Goal: Transaction & Acquisition: Purchase product/service

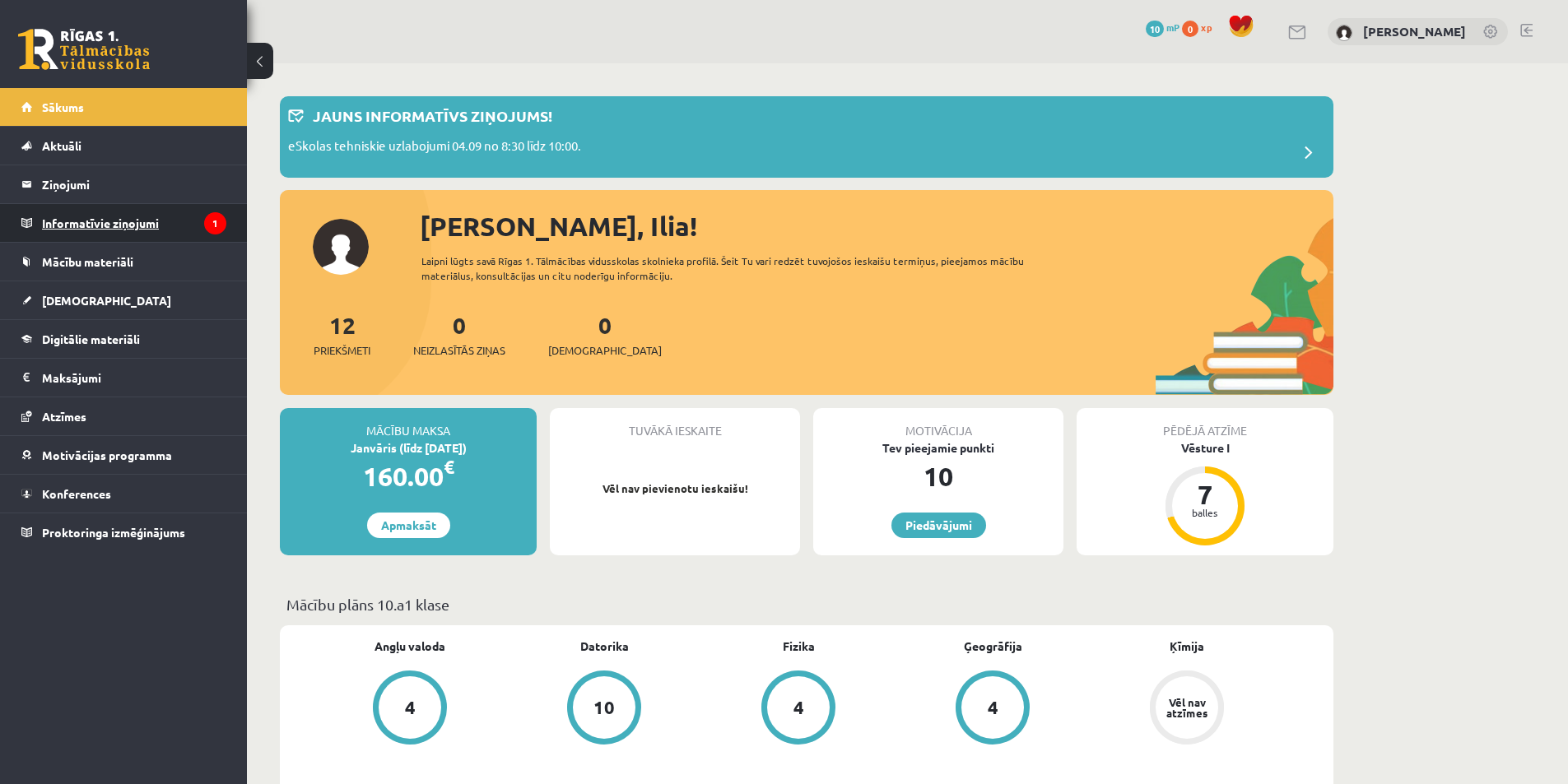
click at [199, 222] on legend "Informatīvie ziņojumi 1" at bounding box center [134, 223] width 185 height 38
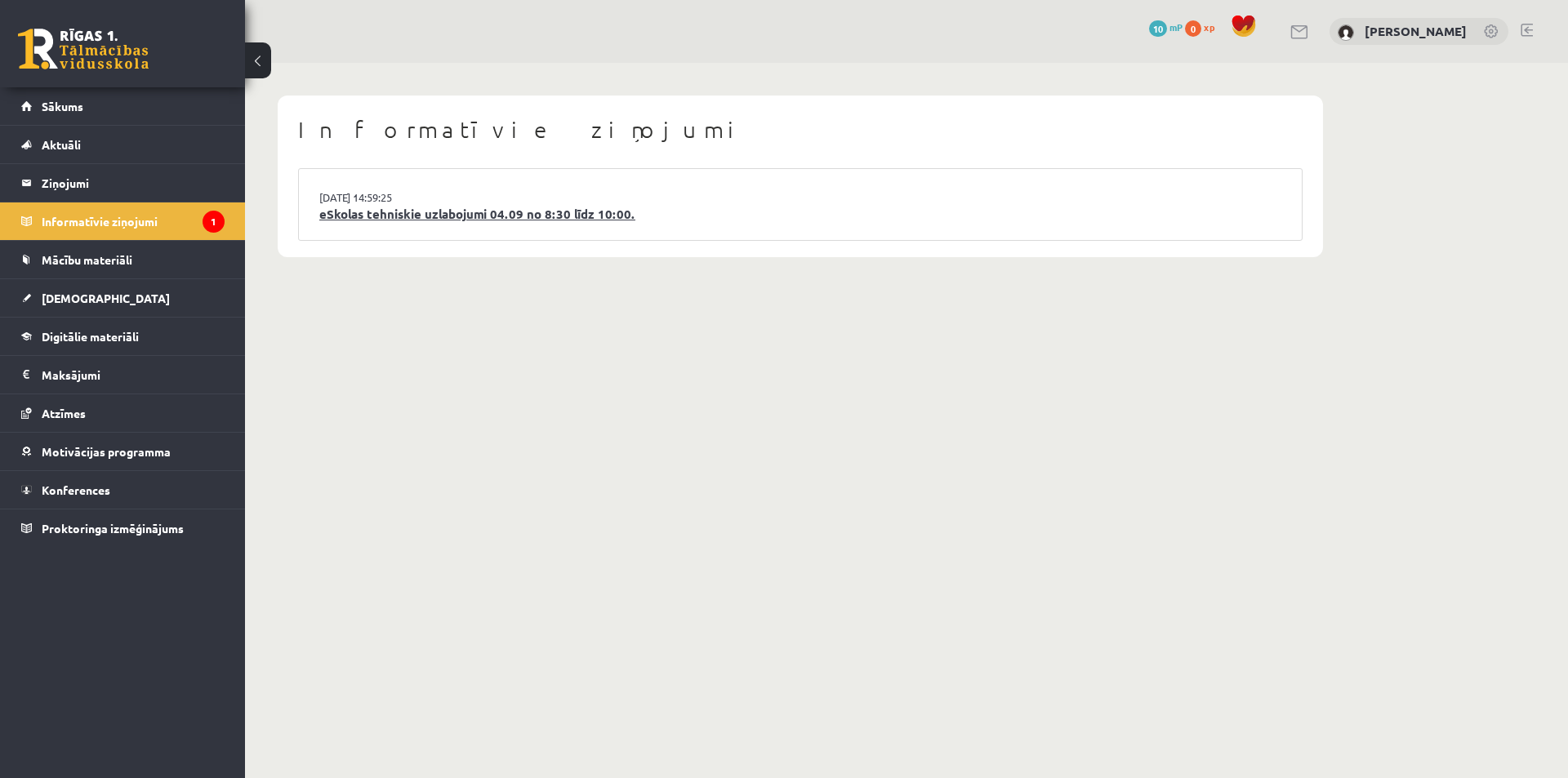
click at [475, 209] on link "eSkolas tehniskie uzlabojumi 04.09 no 8:30 līdz 10:00." at bounding box center [800, 214] width 962 height 18
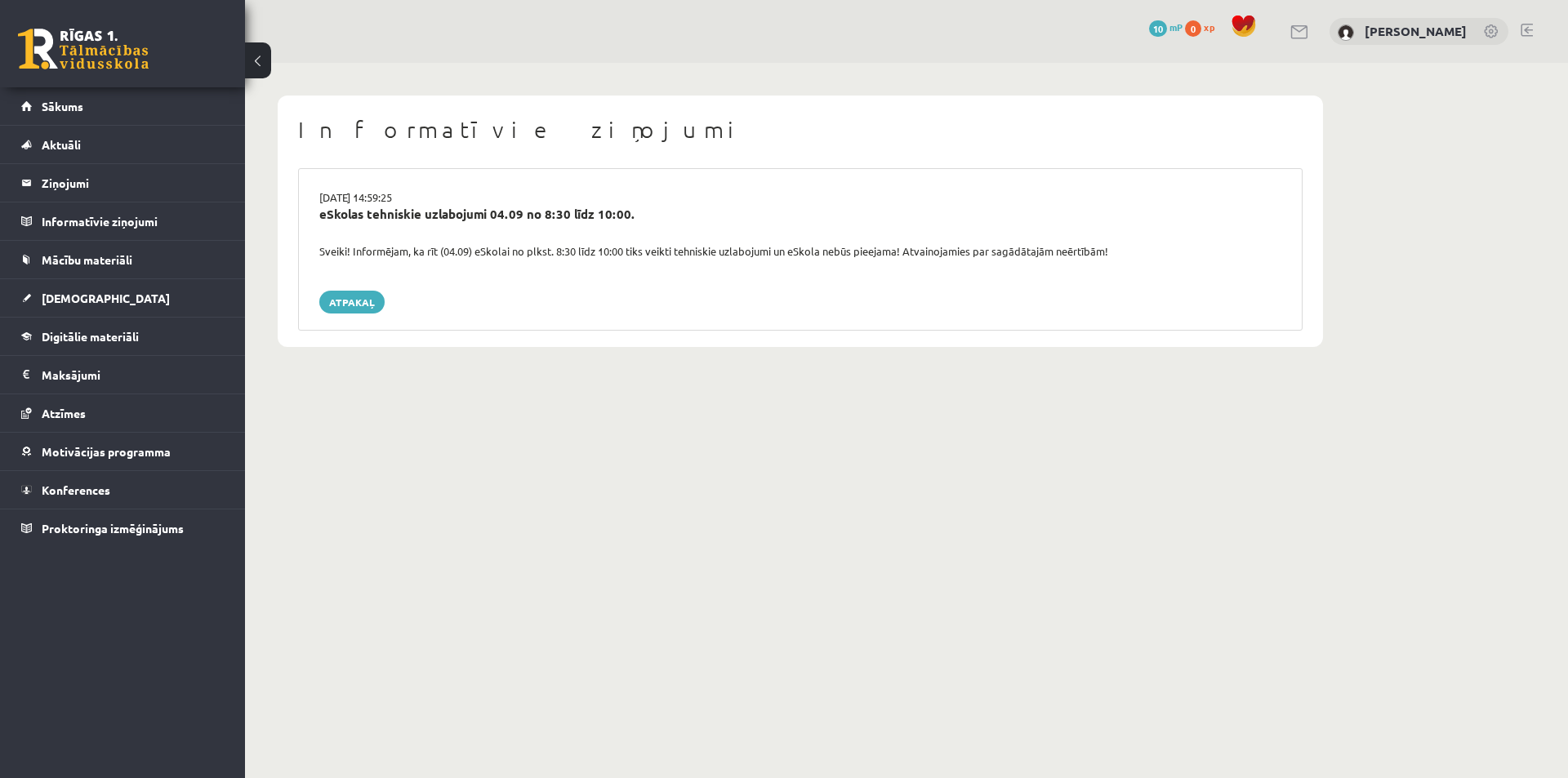
drag, startPoint x: 317, startPoint y: 250, endPoint x: 1120, endPoint y: 247, distance: 803.0
click at [1120, 247] on div "Sveiki! Informējam, ka rīt (04.09) eSkolai no plkst. 8:30 līdz 10:00 tiks veikt…" at bounding box center [800, 251] width 986 height 17
click at [1109, 222] on div at bounding box center [1109, 222] width 0 height 0
click at [952, 324] on div "03.09.2025 14:59:25 eSkolas tehniskie uzlabojumi 04.09 no 8:30 līdz 10:00. Svei…" at bounding box center [800, 249] width 1005 height 163
click at [132, 259] on span "Mācību materiāli" at bounding box center [86, 260] width 91 height 15
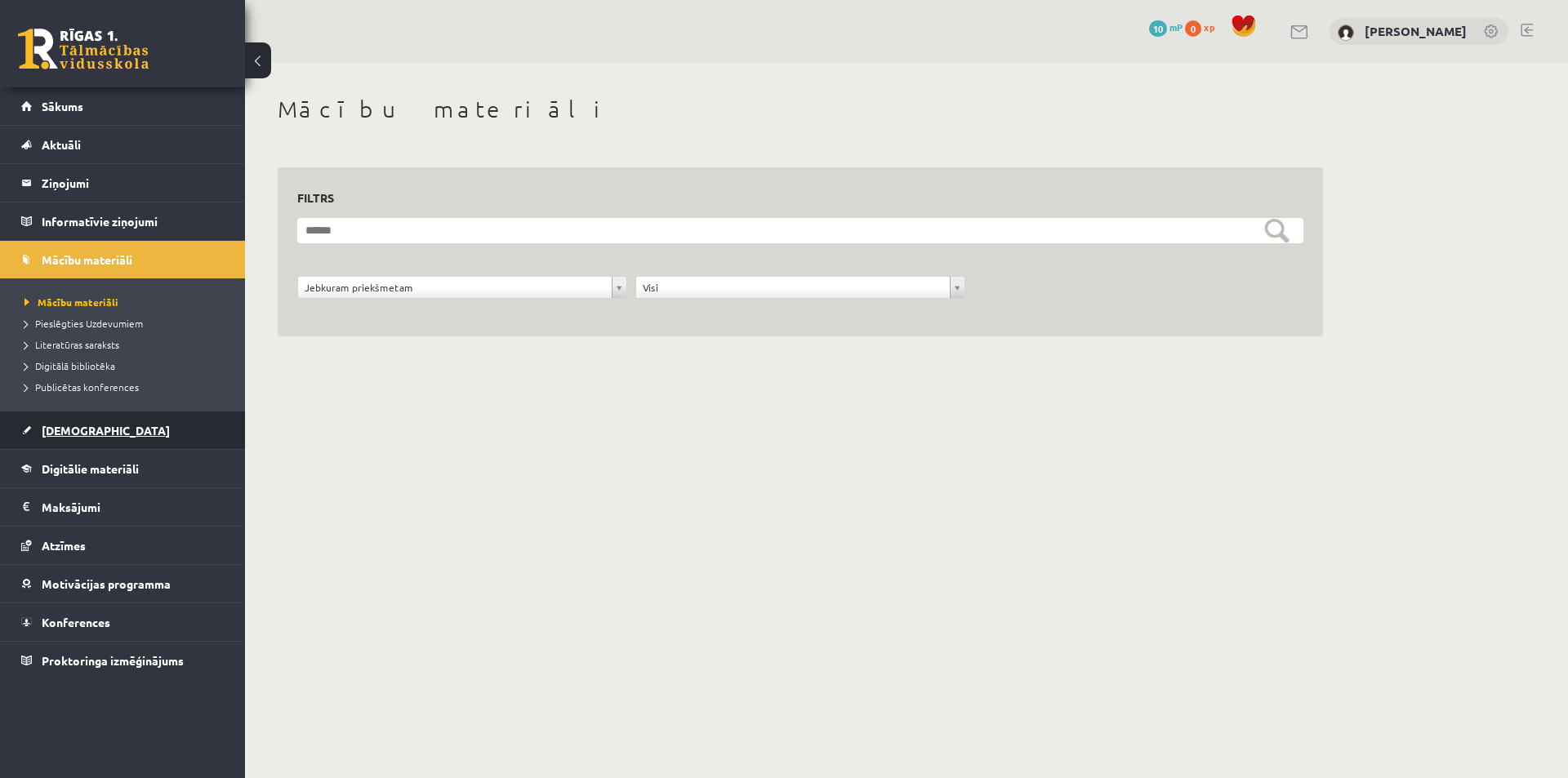
click at [124, 434] on link "[DEMOGRAPHIC_DATA]" at bounding box center [122, 429] width 203 height 38
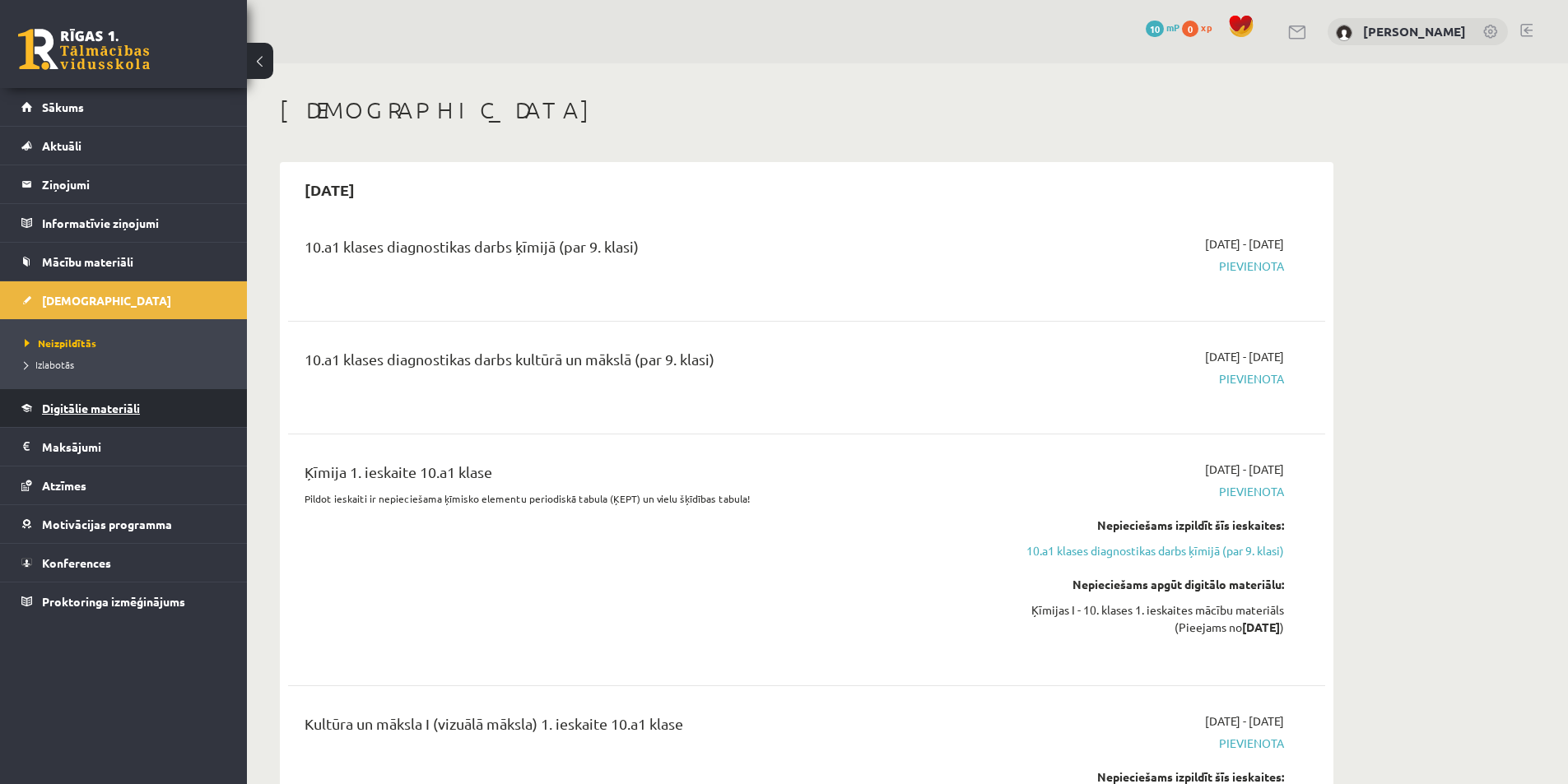
click at [130, 413] on span "Digitālie materiāli" at bounding box center [91, 408] width 98 height 15
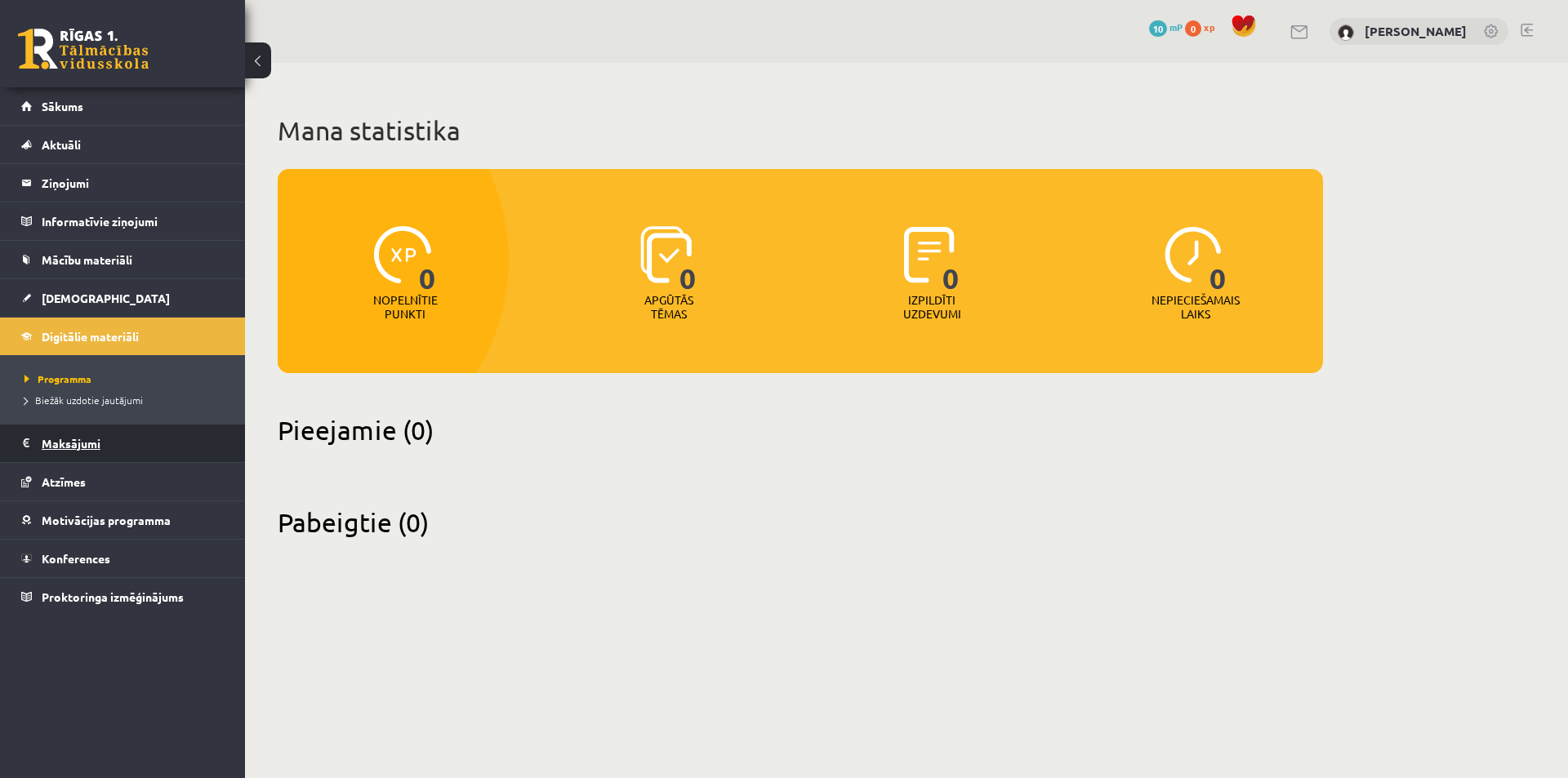
click at [115, 443] on legend "Maksājumi 0" at bounding box center [133, 443] width 183 height 38
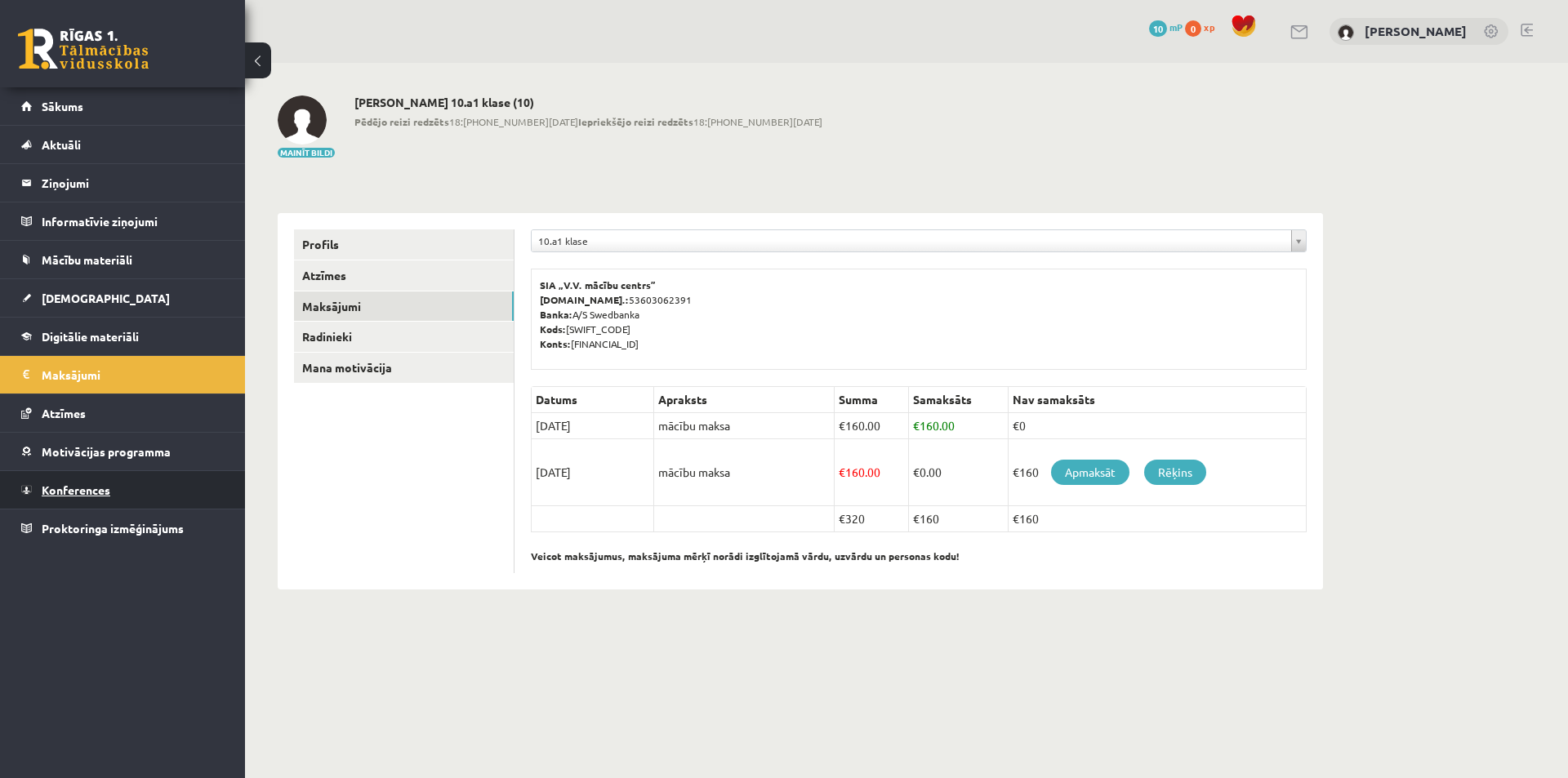
click at [101, 479] on link "Konferences" at bounding box center [122, 489] width 203 height 38
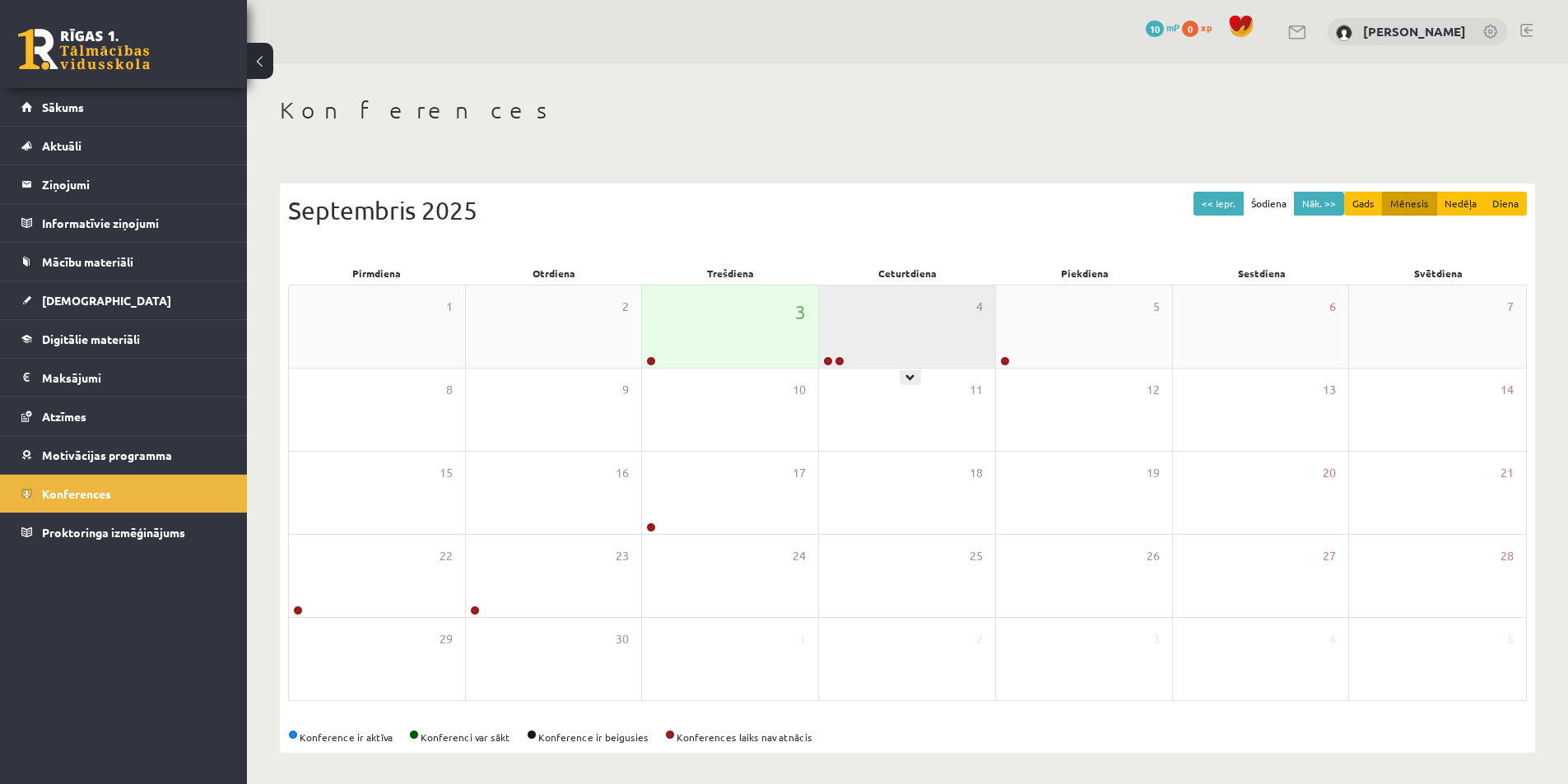
click at [902, 360] on div "4" at bounding box center [907, 326] width 176 height 82
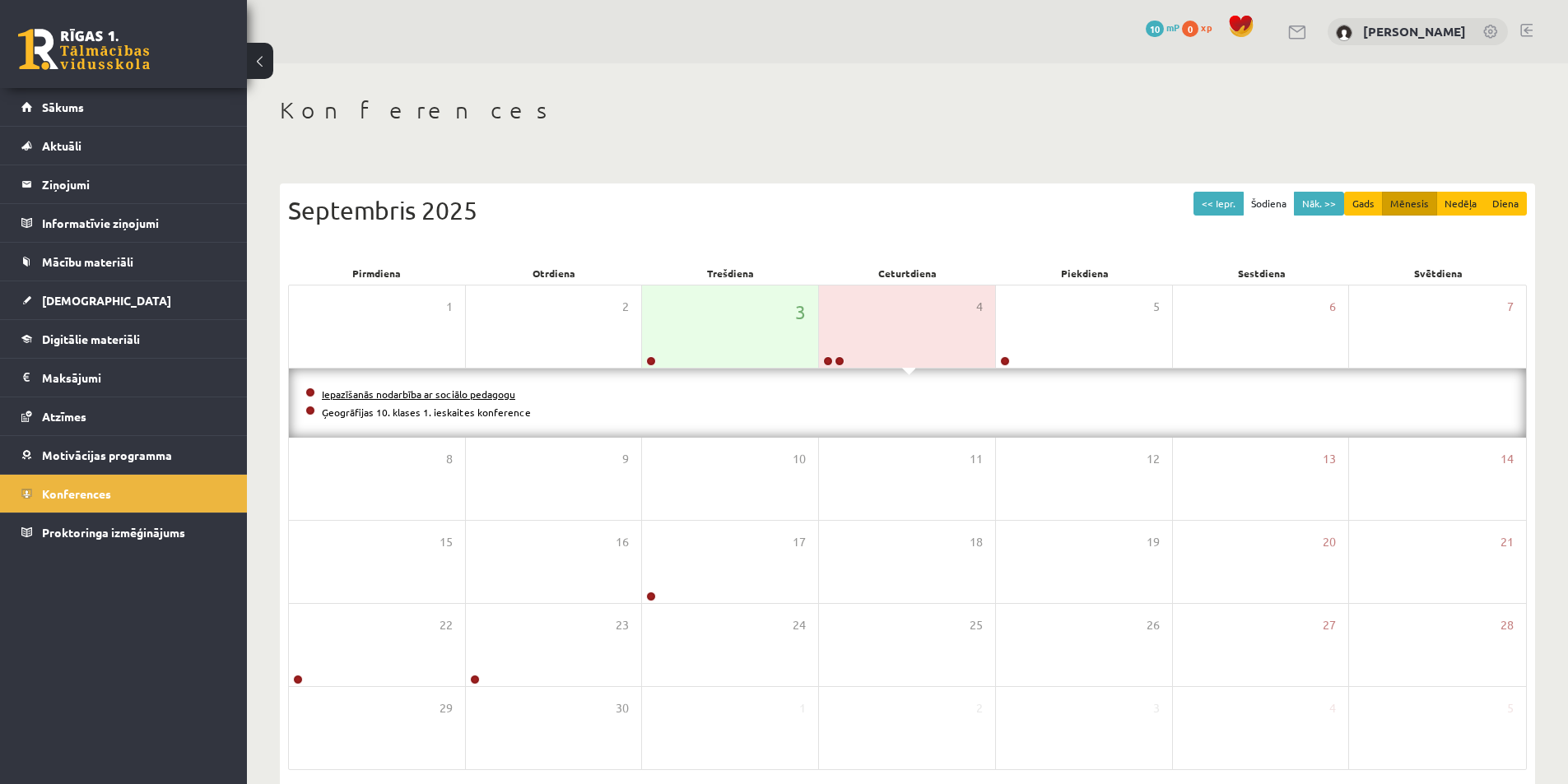
click at [464, 391] on link "Iepazīšanās nodarbība ar sociālo pedagogu" at bounding box center [419, 394] width 193 height 13
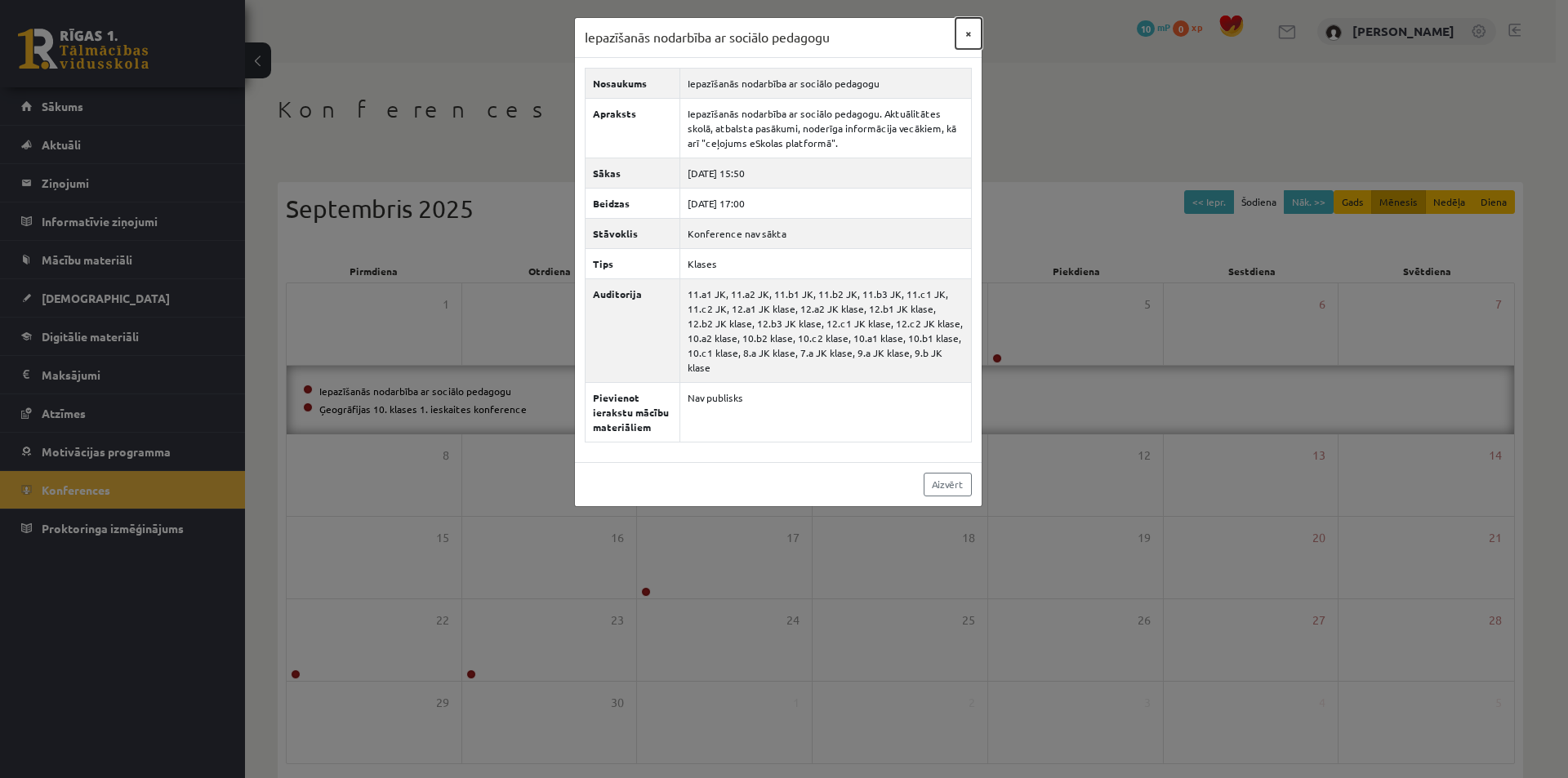
click at [972, 30] on button "×" at bounding box center [968, 33] width 26 height 31
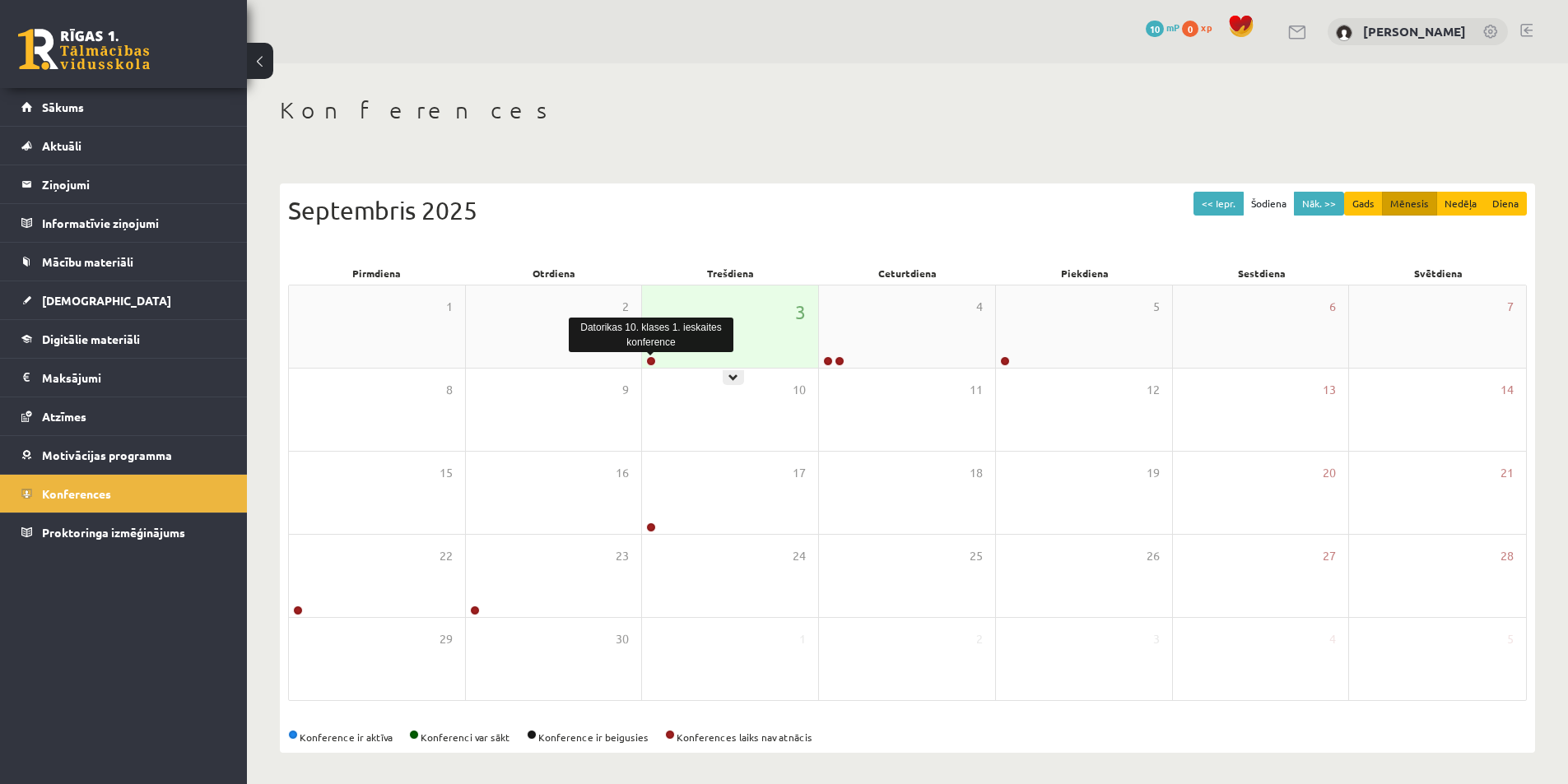
click at [652, 357] on link at bounding box center [650, 361] width 10 height 10
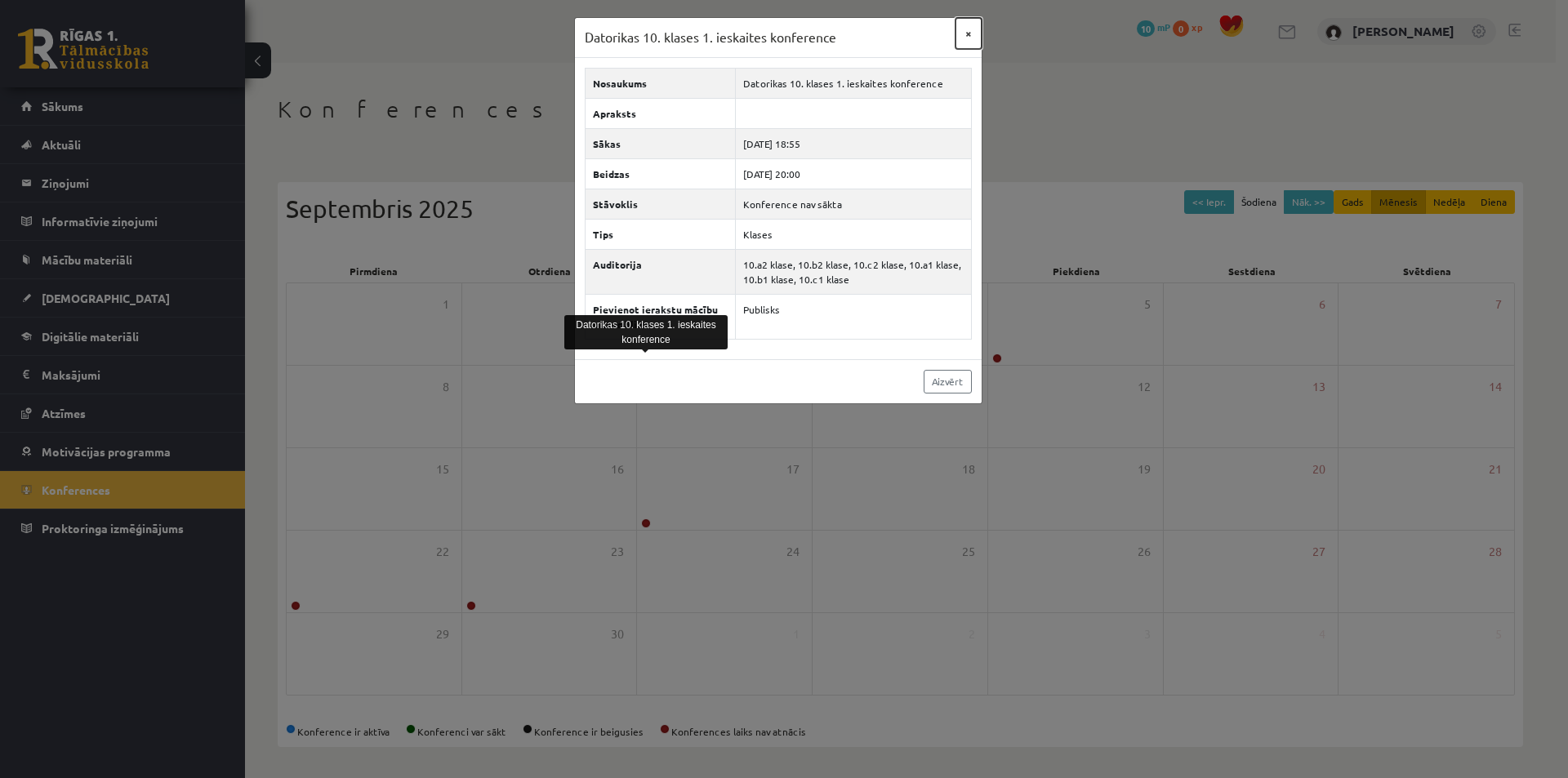
click at [963, 26] on button "×" at bounding box center [968, 33] width 26 height 31
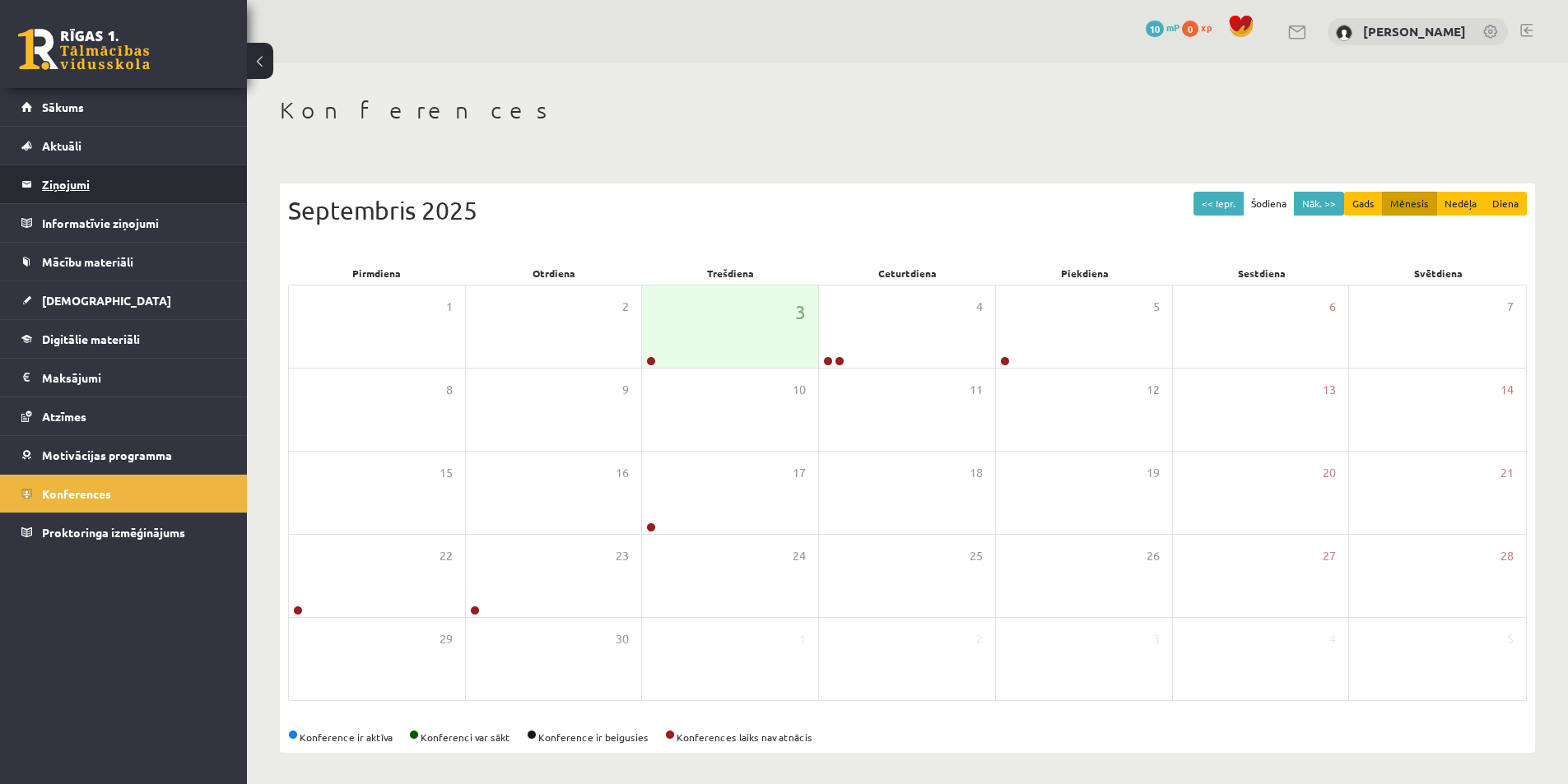
click at [95, 191] on legend "Ziņojumi 0" at bounding box center [134, 184] width 185 height 38
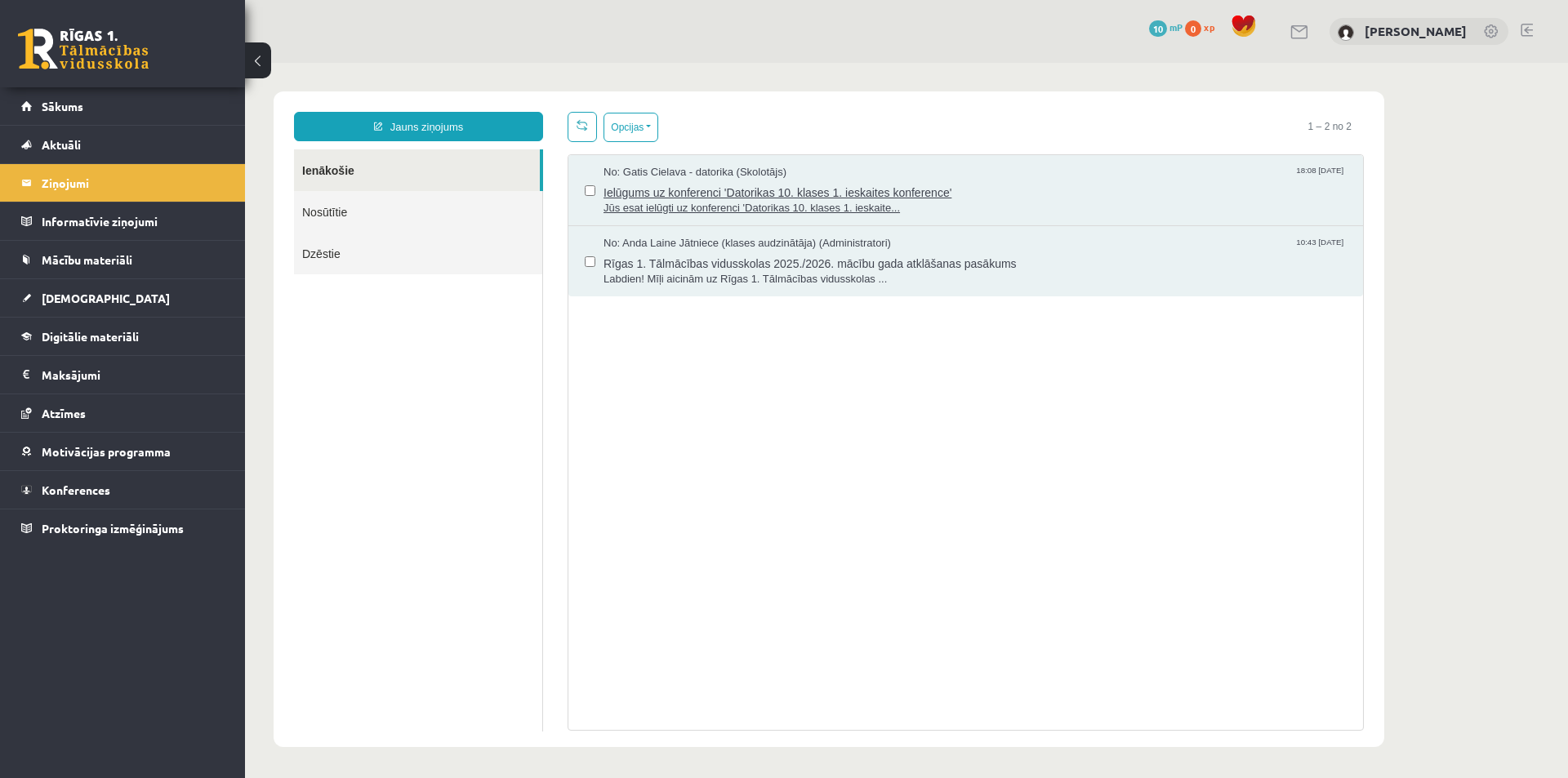
click at [738, 189] on span "Ielūgums uz konferenci 'Datorikas 10. klases 1. ieskaites konference'" at bounding box center [975, 190] width 743 height 20
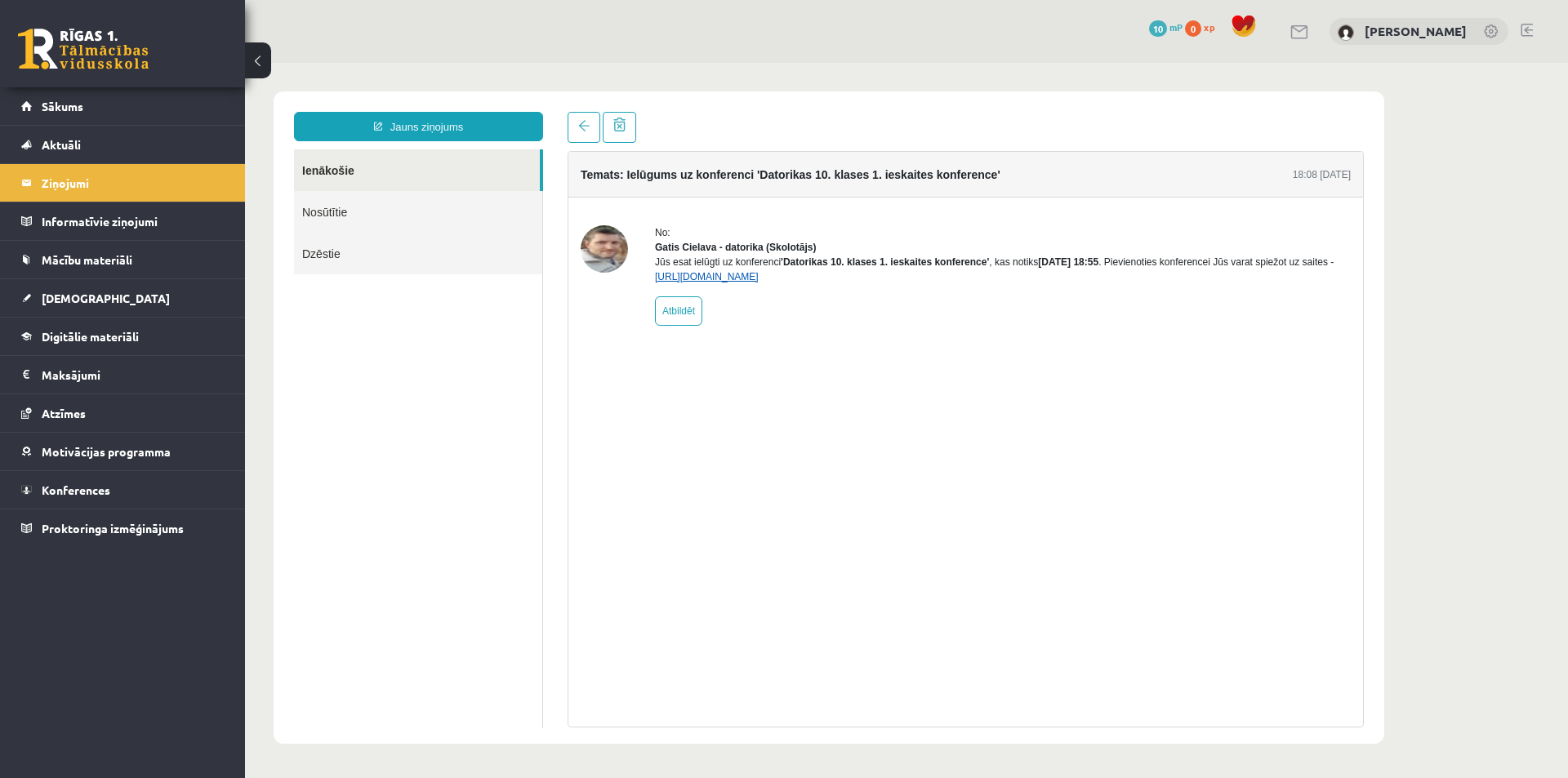
click at [759, 283] on link "https://eskola.r1tv.lv/conferences/4490/join" at bounding box center [707, 276] width 104 height 11
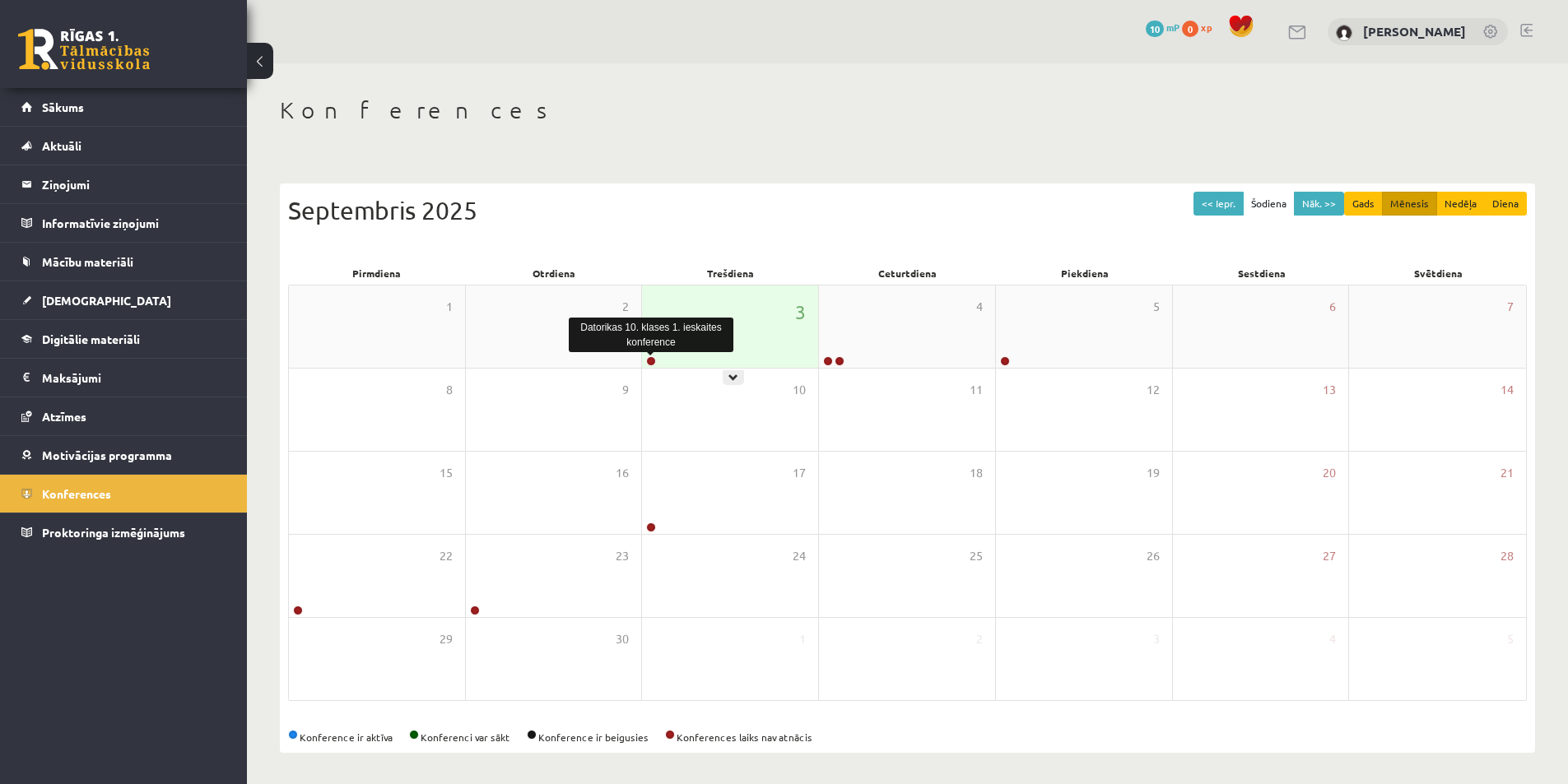
click at [650, 359] on link at bounding box center [650, 361] width 10 height 10
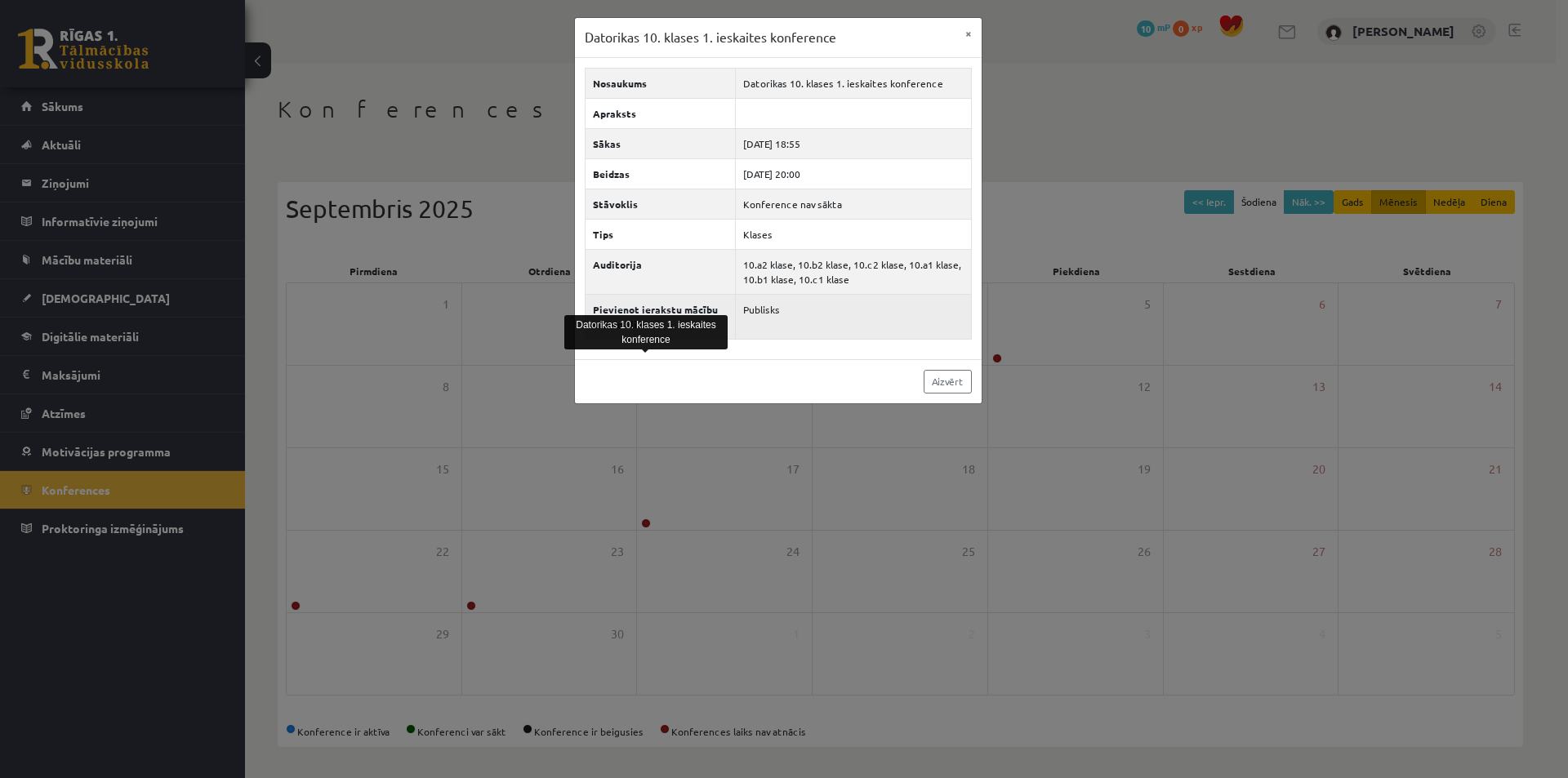
click at [860, 328] on td "Publisks" at bounding box center [853, 316] width 235 height 45
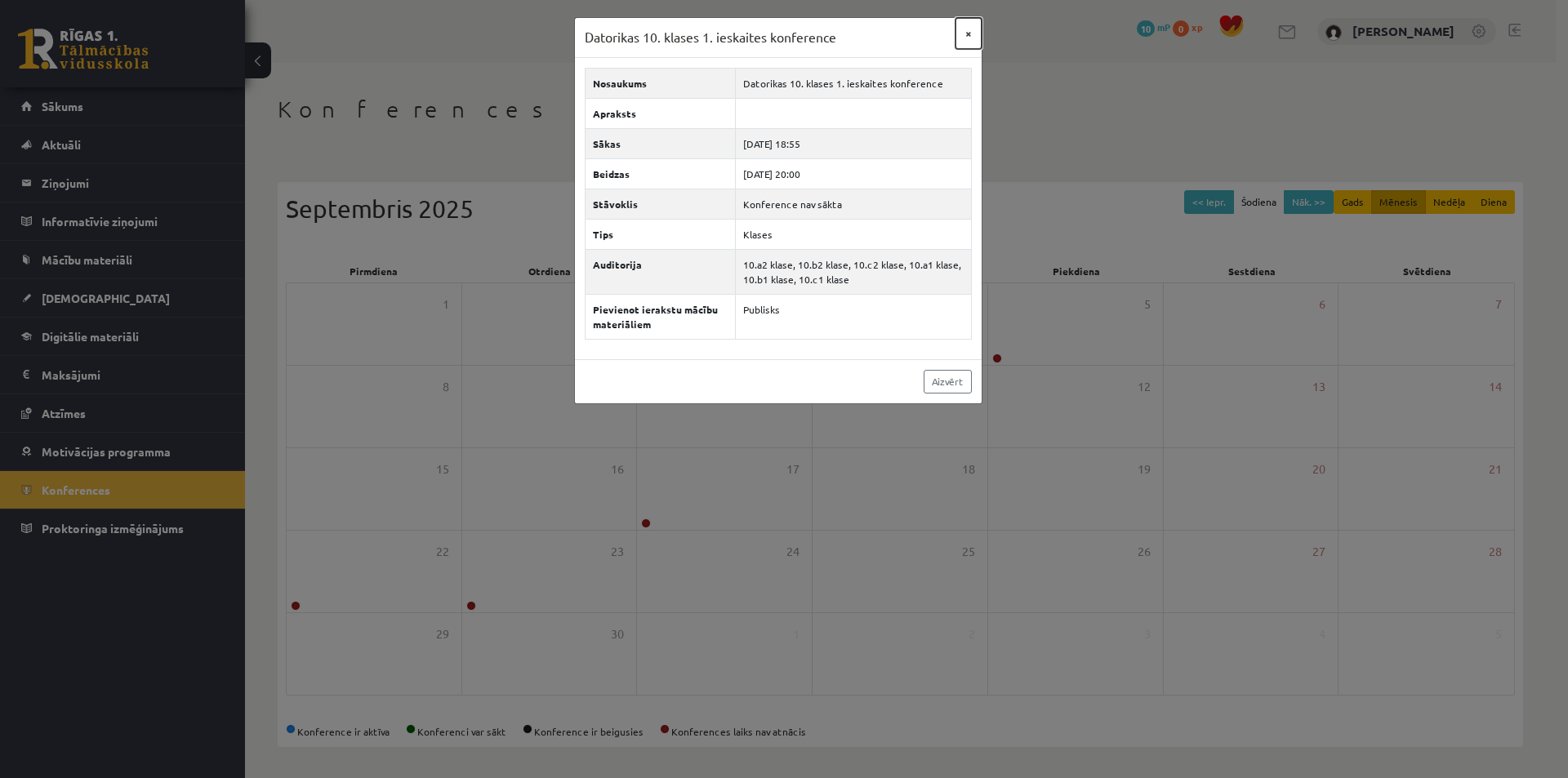
click at [966, 19] on button "×" at bounding box center [968, 33] width 26 height 31
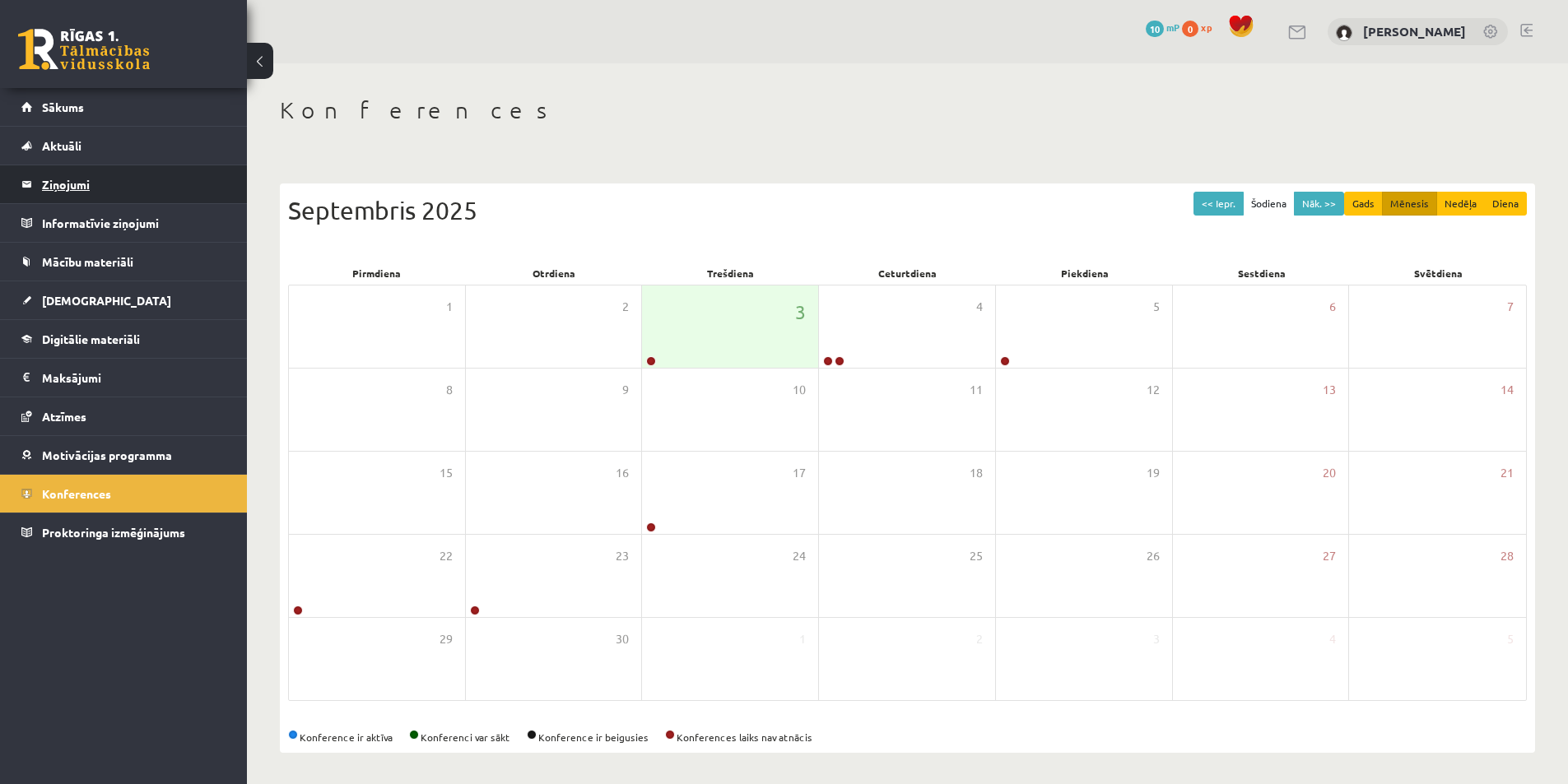
click at [71, 181] on legend "Ziņojumi 0" at bounding box center [134, 184] width 185 height 38
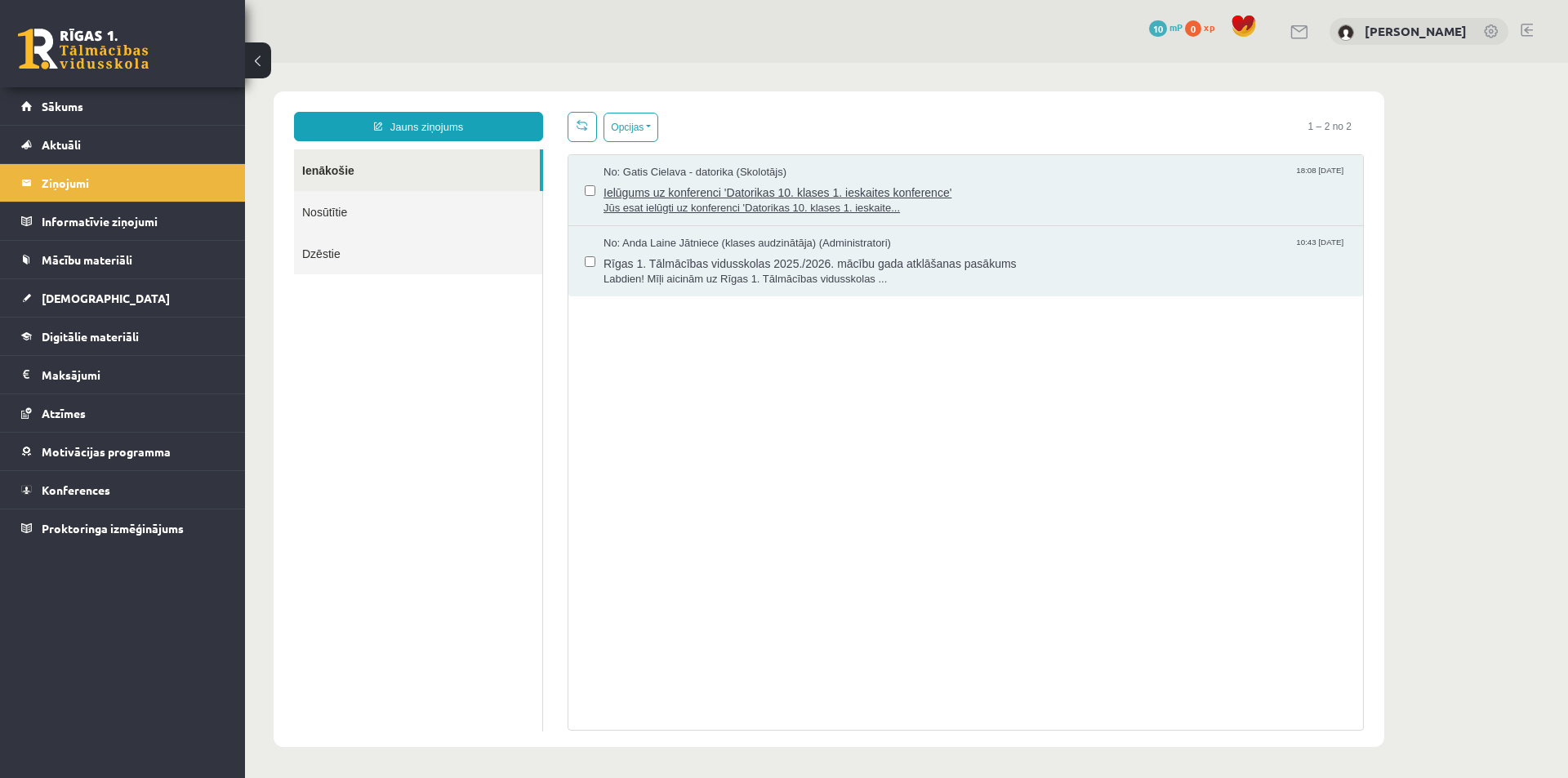
click at [800, 180] on span "Ielūgums uz konferenci 'Datorikas 10. klases 1. ieskaites konference'" at bounding box center [975, 190] width 743 height 20
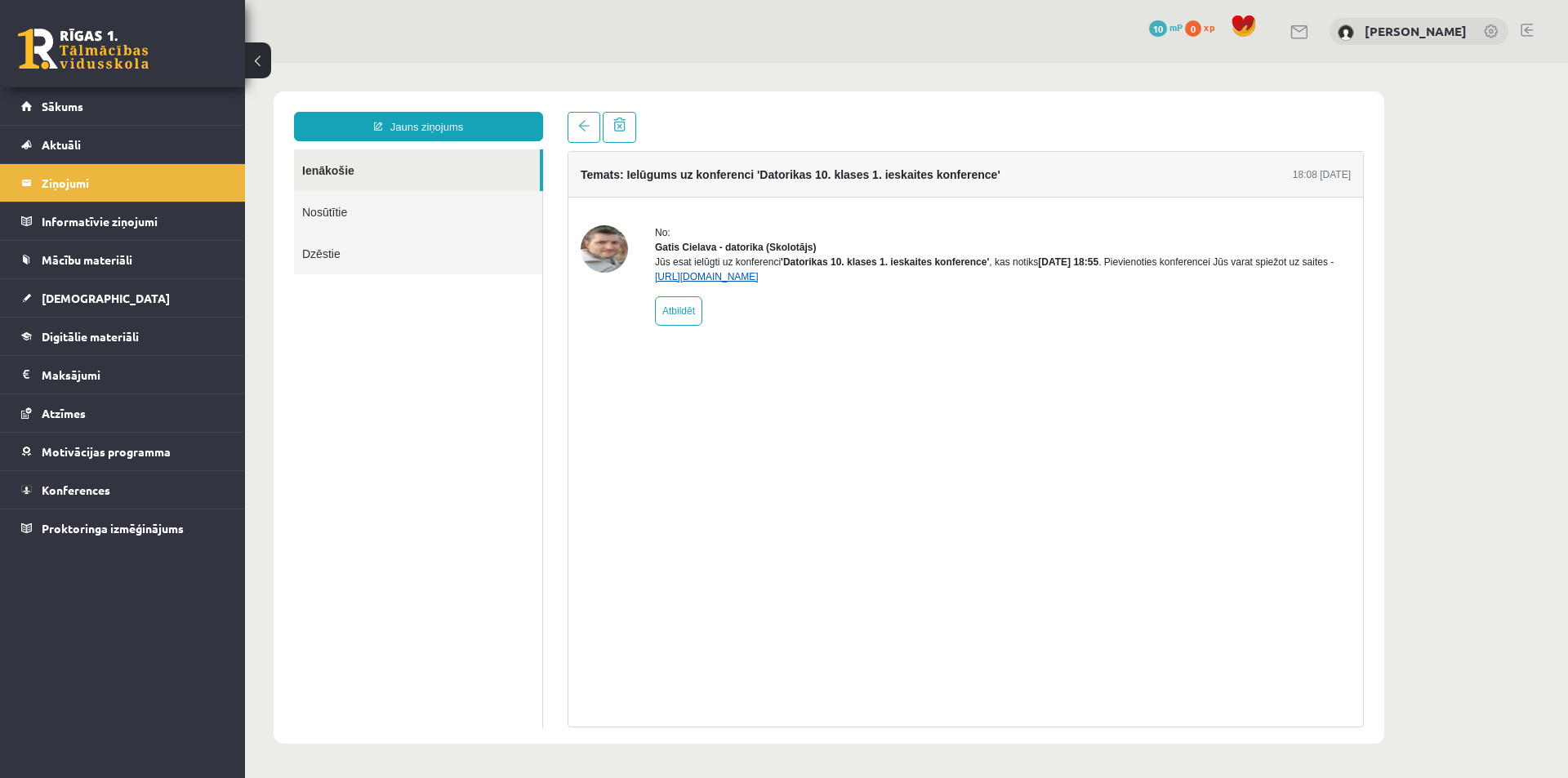
click at [719, 283] on link "https://eskola.r1tv.lv/conferences/4490/join" at bounding box center [707, 276] width 104 height 11
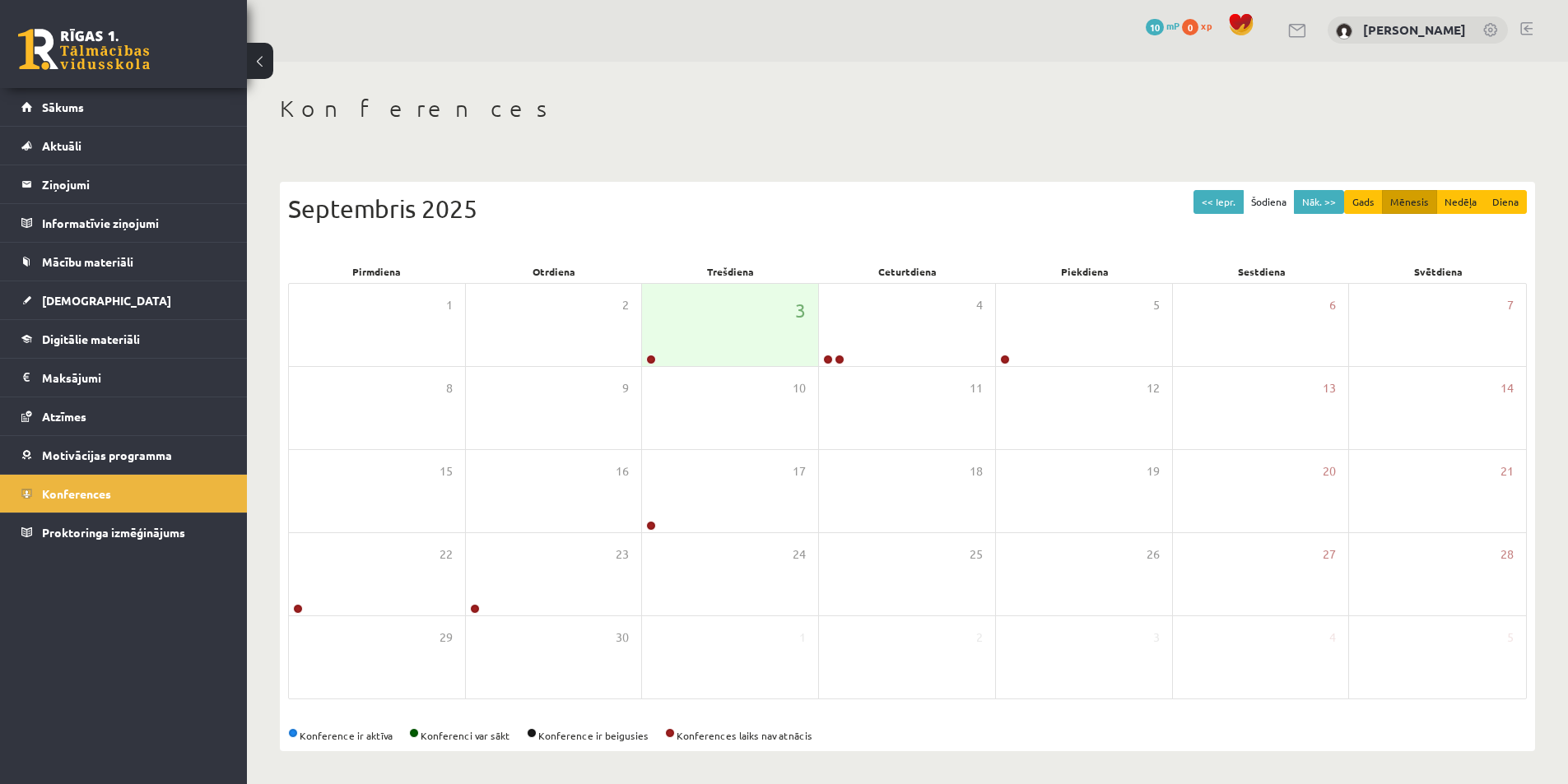
scroll to position [3, 0]
click at [684, 340] on div "3" at bounding box center [729, 325] width 176 height 82
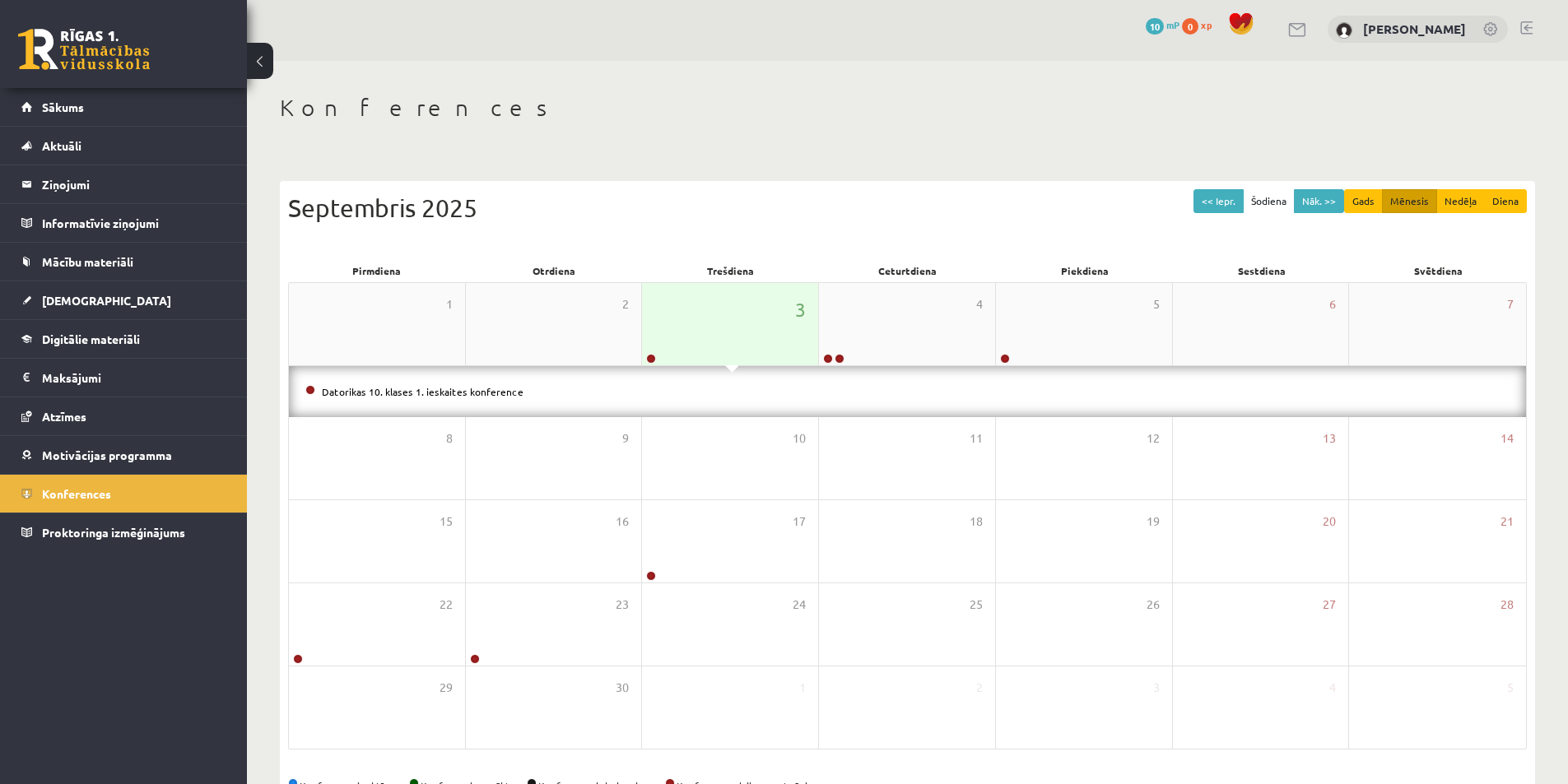
click at [692, 325] on div "3" at bounding box center [729, 324] width 176 height 82
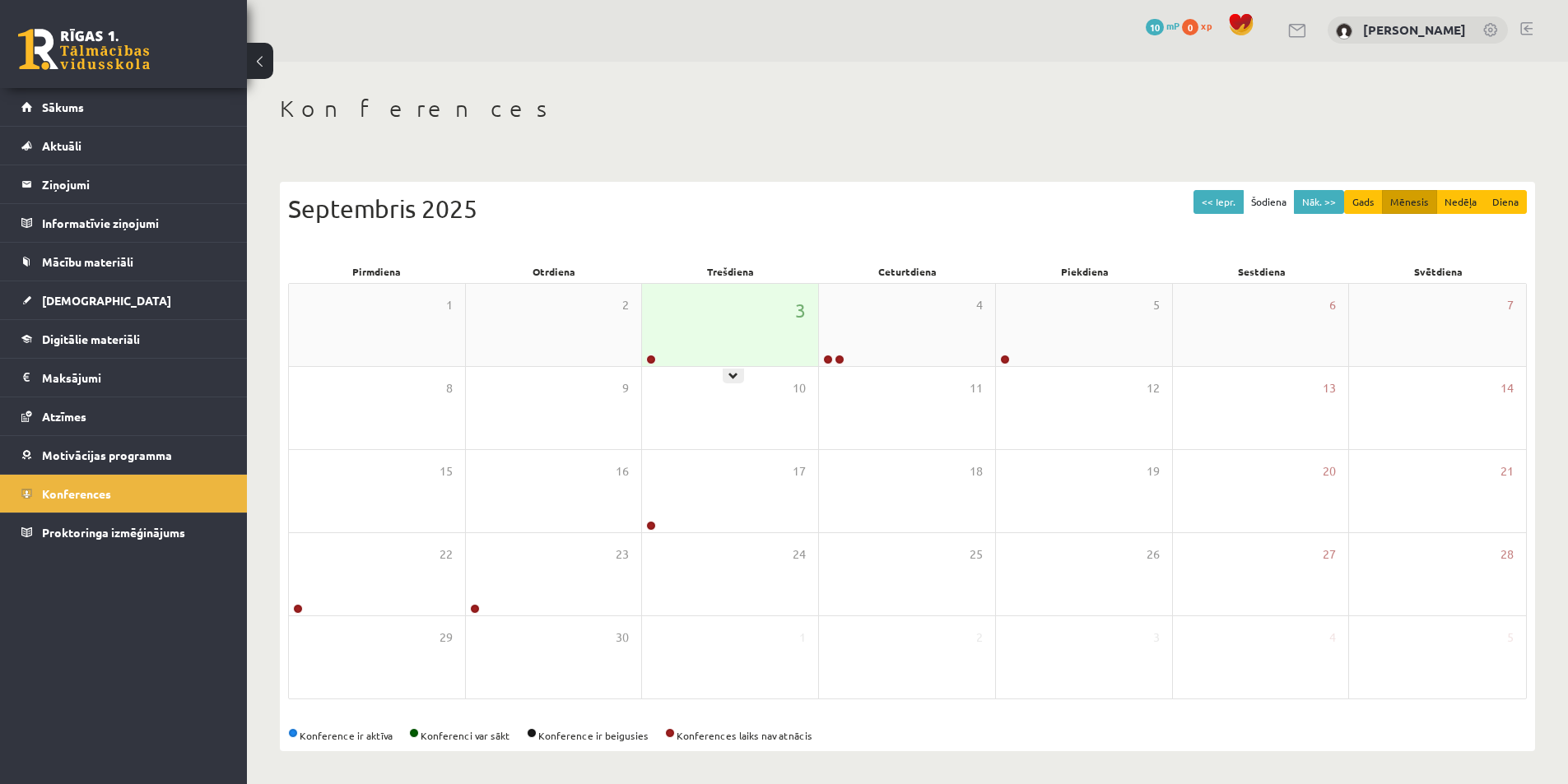
click at [716, 342] on div "3" at bounding box center [729, 325] width 176 height 82
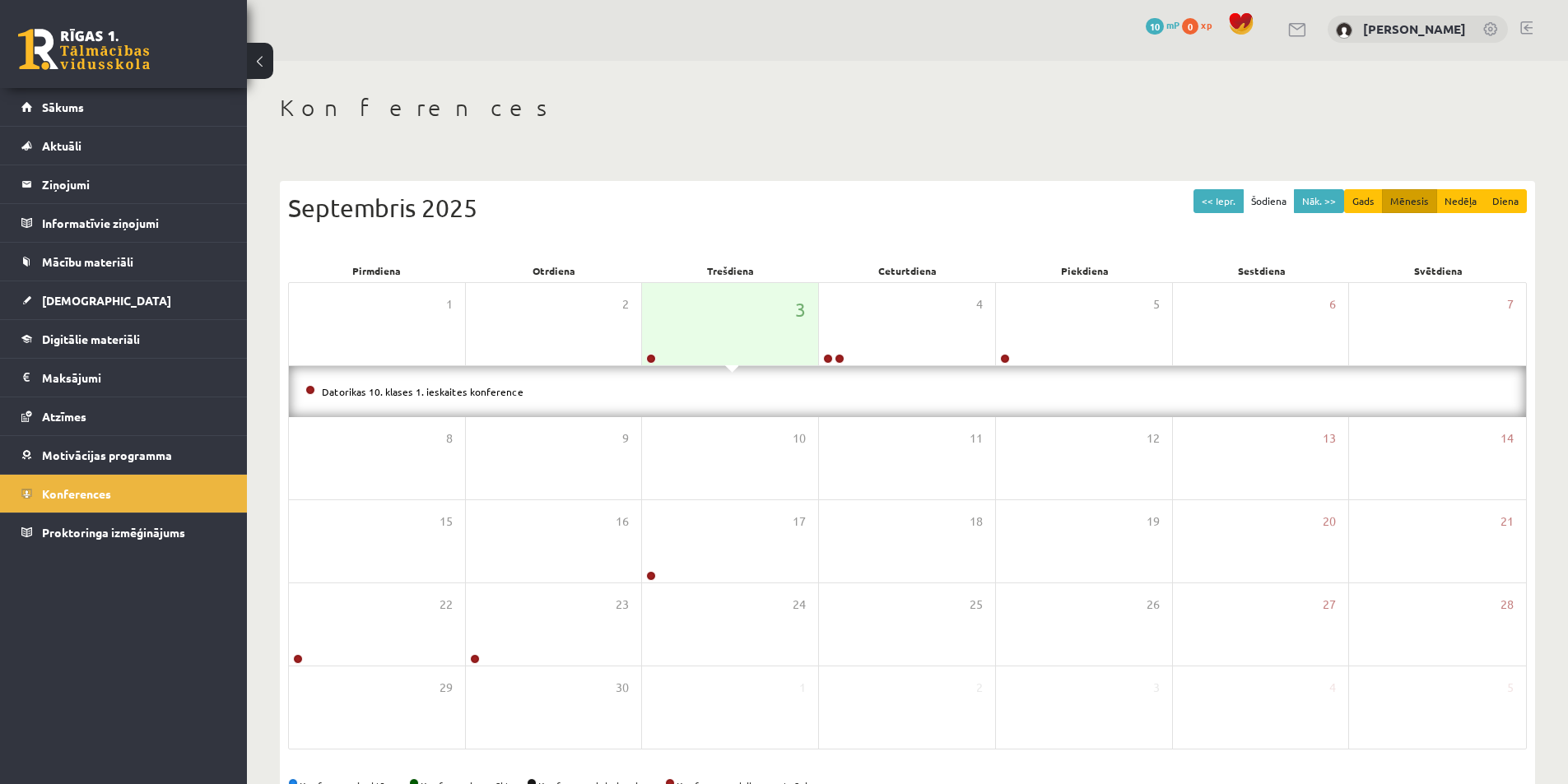
click at [593, 391] on li "Datorikas 10. klases 1. ieskaites konference" at bounding box center [907, 391] width 1204 height 18
click at [439, 394] on link "Datorikas 10. klases 1. ieskaites konference" at bounding box center [422, 391] width 201 height 13
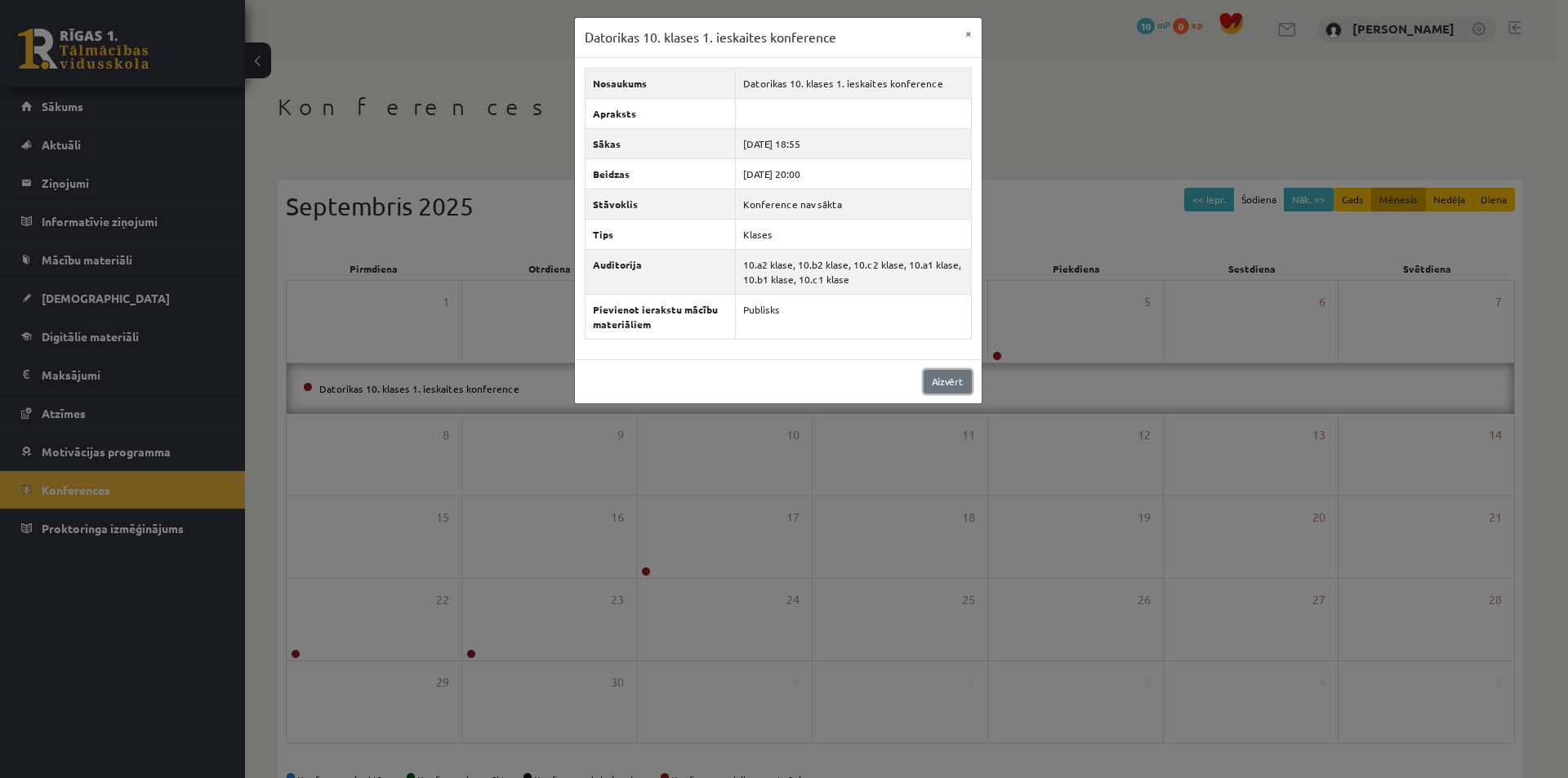
click at [931, 377] on link "Aizvērt" at bounding box center [947, 381] width 48 height 24
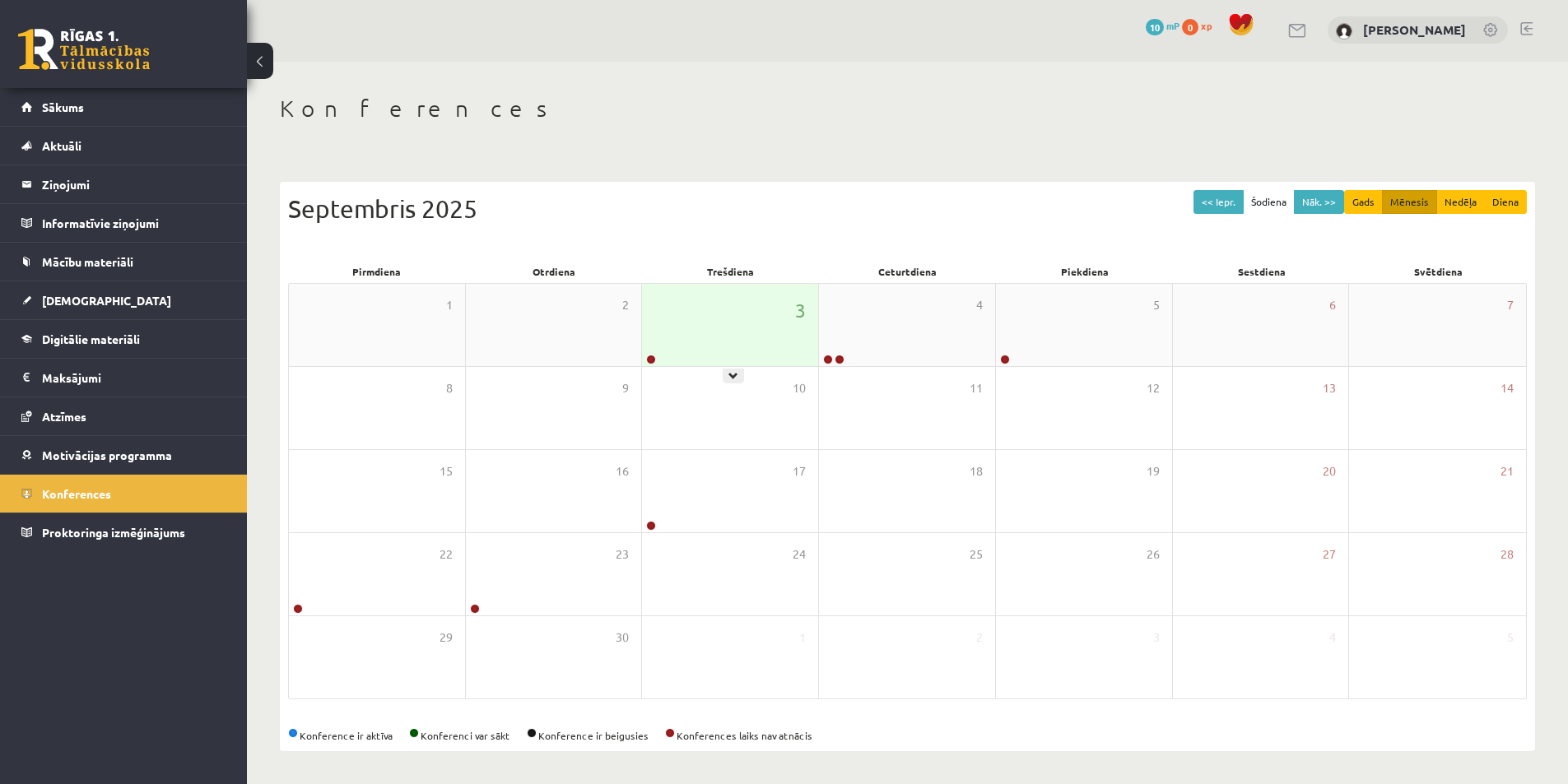
click at [729, 357] on div "3" at bounding box center [729, 325] width 176 height 82
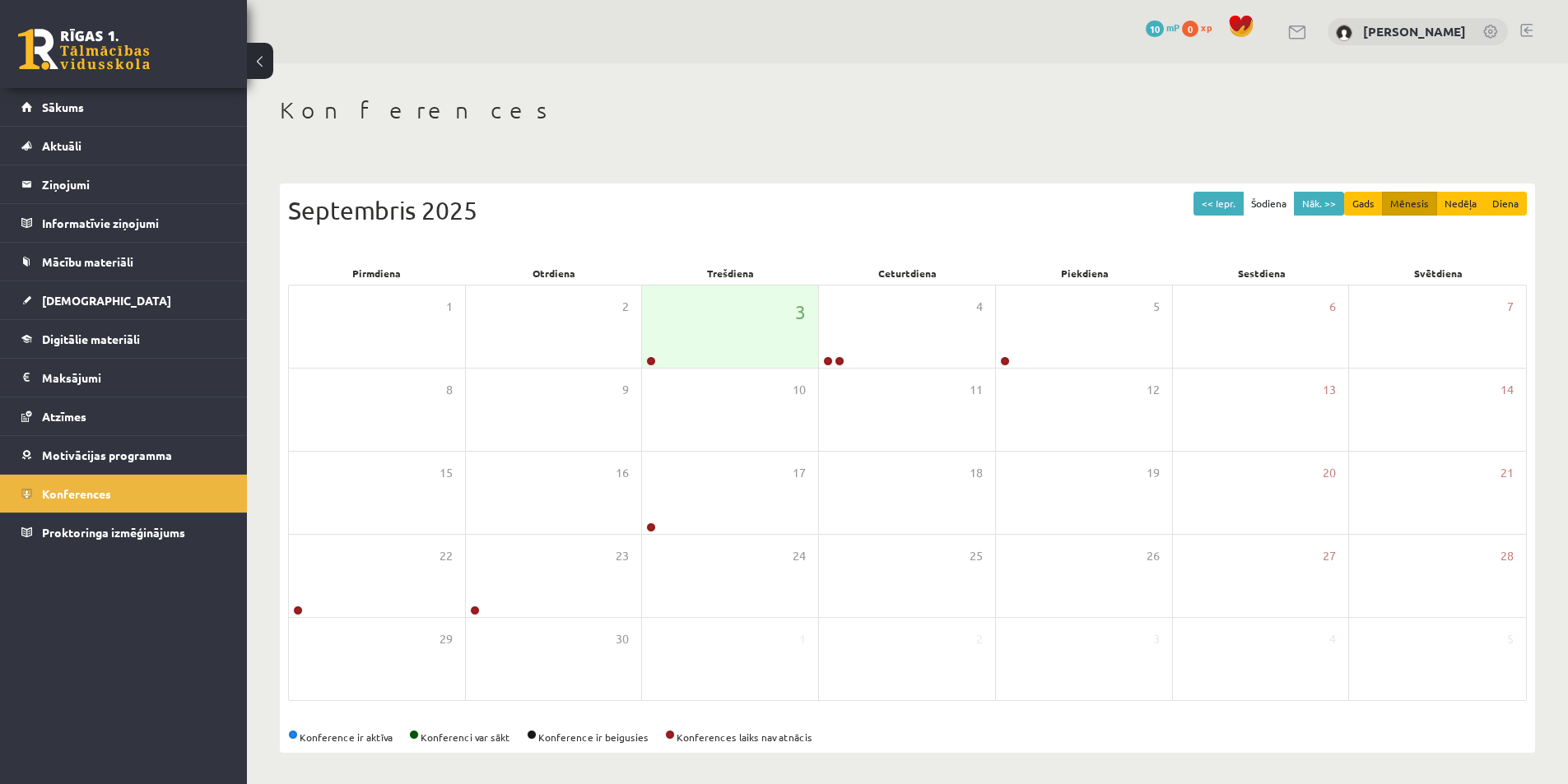
scroll to position [3, 0]
click at [110, 194] on legend "Ziņojumi 0" at bounding box center [134, 184] width 185 height 38
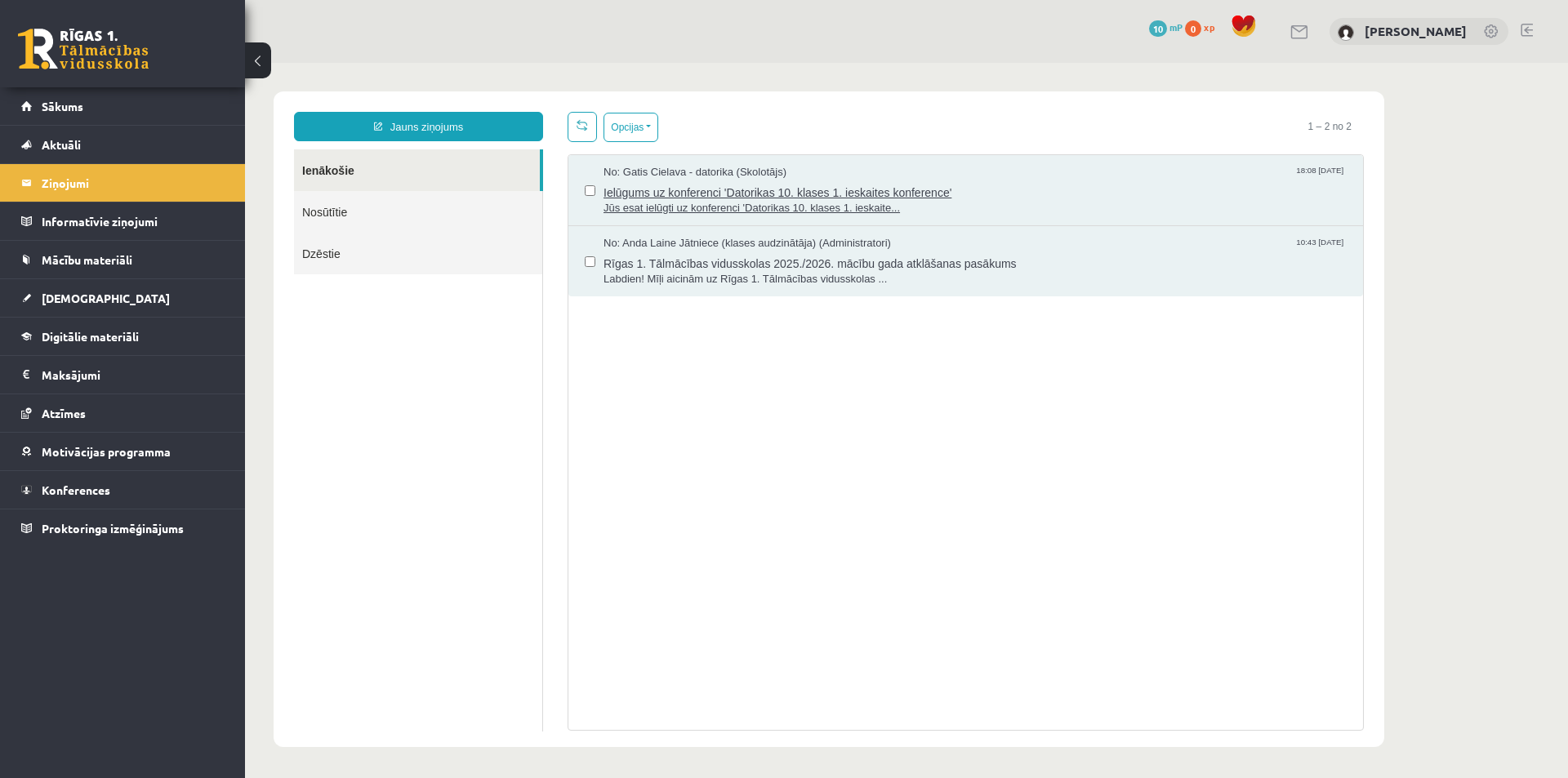
click at [852, 208] on span "Jūs esat ielūgti uz konferenci 'Datorikas 10. klases 1. ieskaite..." at bounding box center [975, 209] width 743 height 16
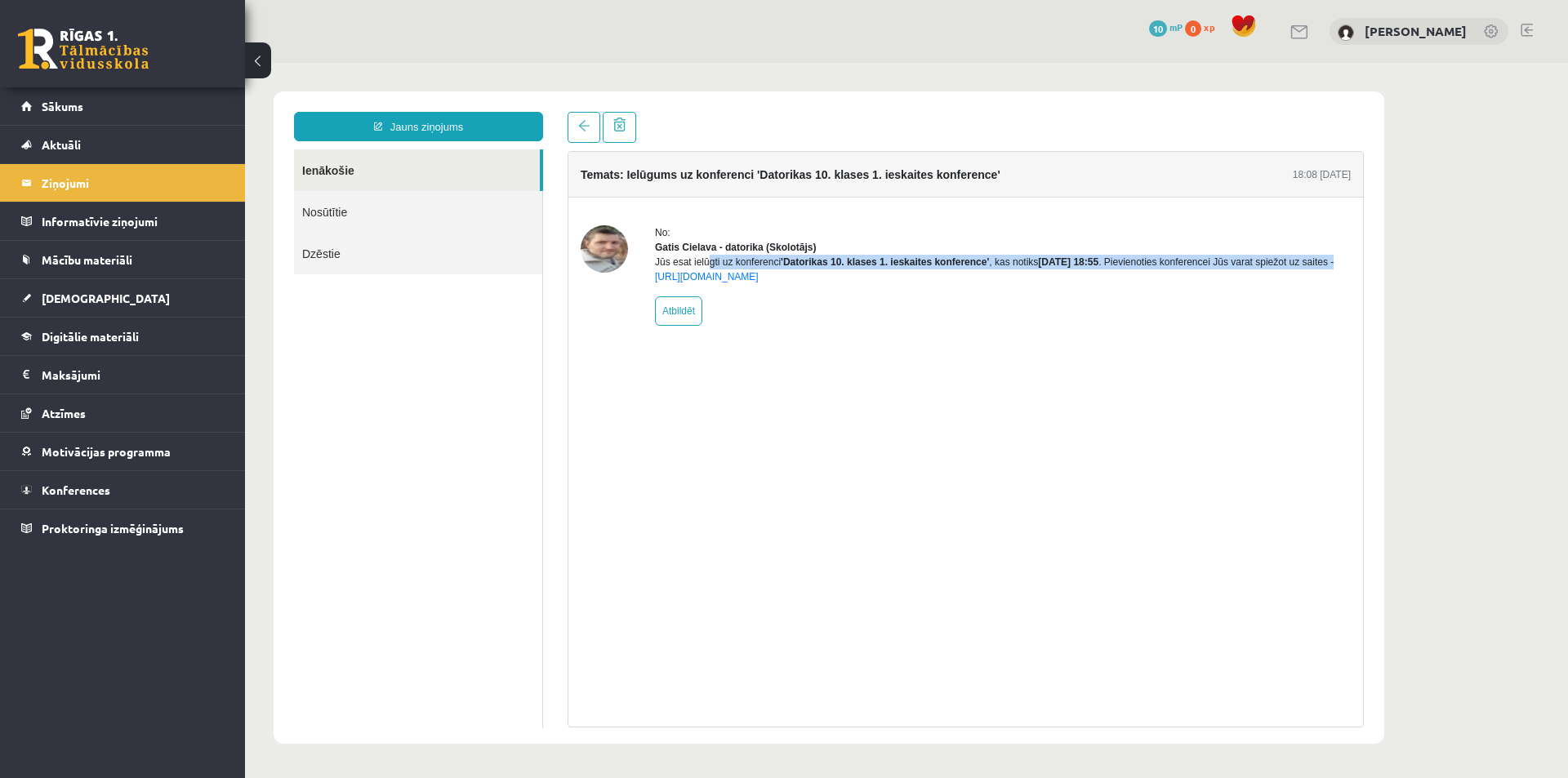
drag, startPoint x: 643, startPoint y: 275, endPoint x: 1359, endPoint y: 281, distance: 716.0
click at [1359, 281] on div "No: Gatis Cielava - datorika (Skolotājs) Jūs esat ielūgti uz konferenci 'Datori…" at bounding box center [966, 275] width 794 height 100
click at [1349, 284] on div at bounding box center [1349, 284] width 0 height 0
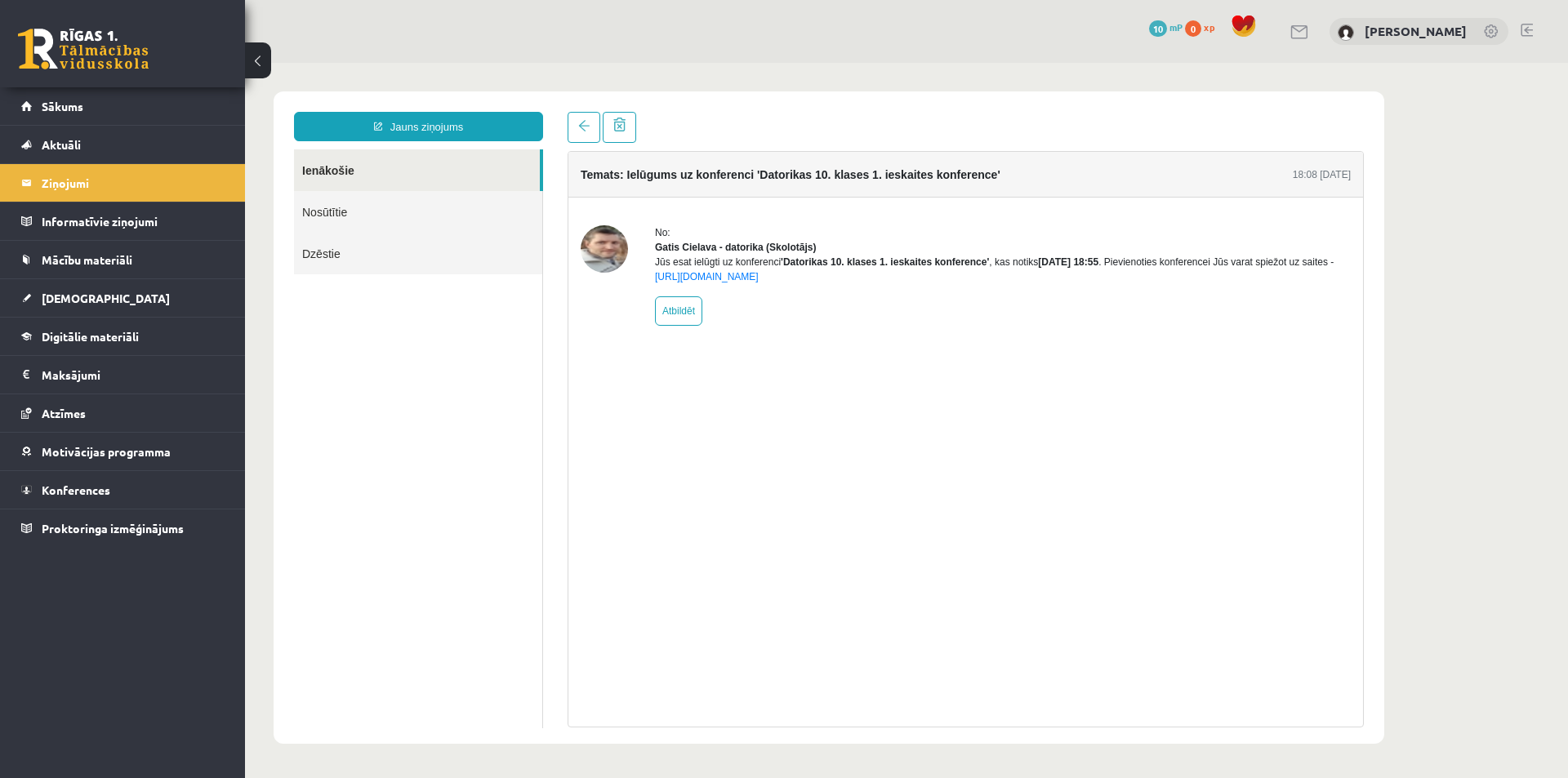
click at [1229, 345] on div "No: Gatis Cielava - datorika (Skolotājs) Jūs esat ielūgti uz konferenci 'Datori…" at bounding box center [966, 275] width 794 height 156
click at [753, 283] on link "https://eskola.r1tv.lv/conferences/4490/join" at bounding box center [707, 276] width 104 height 11
click at [94, 443] on link "Motivācijas programma" at bounding box center [122, 451] width 203 height 38
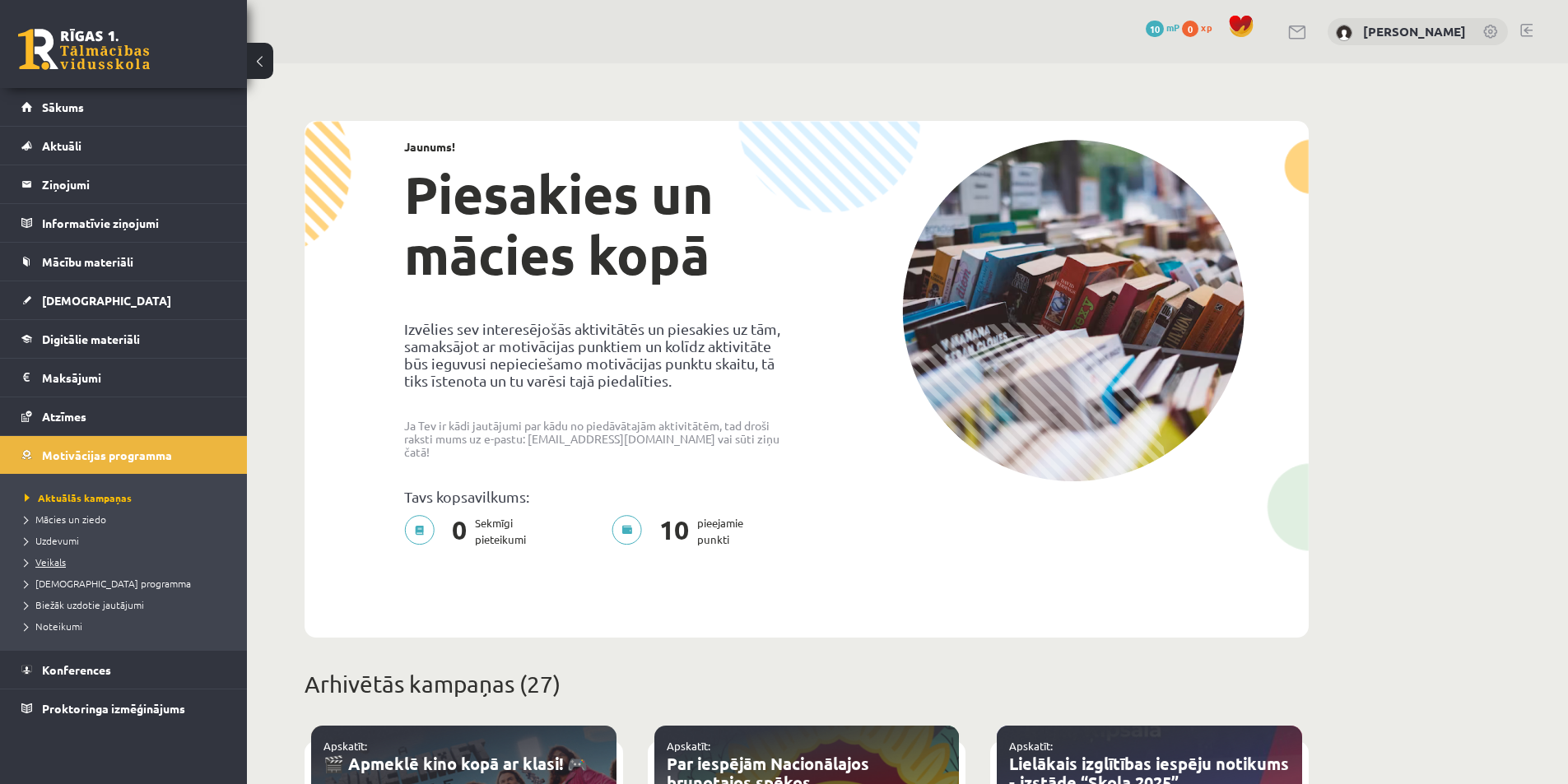
click at [62, 561] on span "Veikals" at bounding box center [45, 561] width 41 height 13
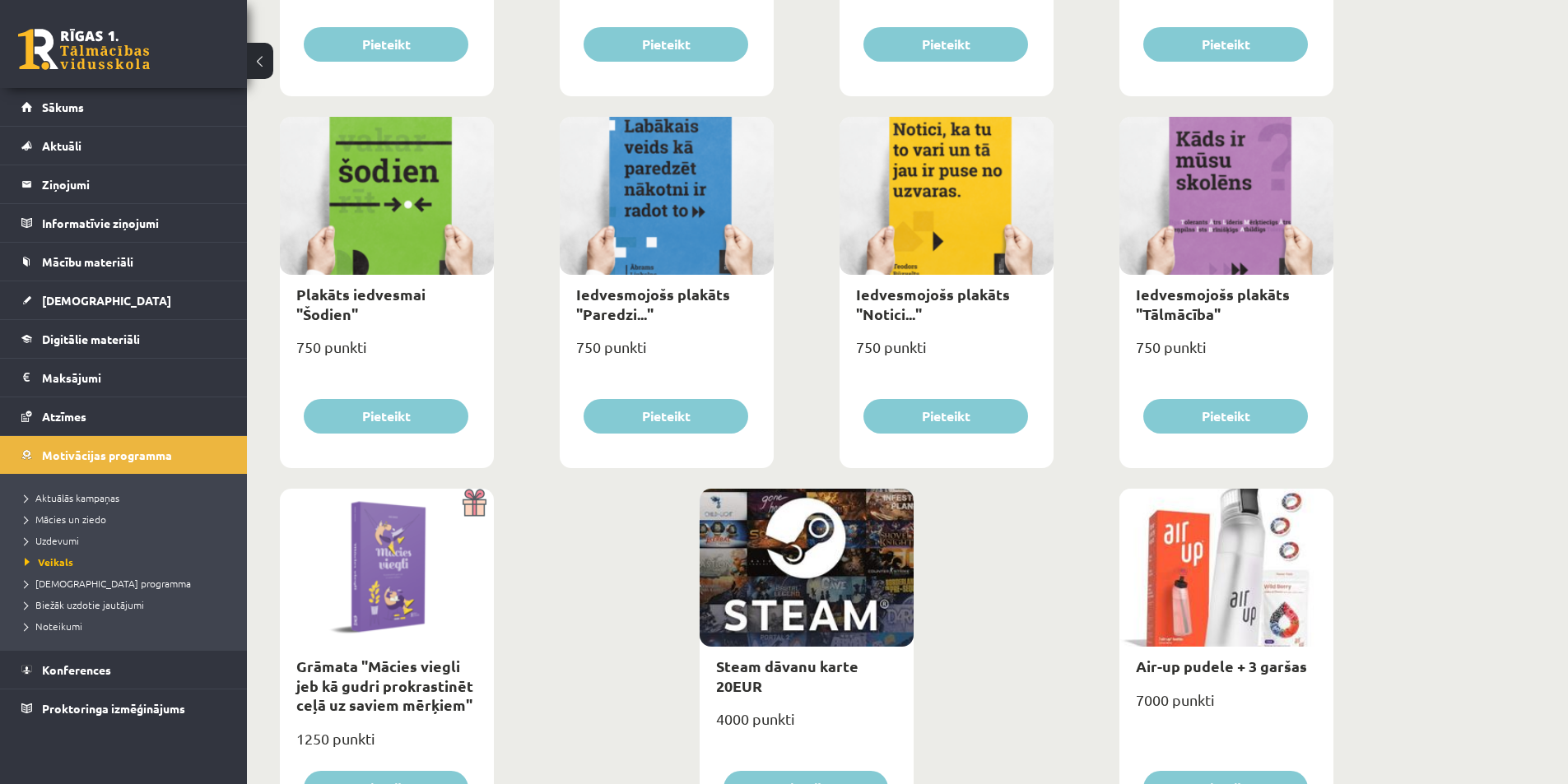
scroll to position [1645, 0]
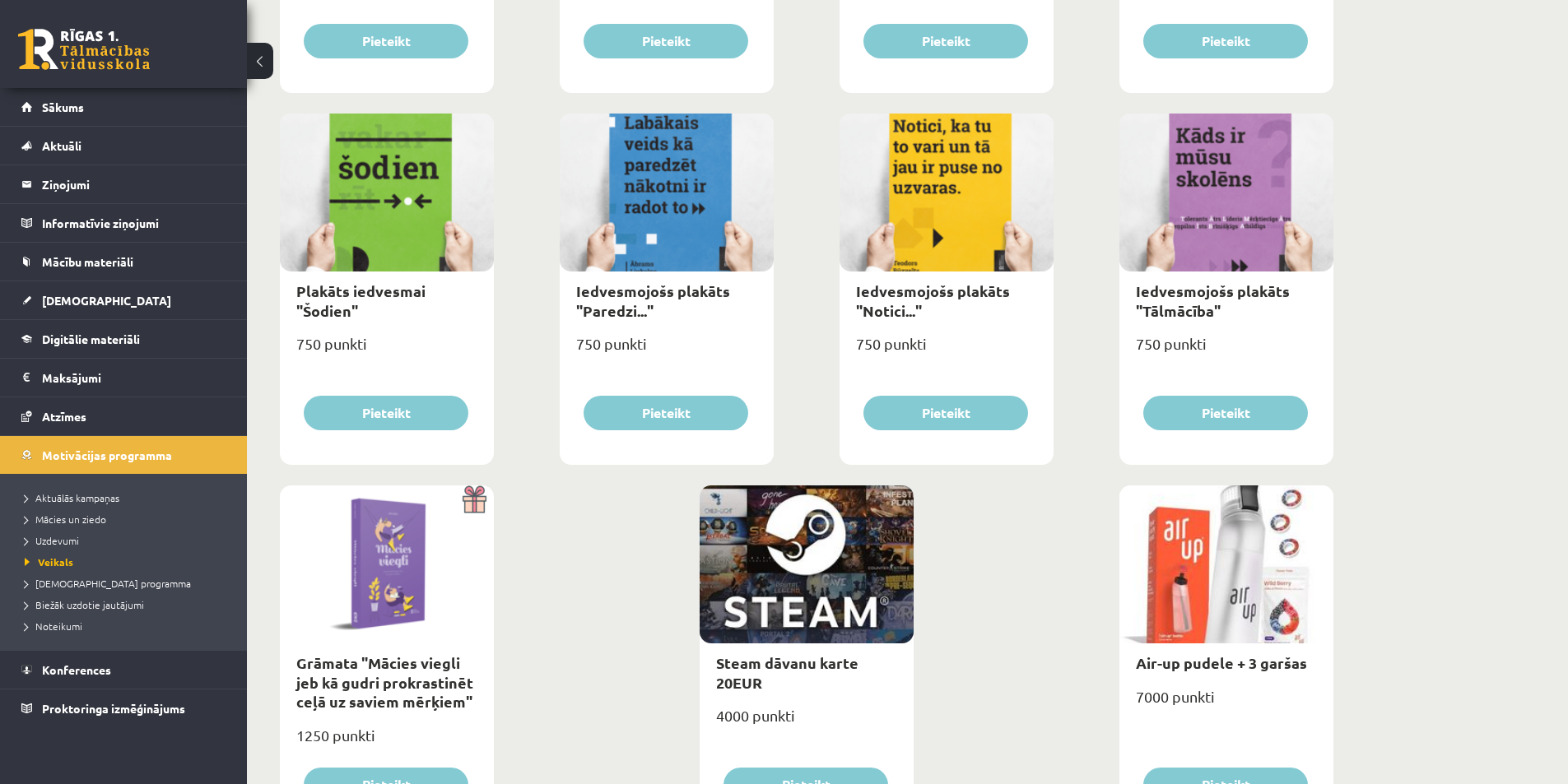
click at [347, 220] on div at bounding box center [386, 192] width 214 height 158
click at [358, 295] on link "Plakāts iedvesmai "Šodien"" at bounding box center [361, 300] width 130 height 38
type input "*"
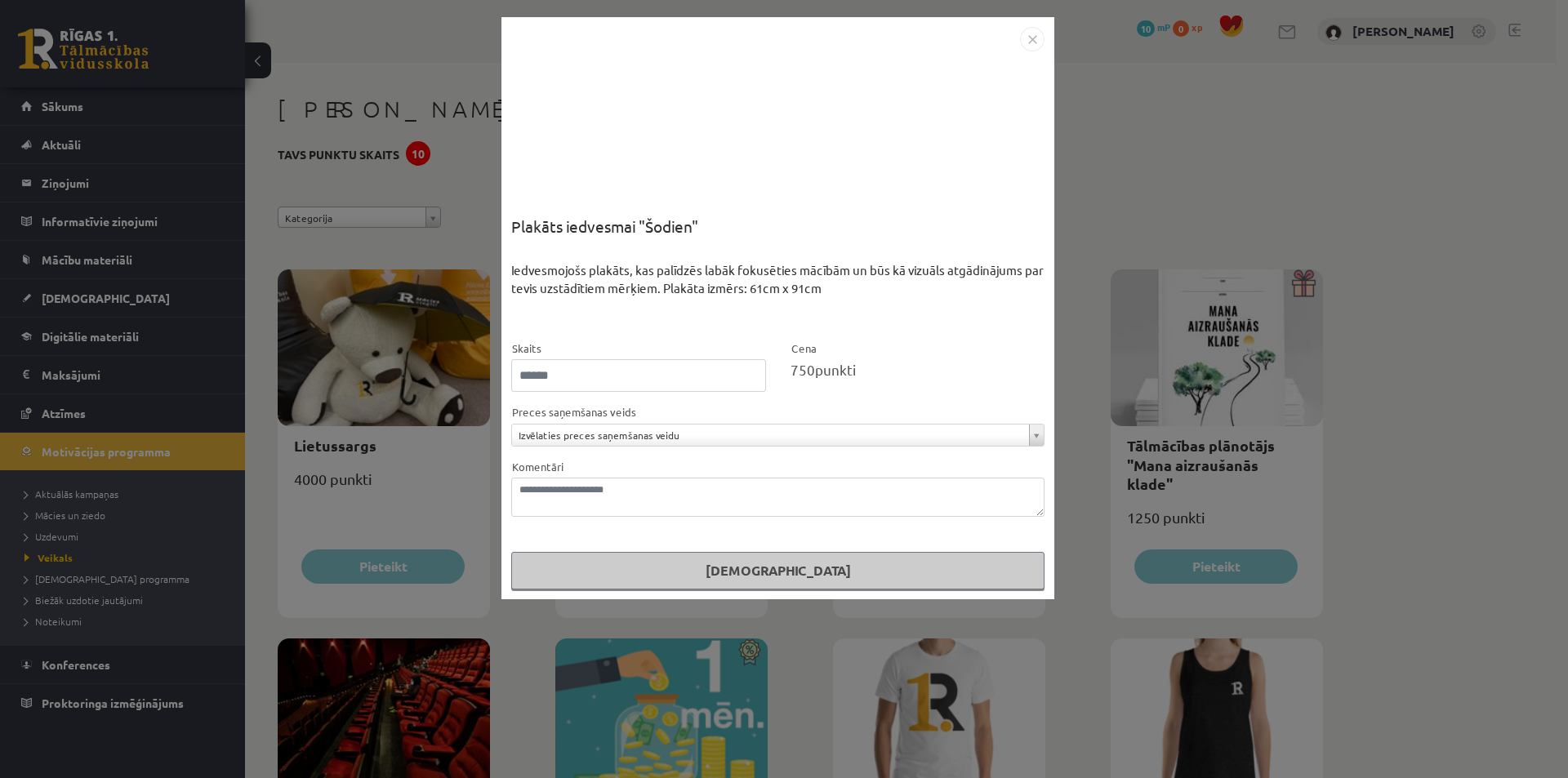
click at [1034, 35] on img "Close" at bounding box center [1032, 40] width 25 height 25
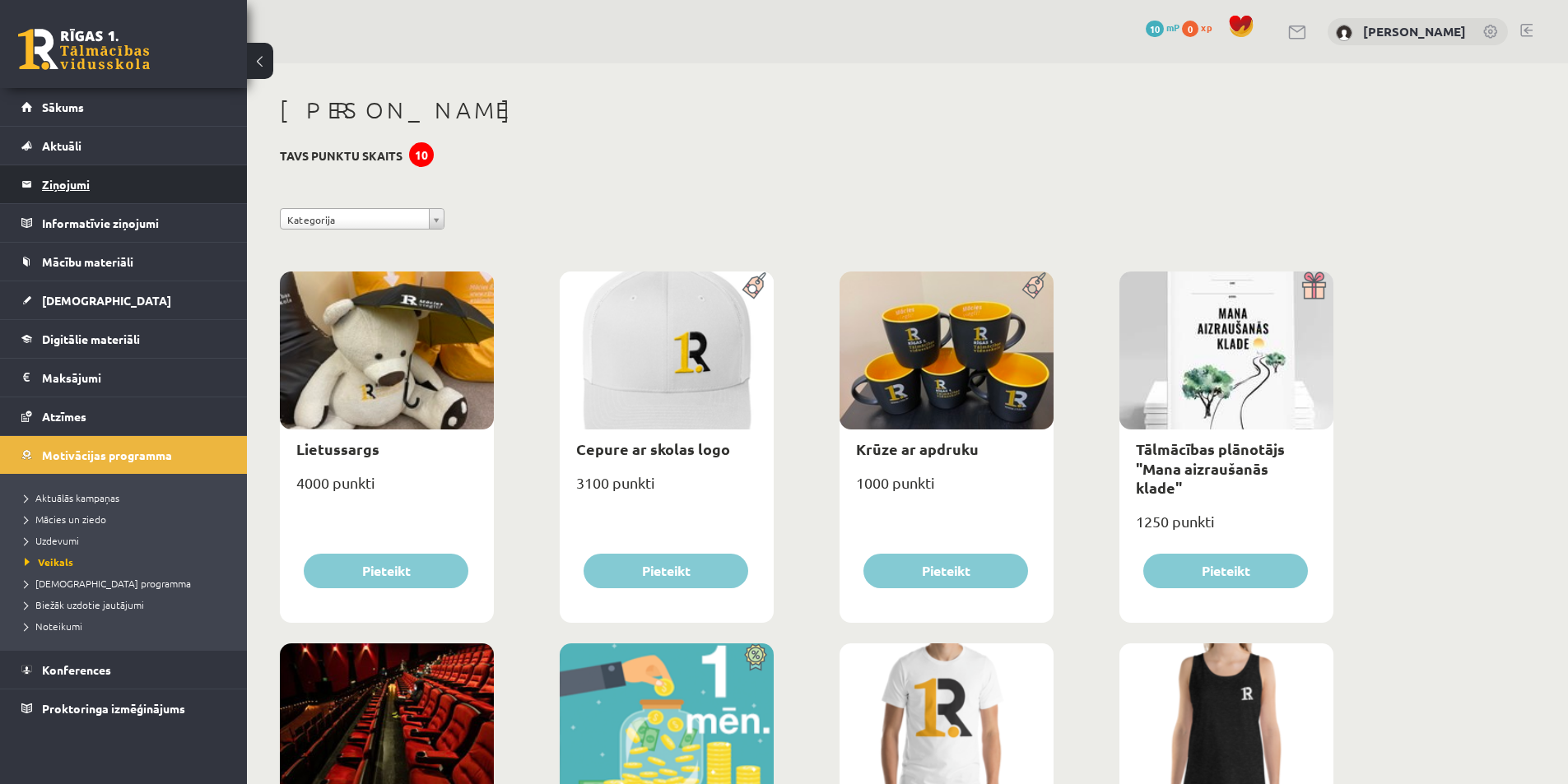
click at [96, 187] on legend "Ziņojumi 0" at bounding box center [134, 184] width 185 height 38
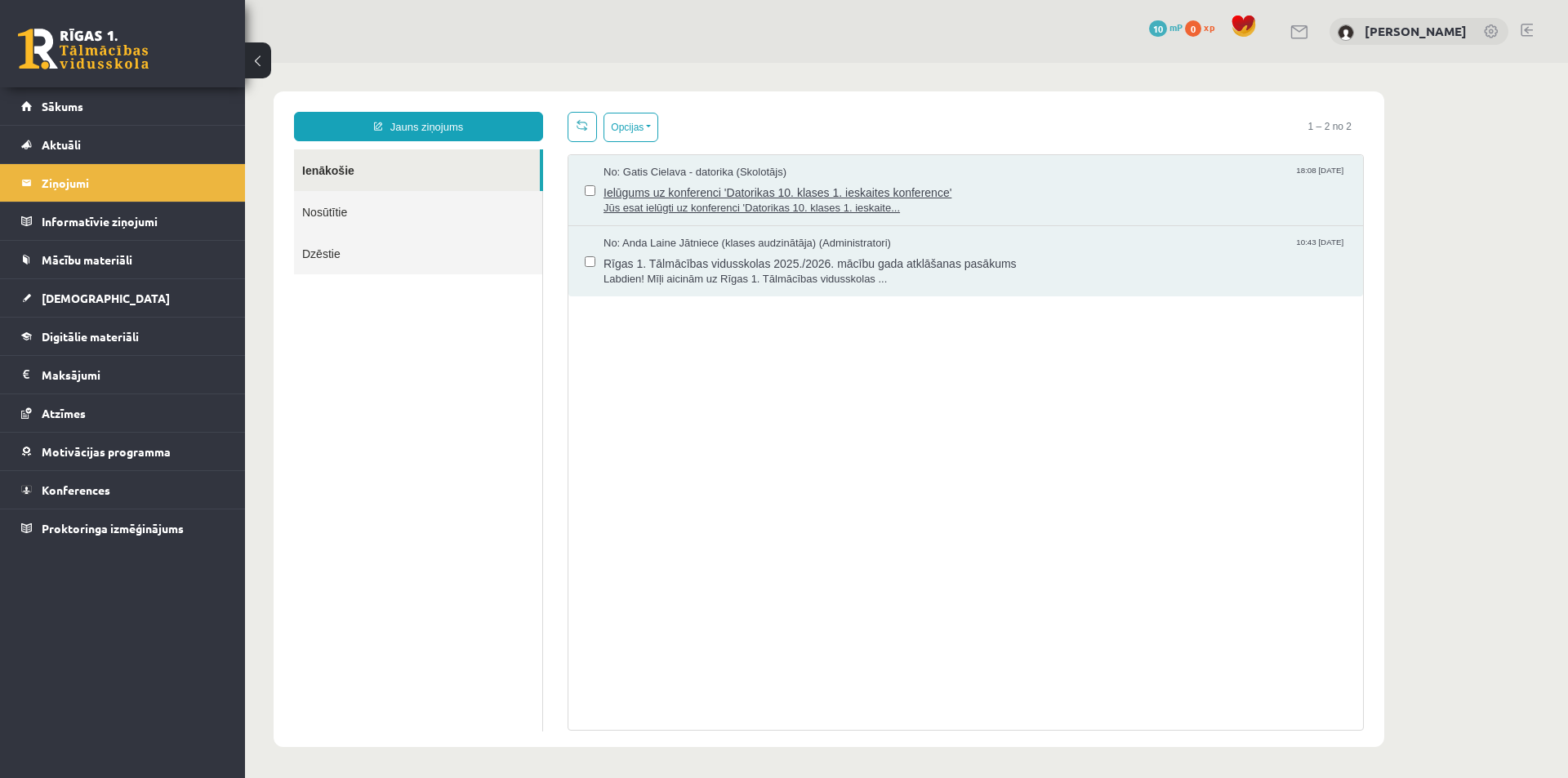
click at [681, 206] on span "Jūs esat ielūgti uz konferenci 'Datorikas 10. klases 1. ieskaite..." at bounding box center [975, 209] width 743 height 16
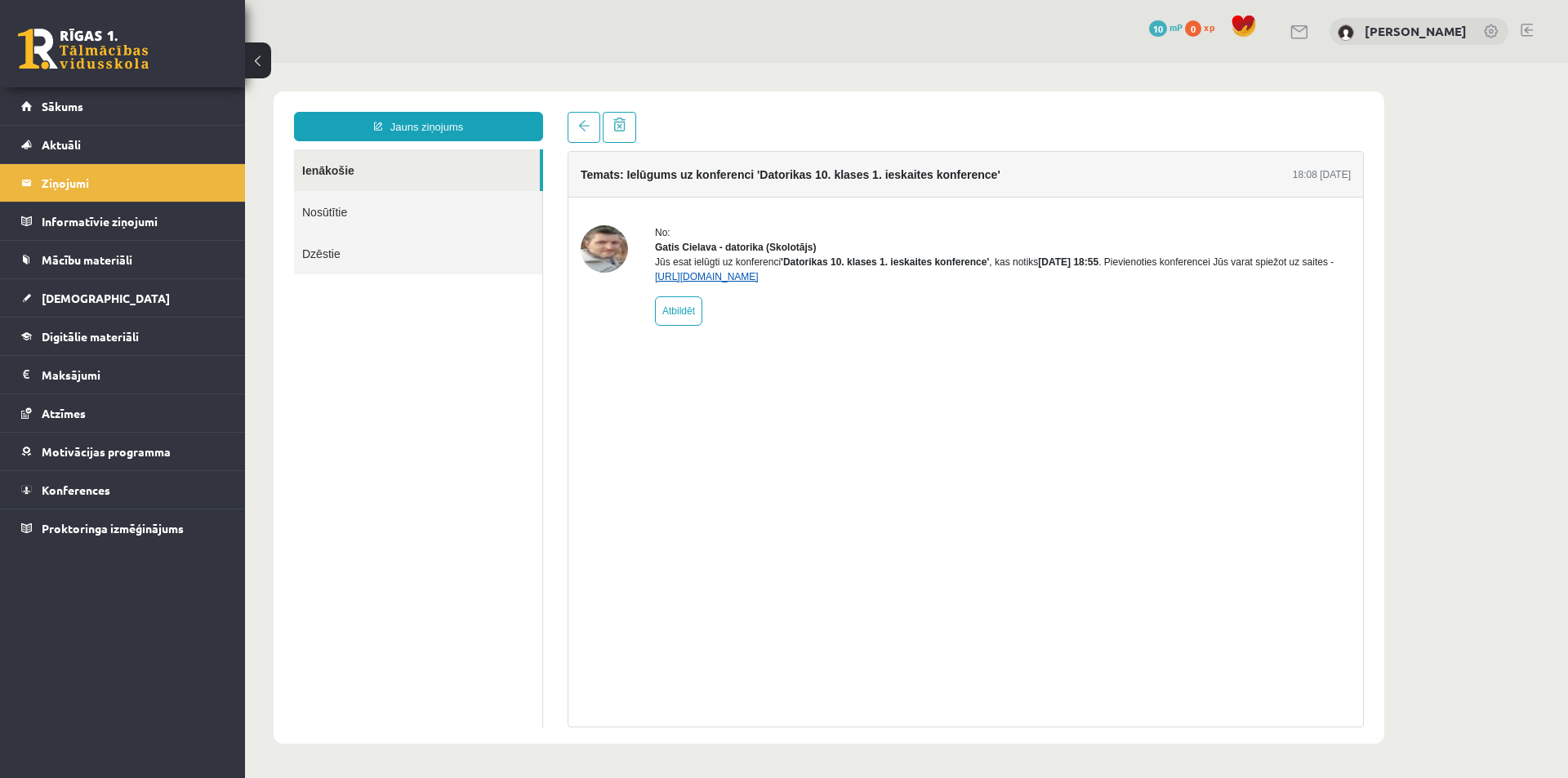
click at [727, 283] on link "https://eskola.r1tv.lv/conferences/4490/join" at bounding box center [707, 276] width 104 height 11
click at [128, 490] on link "Konferences" at bounding box center [122, 489] width 203 height 38
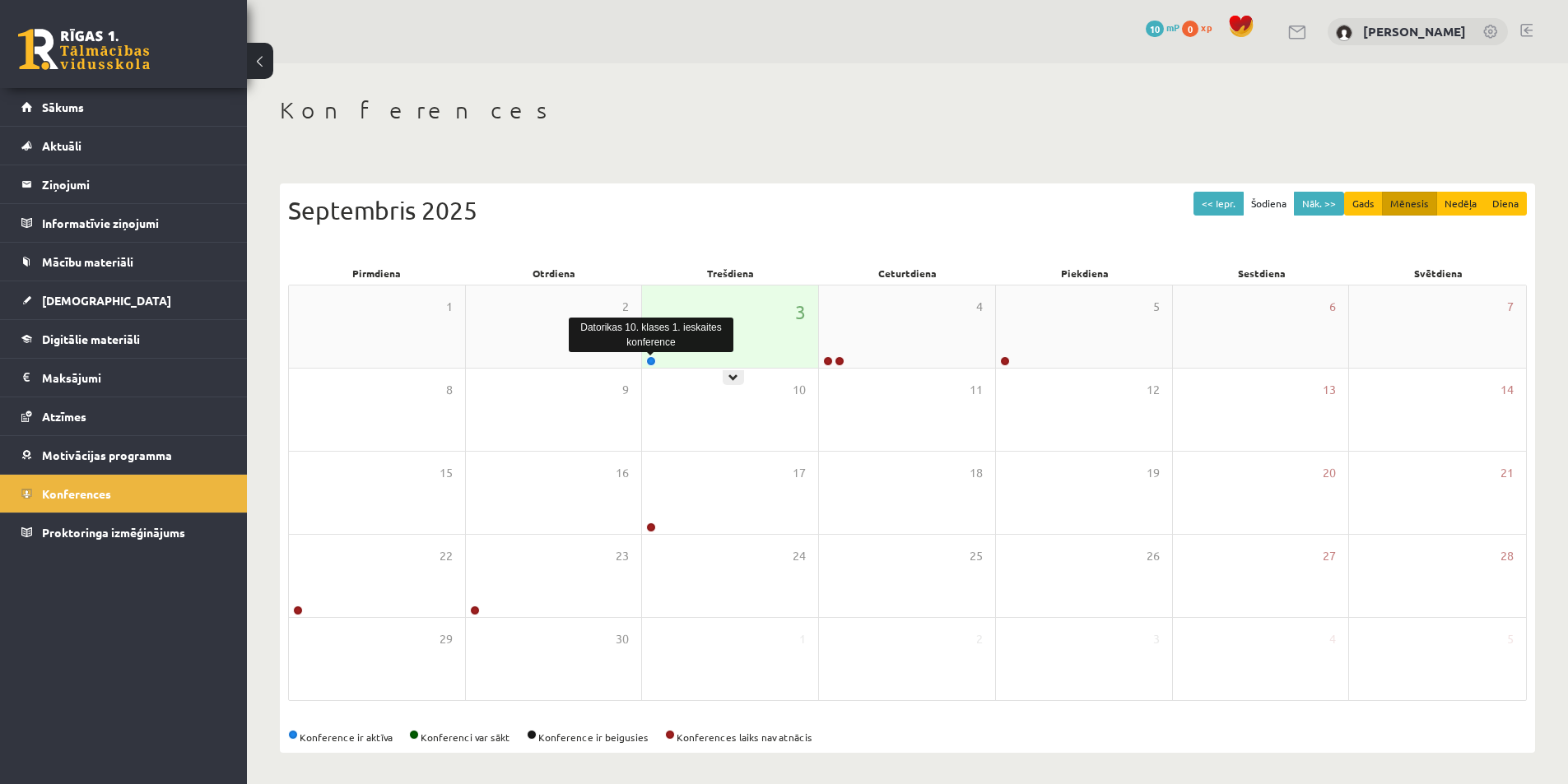
scroll to position [3, 0]
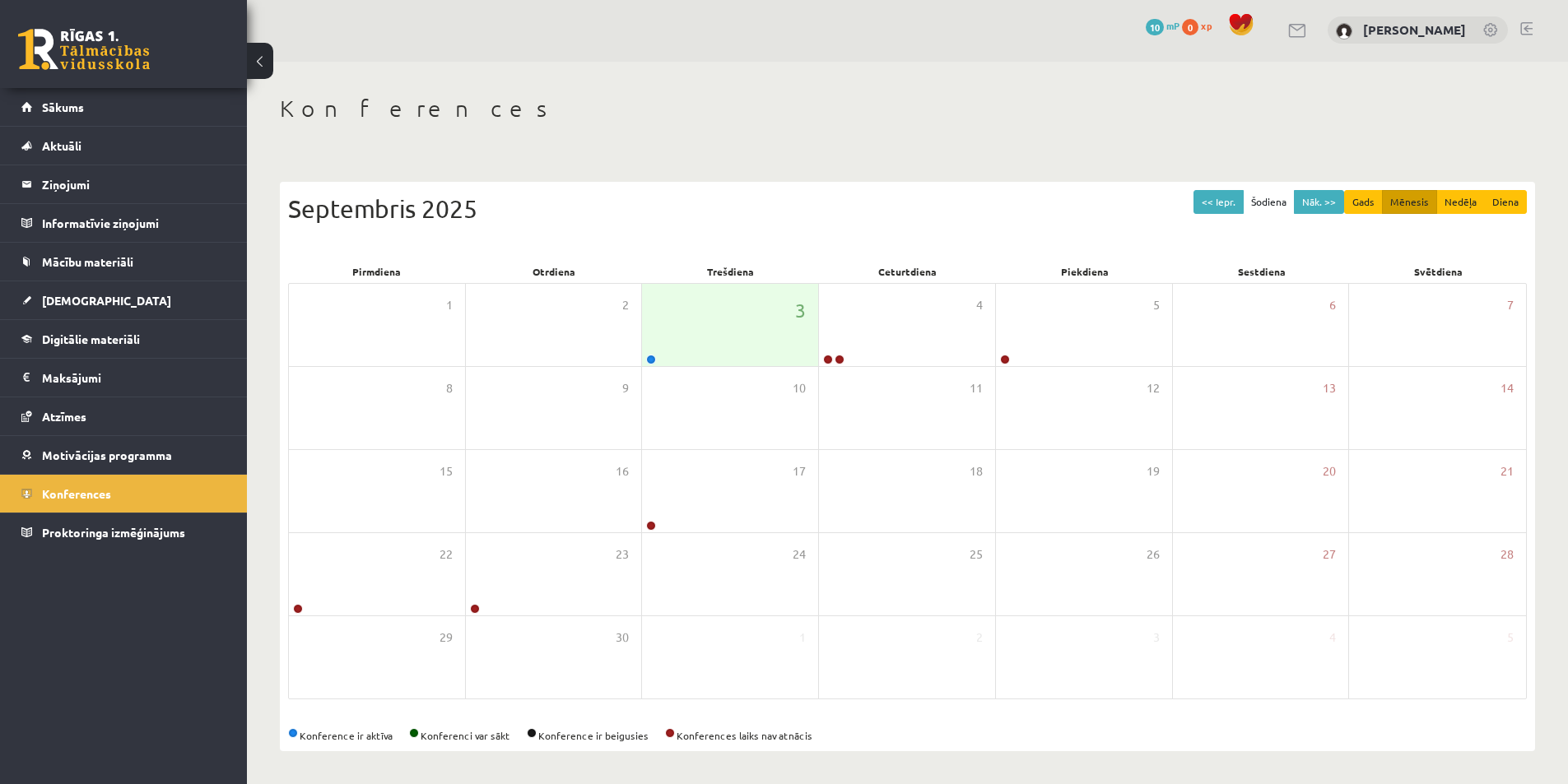
click at [1198, 24] on span "0" at bounding box center [1190, 27] width 17 height 17
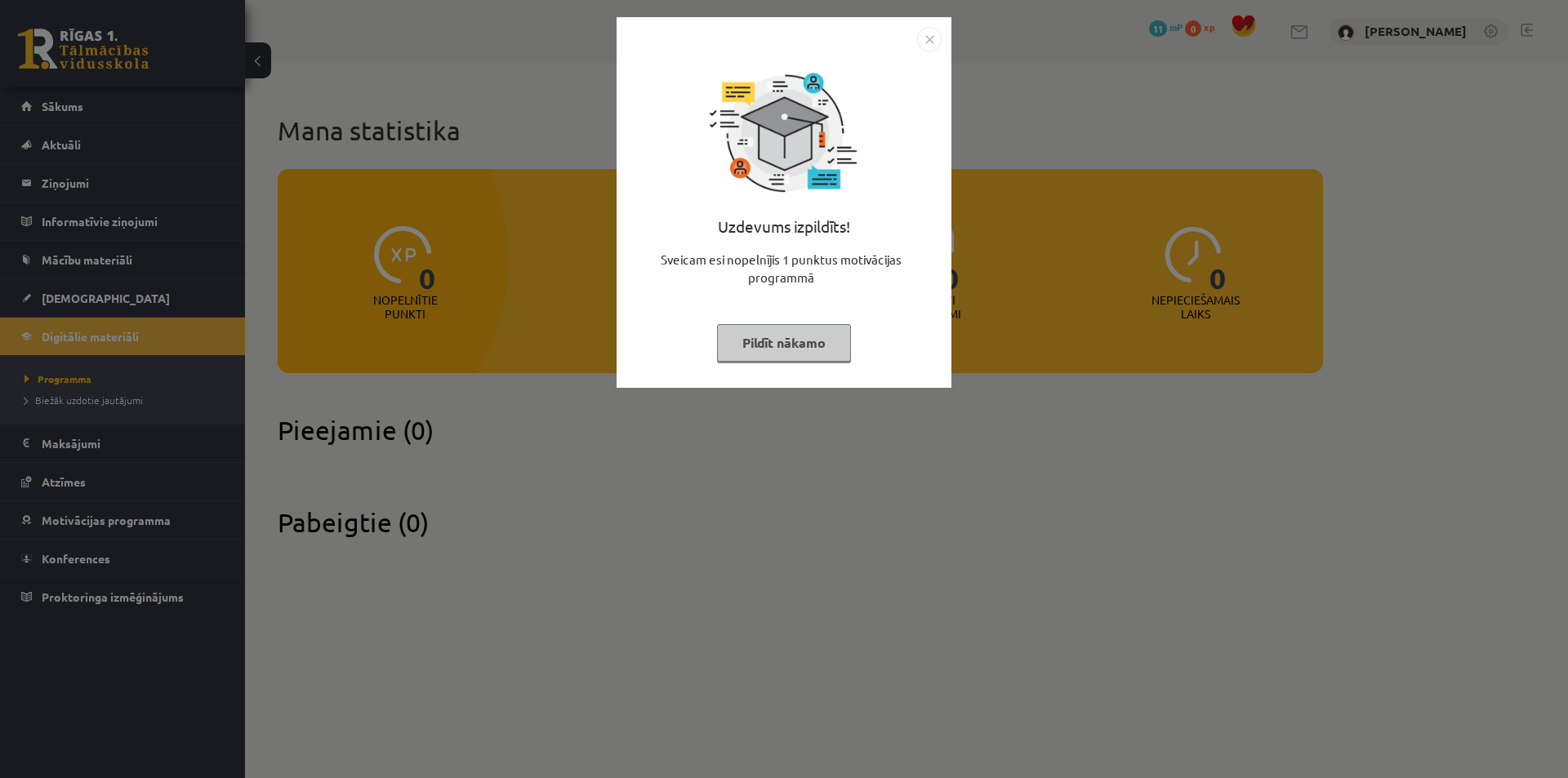
click at [783, 349] on button "Pildīt nākamo" at bounding box center [784, 342] width 134 height 38
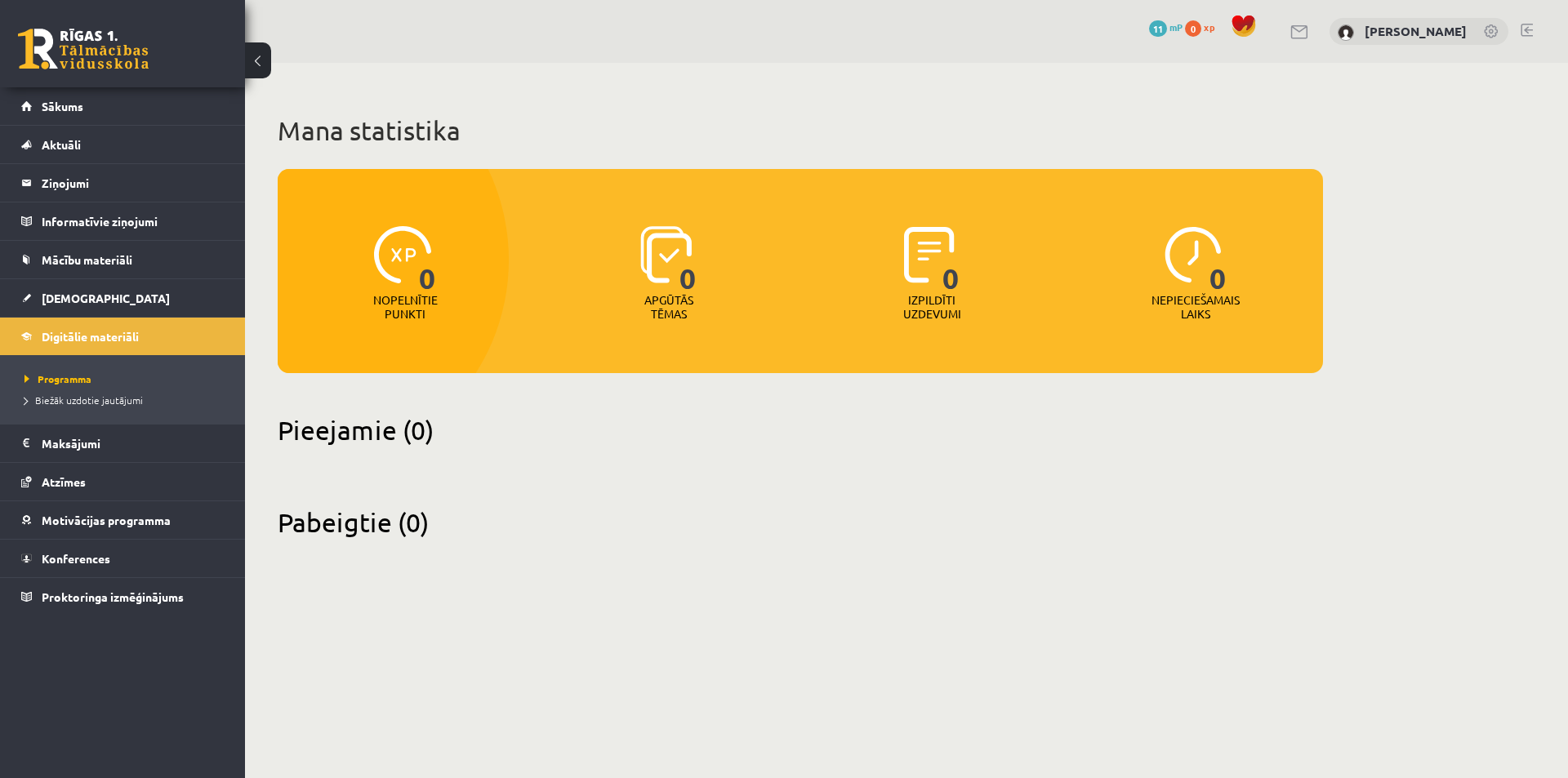
click at [1214, 24] on span "xp" at bounding box center [1209, 26] width 11 height 13
drag, startPoint x: 370, startPoint y: 296, endPoint x: 445, endPoint y: 313, distance: 76.9
click at [445, 313] on div "0 Nopelnītie punkti" at bounding box center [405, 275] width 255 height 113
click at [433, 320] on div at bounding box center [433, 320] width 0 height 0
click at [557, 325] on div "0 Apgūtās tēmas" at bounding box center [669, 275] width 255 height 113
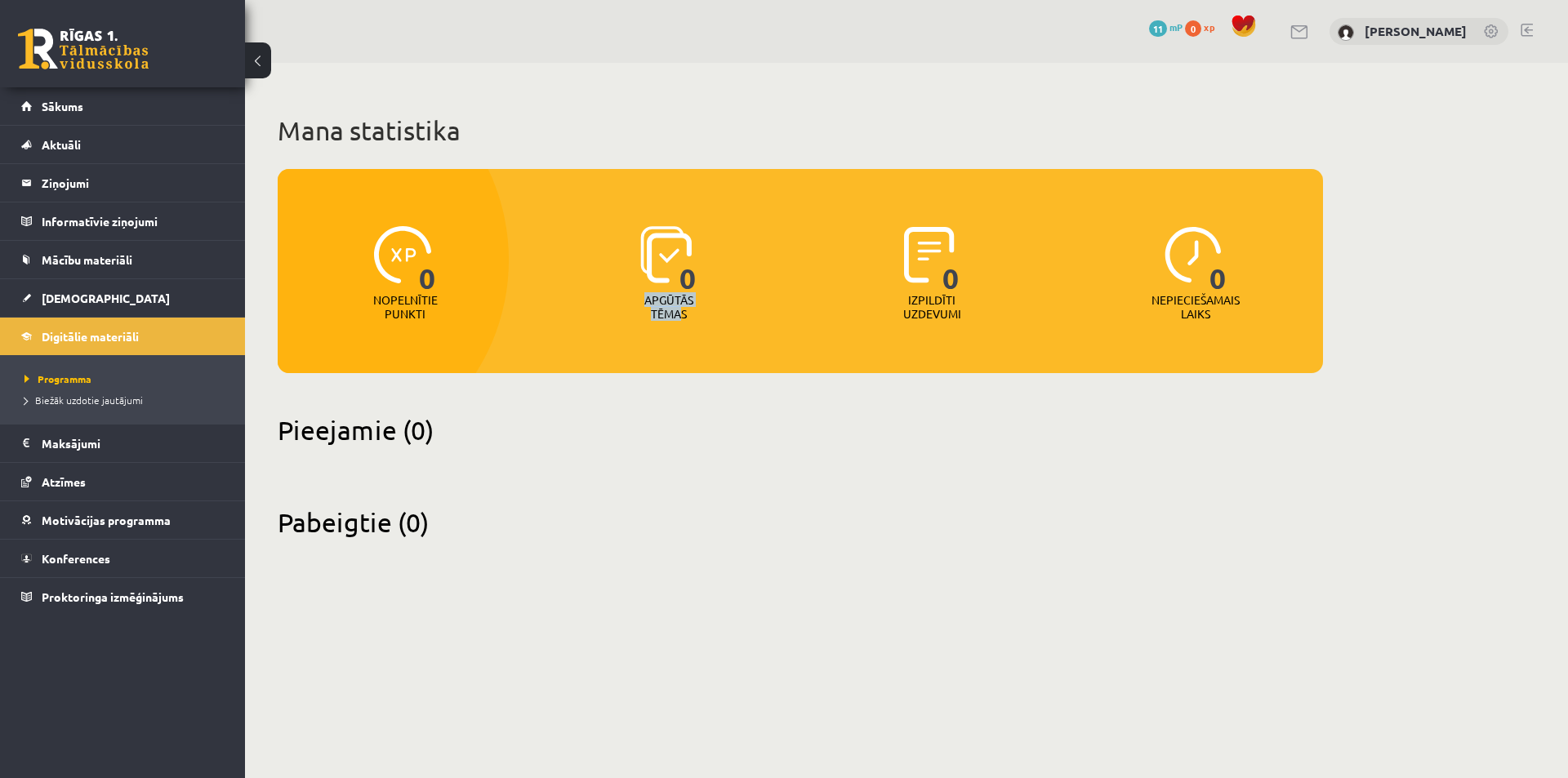
drag, startPoint x: 645, startPoint y: 298, endPoint x: 681, endPoint y: 312, distance: 38.6
click at [681, 312] on p "Apgūtās tēmas" at bounding box center [668, 307] width 63 height 28
click at [686, 315] on p "Apgūtās tēmas" at bounding box center [668, 307] width 63 height 28
drag, startPoint x: 686, startPoint y: 315, endPoint x: 632, endPoint y: 294, distance: 57.9
click at [633, 294] on div "Apgūtās tēmas" at bounding box center [669, 312] width 72 height 38
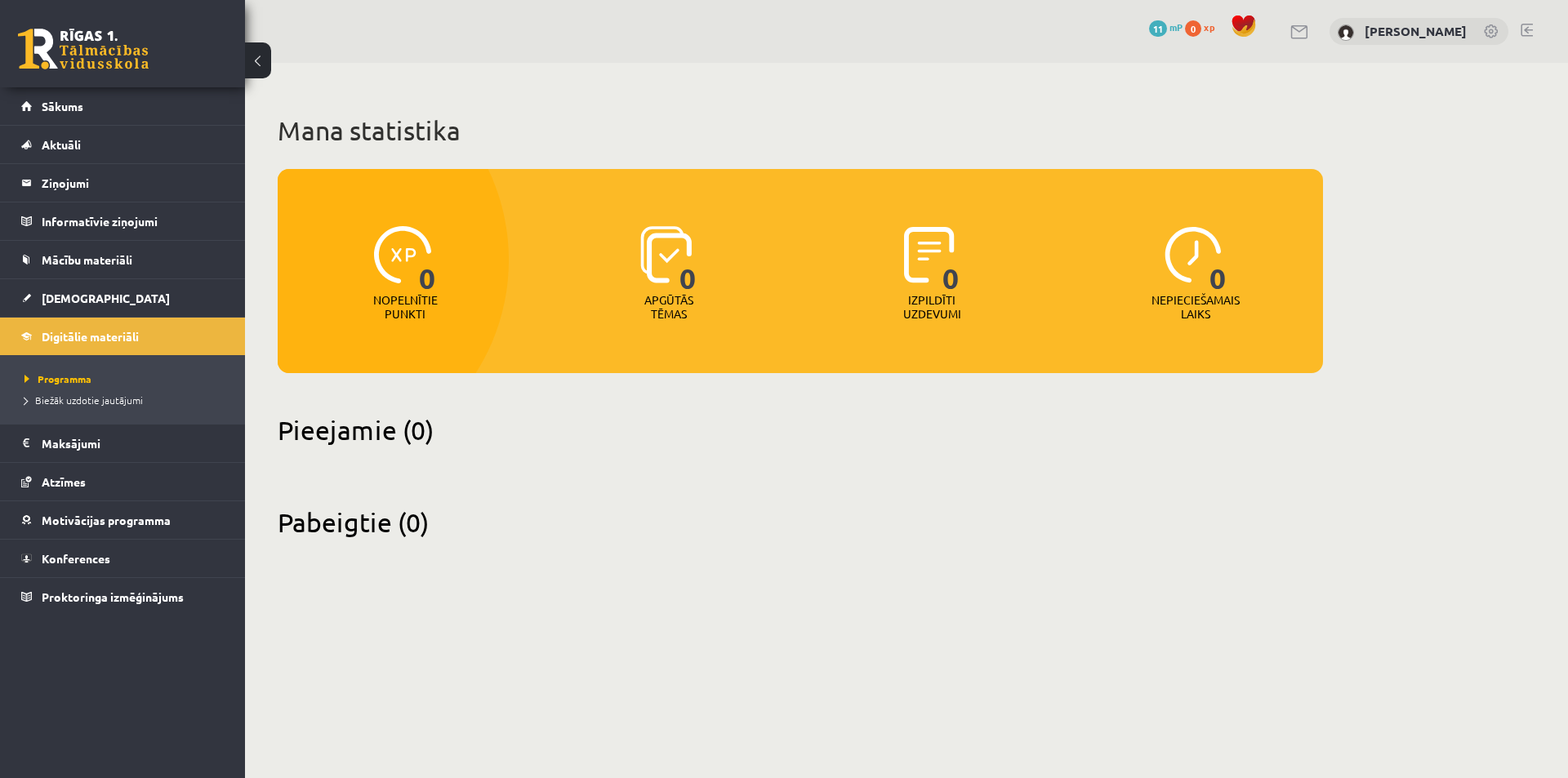
click at [609, 426] on h2 "Pieejamie (0)" at bounding box center [799, 429] width 1045 height 32
click at [101, 401] on span "Biežāk uzdotie jautājumi" at bounding box center [84, 400] width 118 height 13
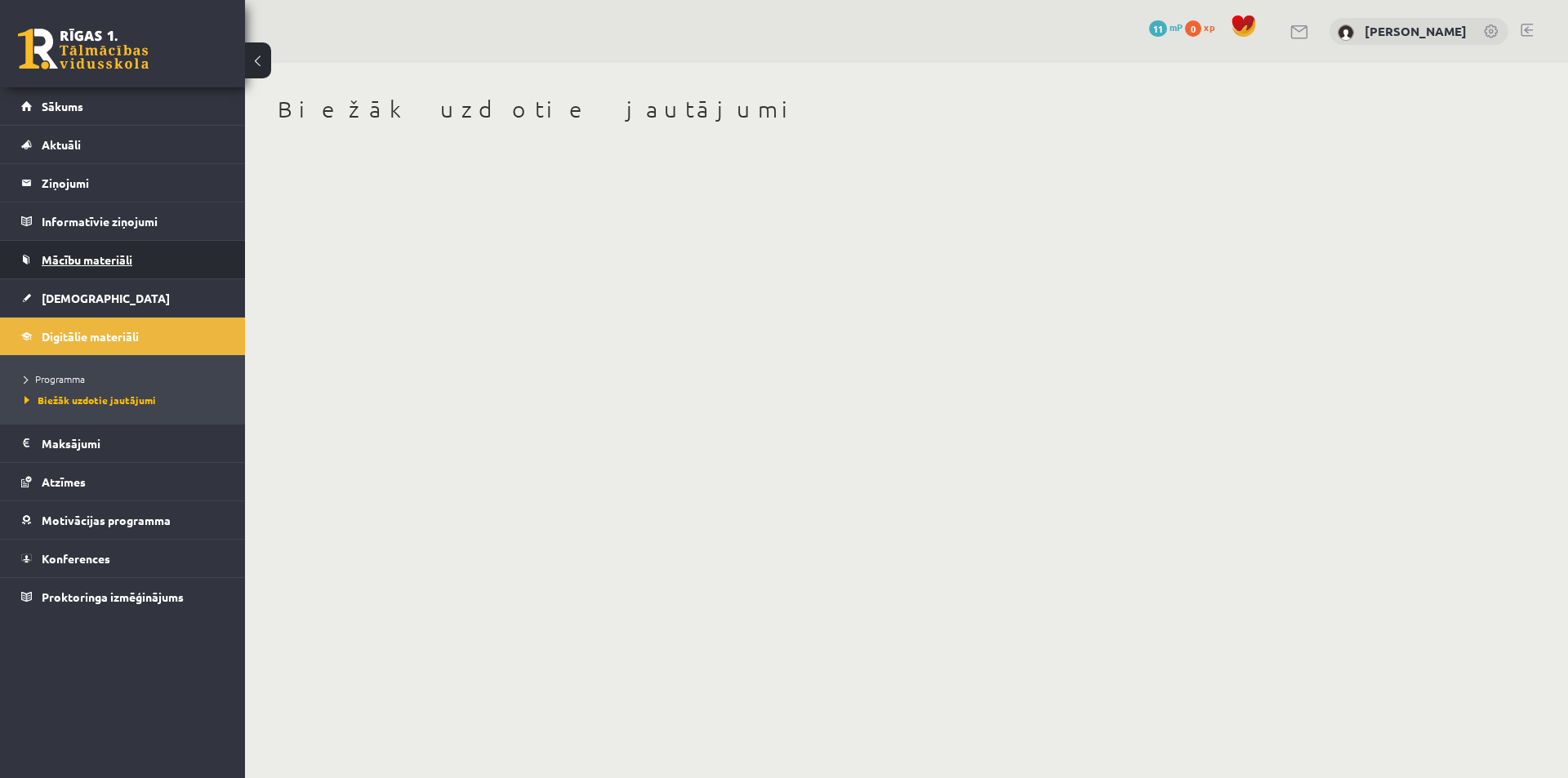
click at [86, 262] on span "Mācību materiāli" at bounding box center [86, 260] width 91 height 15
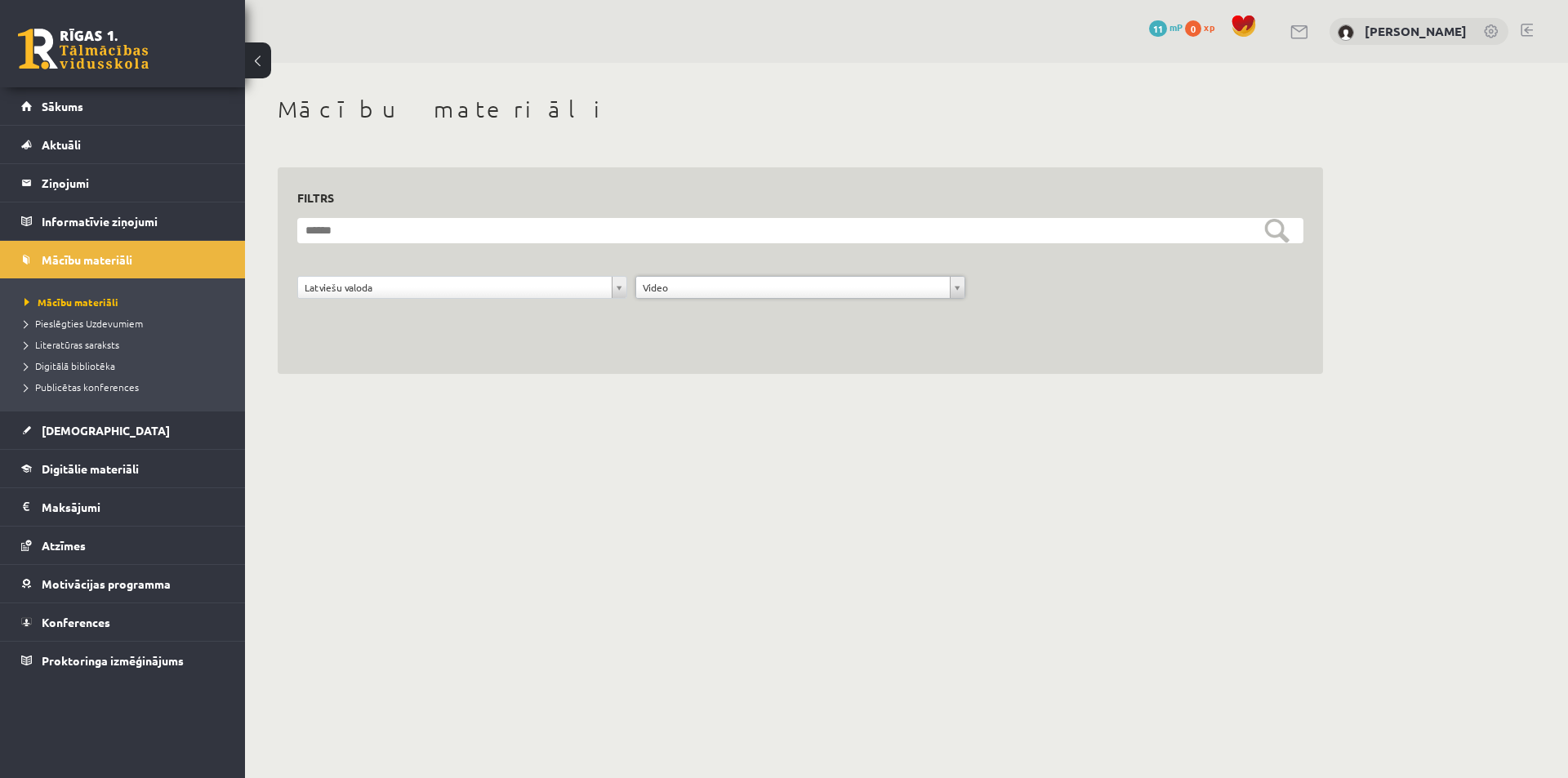
drag, startPoint x: 918, startPoint y: 277, endPoint x: 853, endPoint y: 326, distance: 81.4
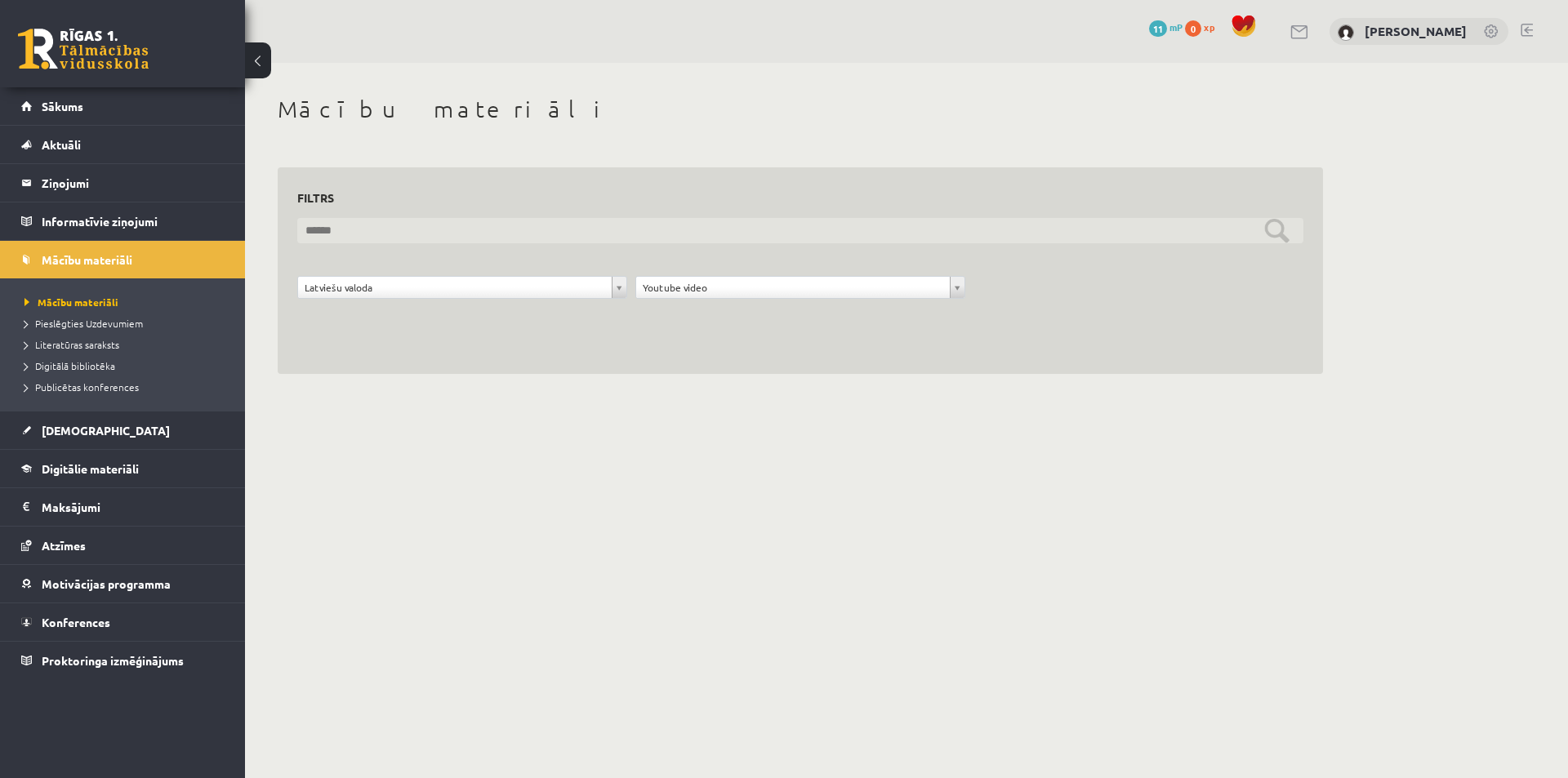
click at [637, 225] on input "text" at bounding box center [800, 231] width 1006 height 26
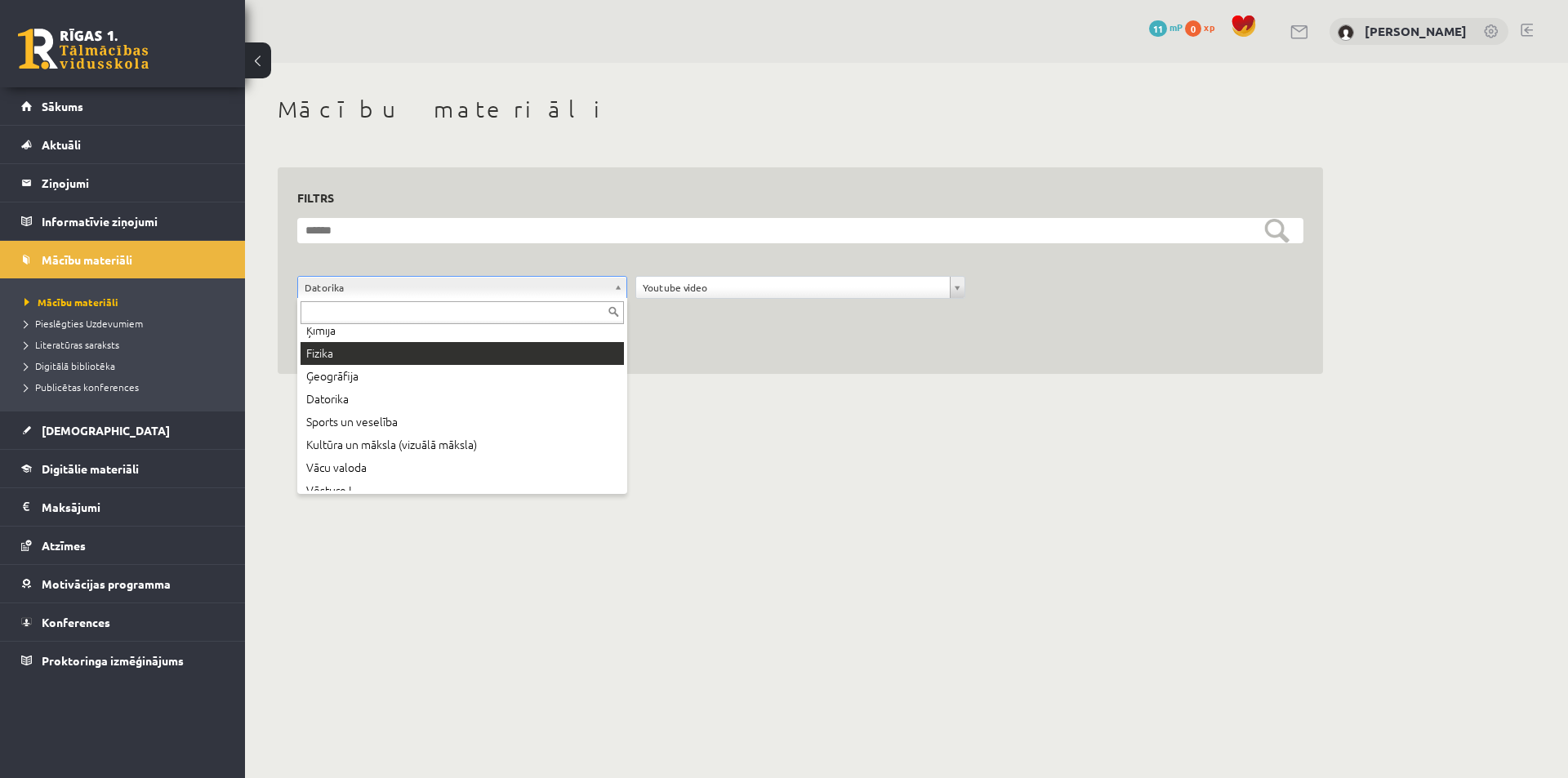
scroll to position [134, 0]
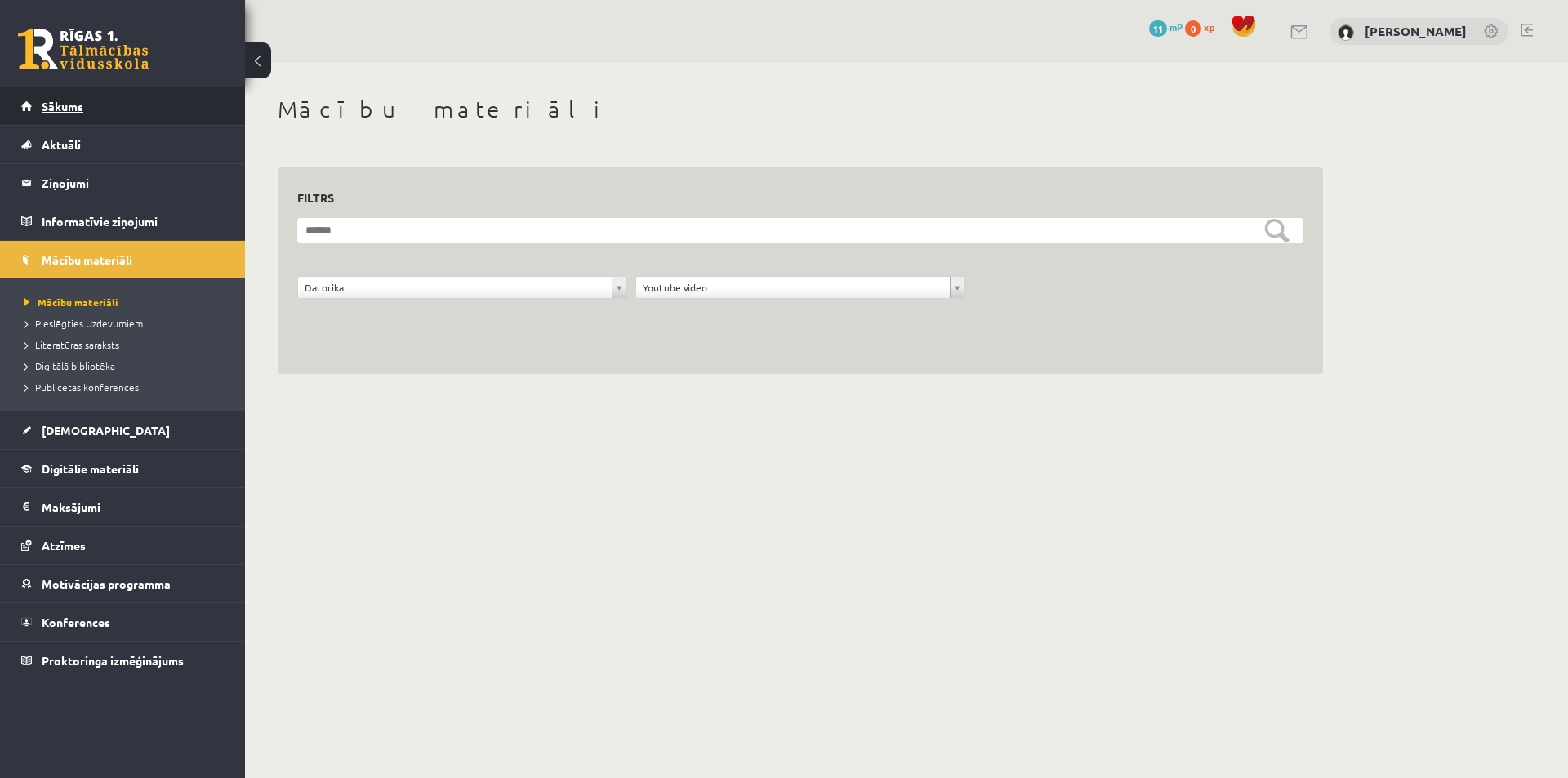
click at [85, 111] on link "Sākums" at bounding box center [122, 106] width 203 height 38
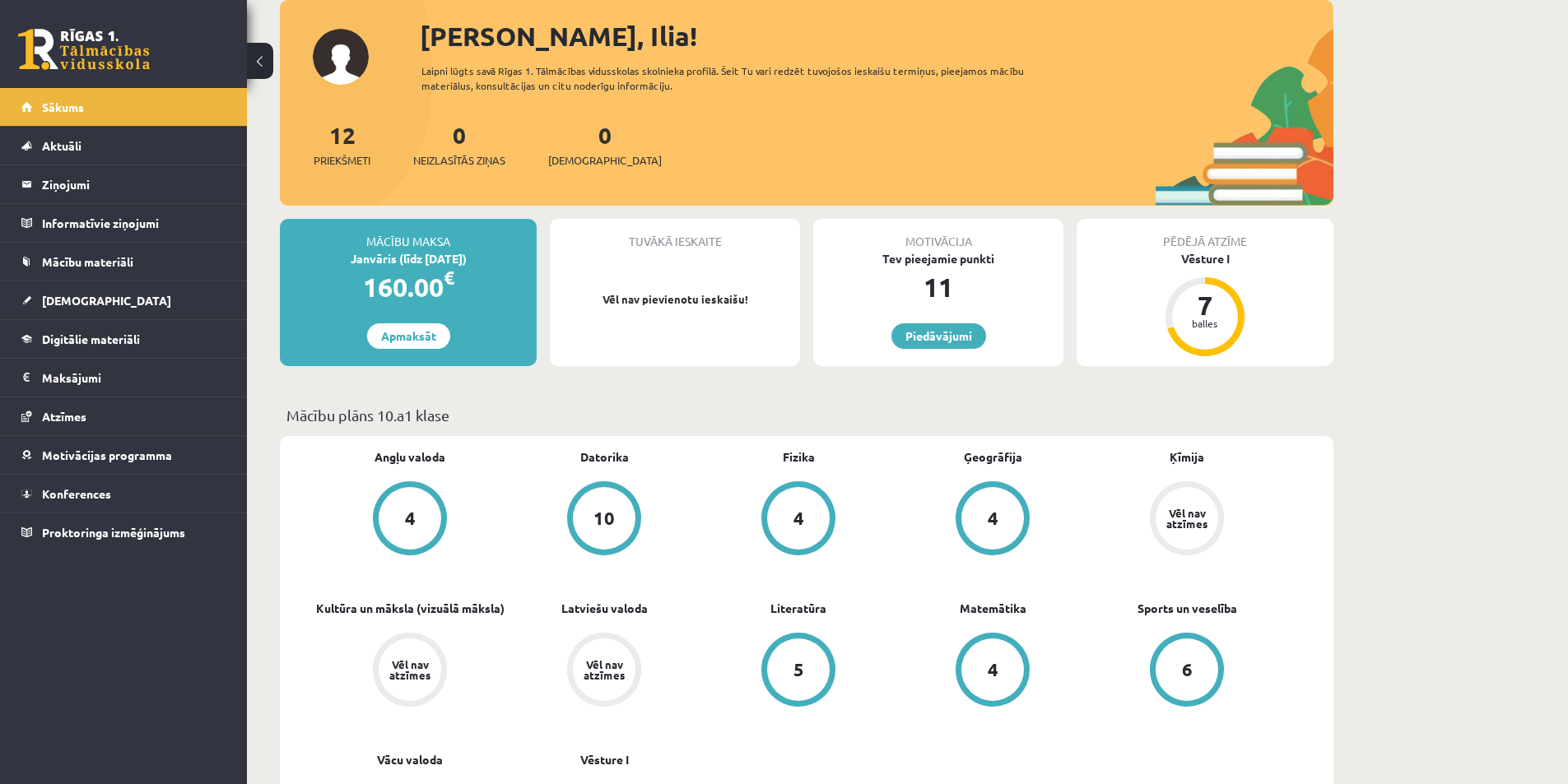
scroll to position [164, 0]
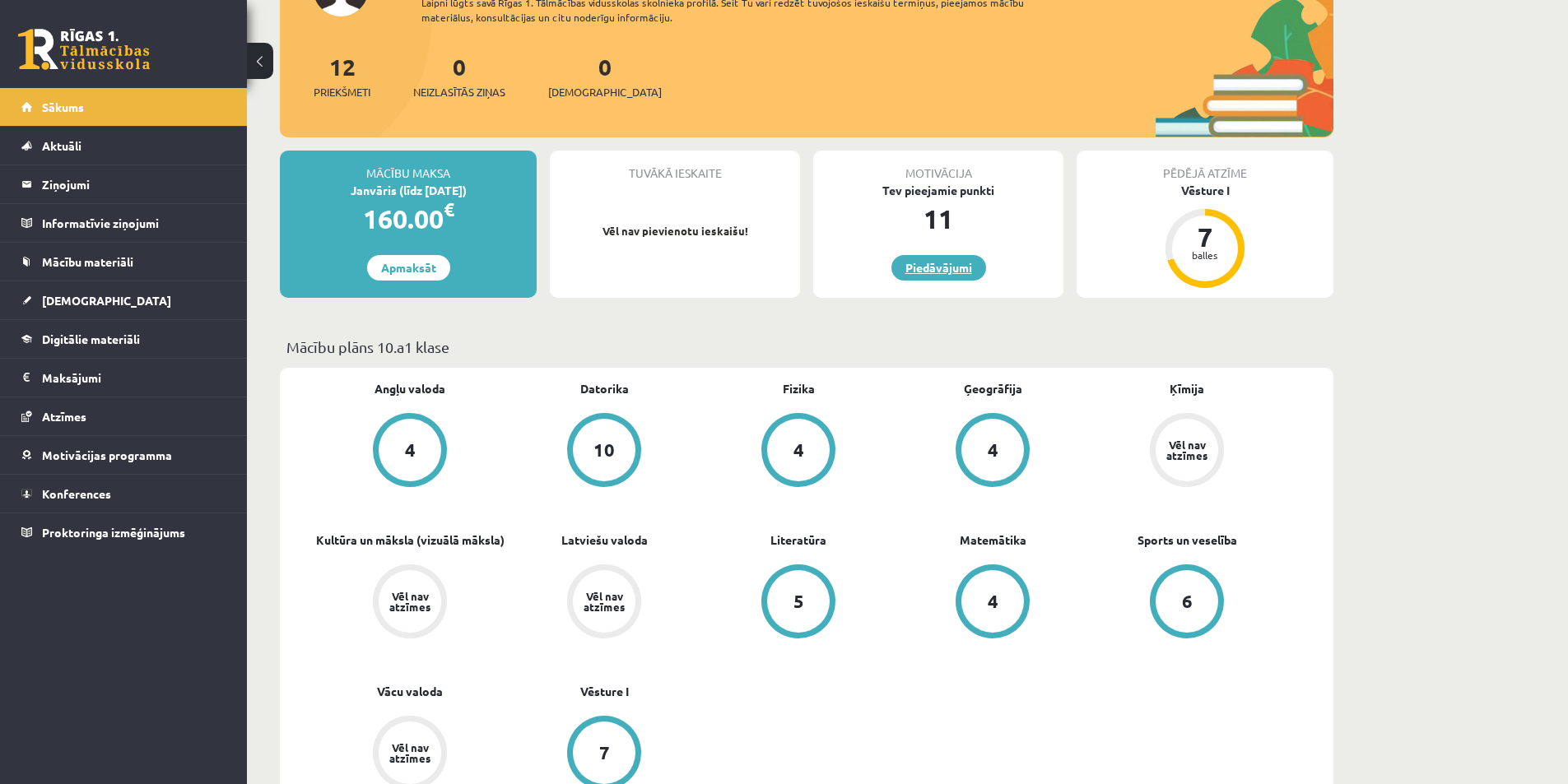
click at [935, 274] on link "Piedāvājumi" at bounding box center [938, 268] width 95 height 26
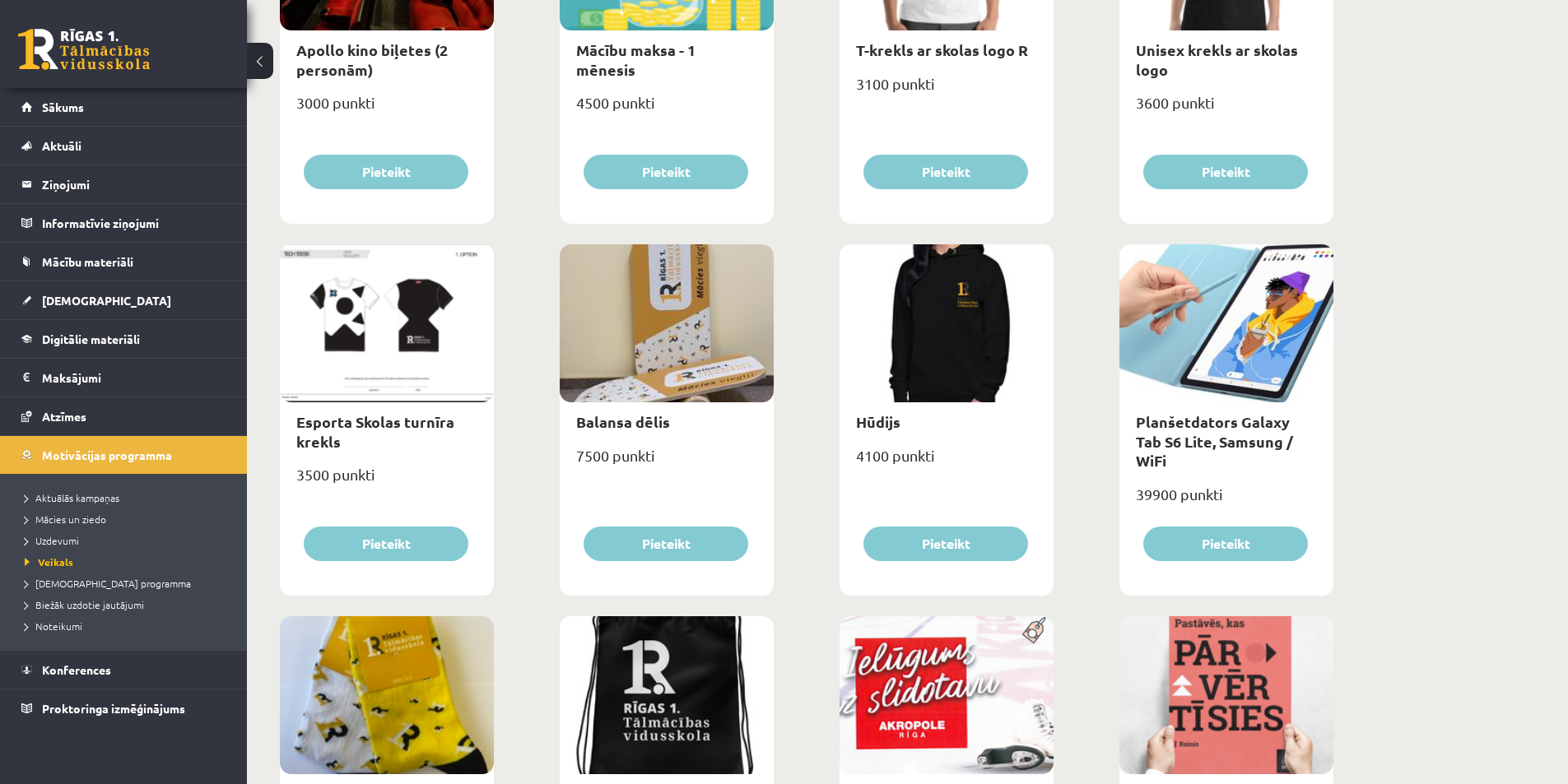
scroll to position [822, 0]
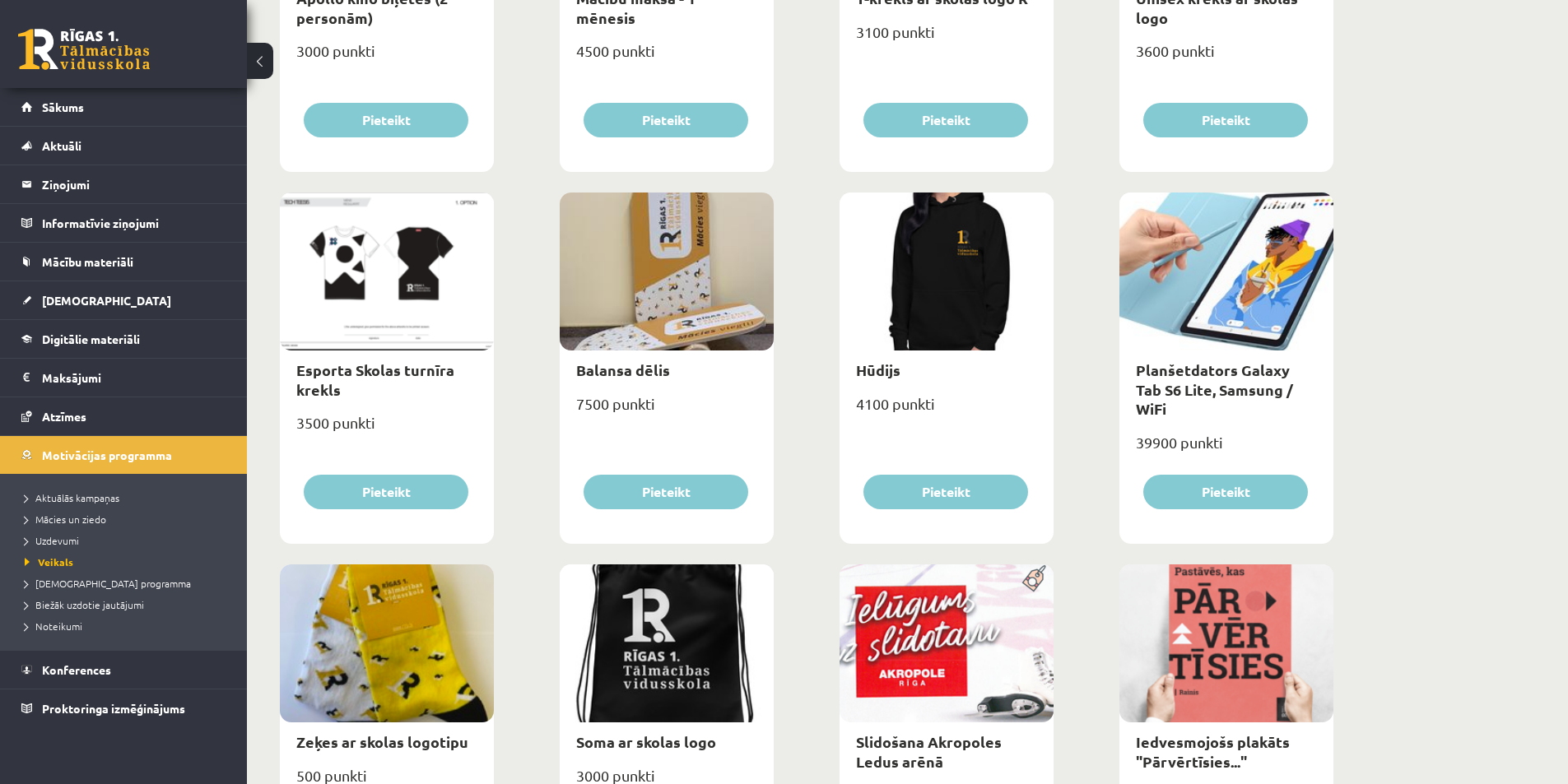
click at [386, 239] on div at bounding box center [386, 271] width 214 height 158
click at [344, 372] on link "Esporta Skolas turnīra krekls" at bounding box center [375, 379] width 158 height 38
type input "*"
select select "*"
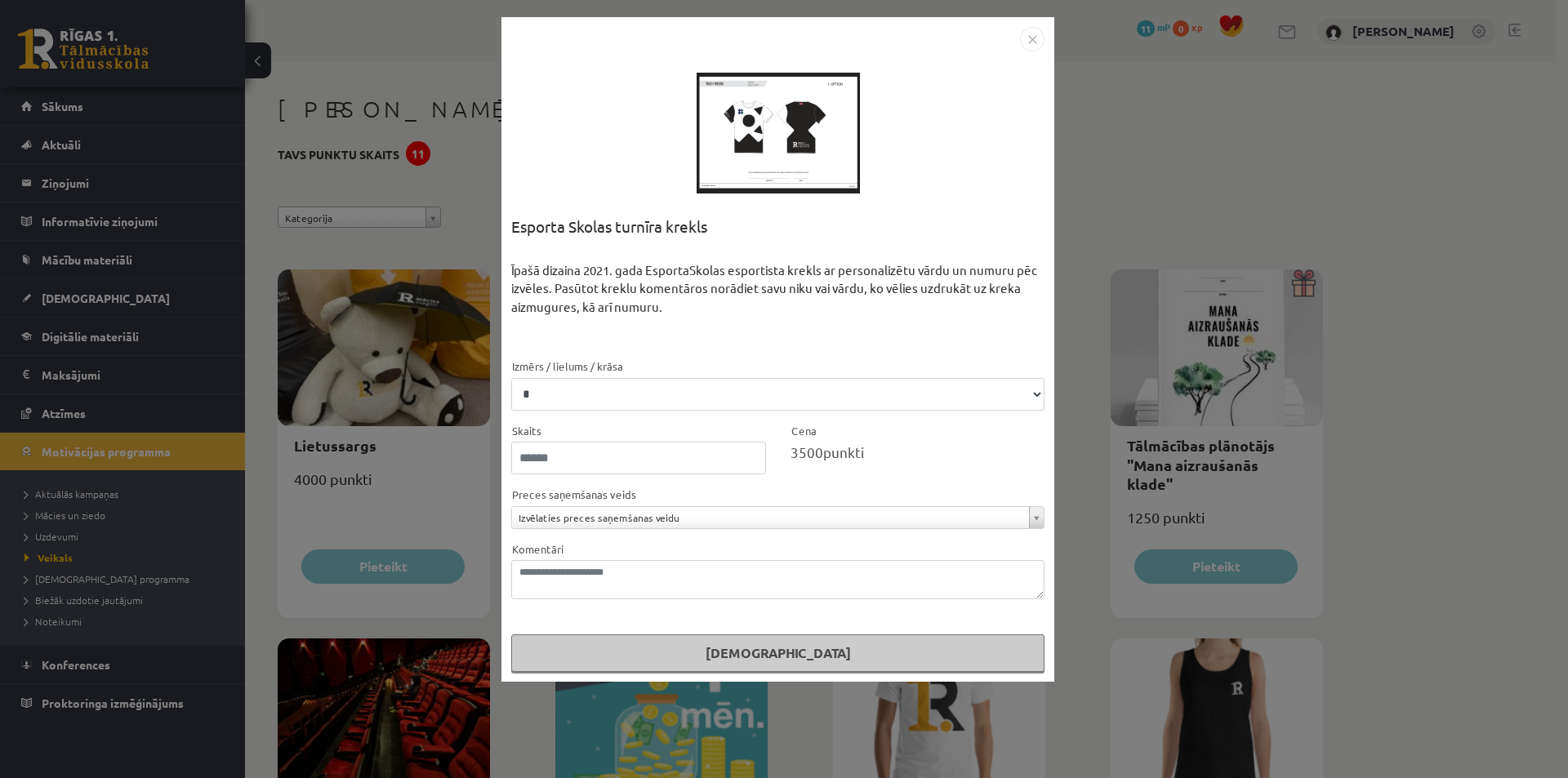
click at [791, 142] on div at bounding box center [777, 132] width 163 height 163
click at [1028, 32] on img "Close" at bounding box center [1032, 40] width 25 height 25
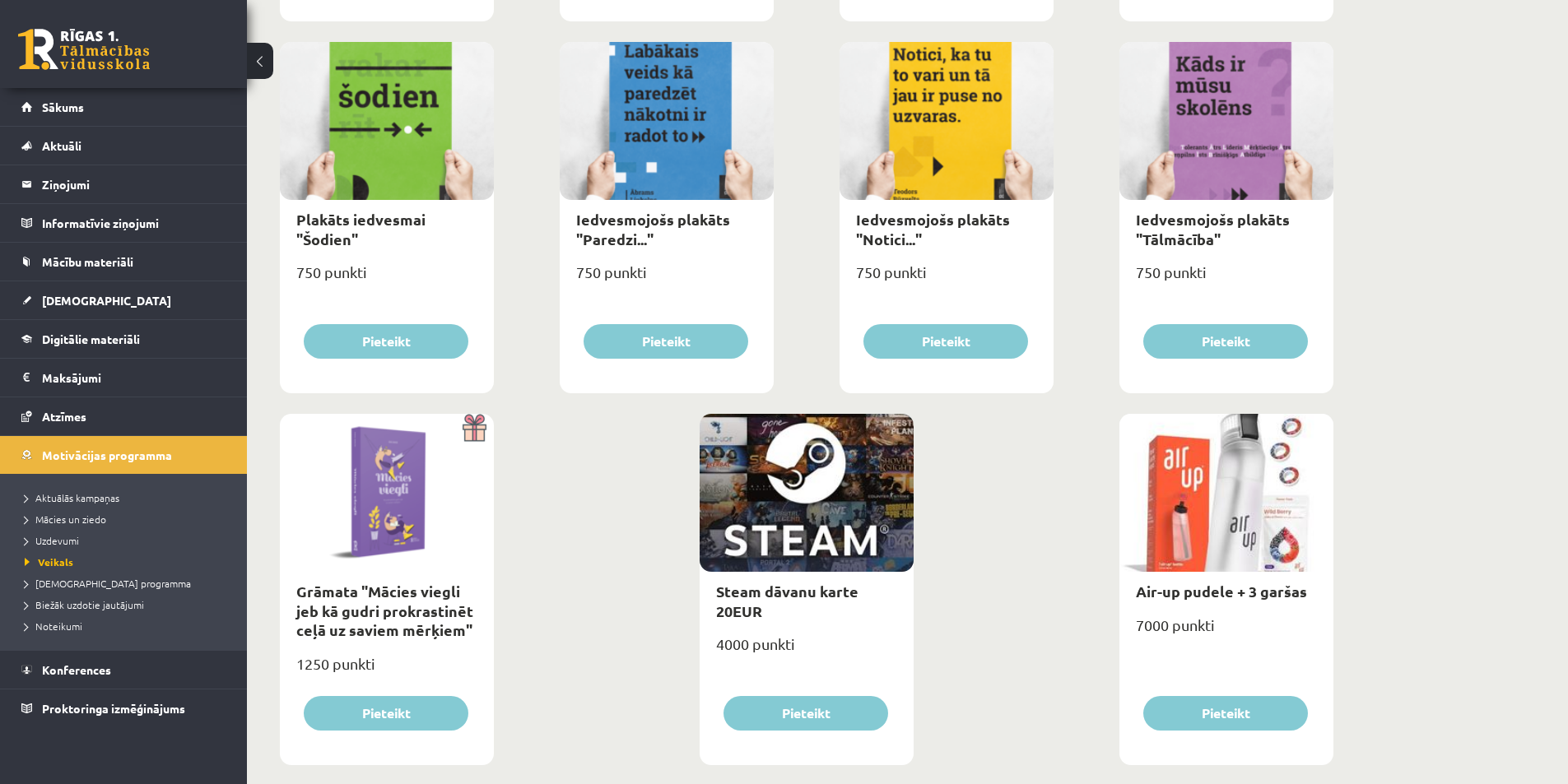
scroll to position [1743, 0]
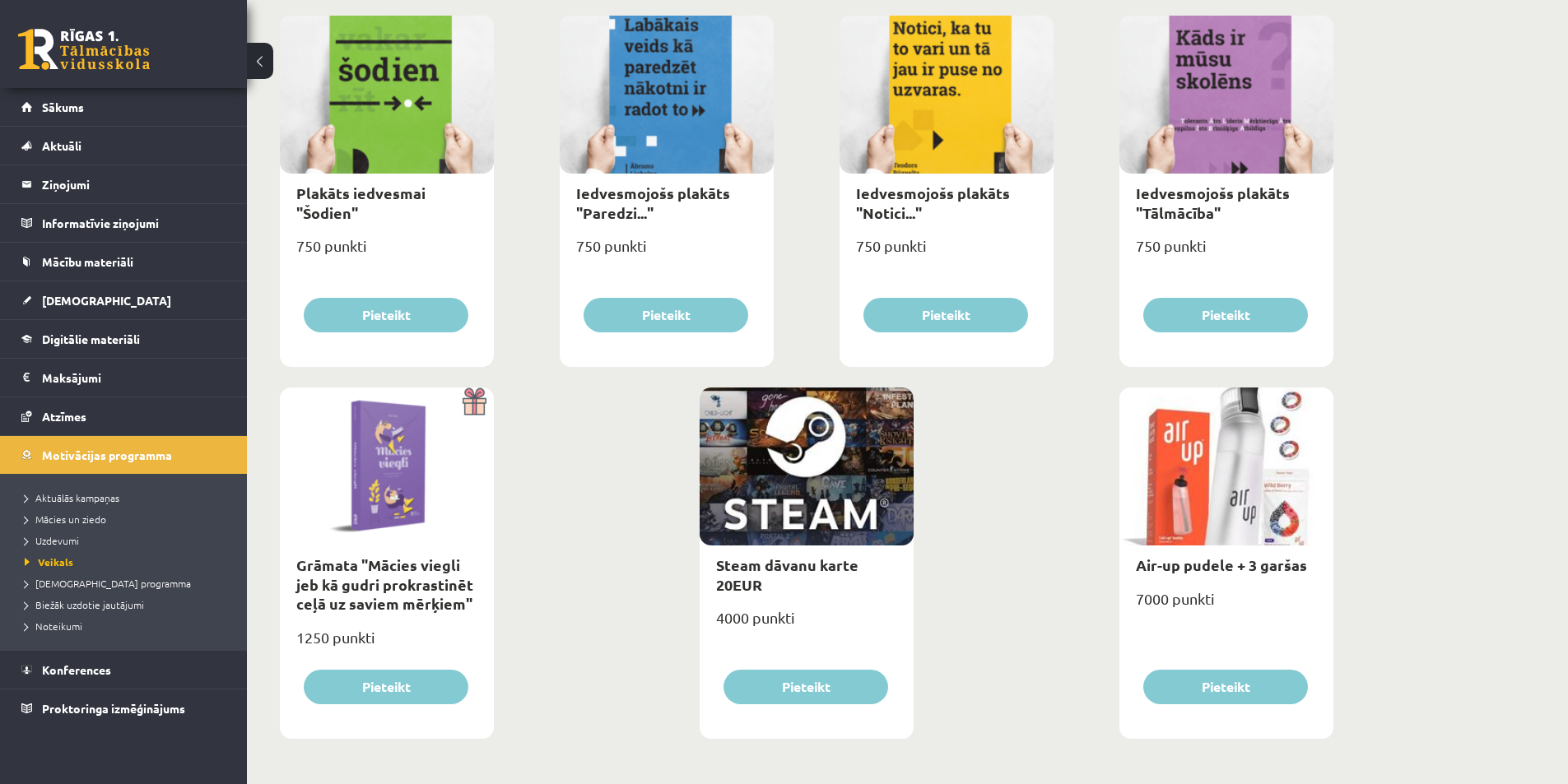
click at [768, 485] on div at bounding box center [806, 466] width 214 height 158
click at [771, 568] on link "Steam dāvanu karte 20EUR" at bounding box center [787, 574] width 142 height 38
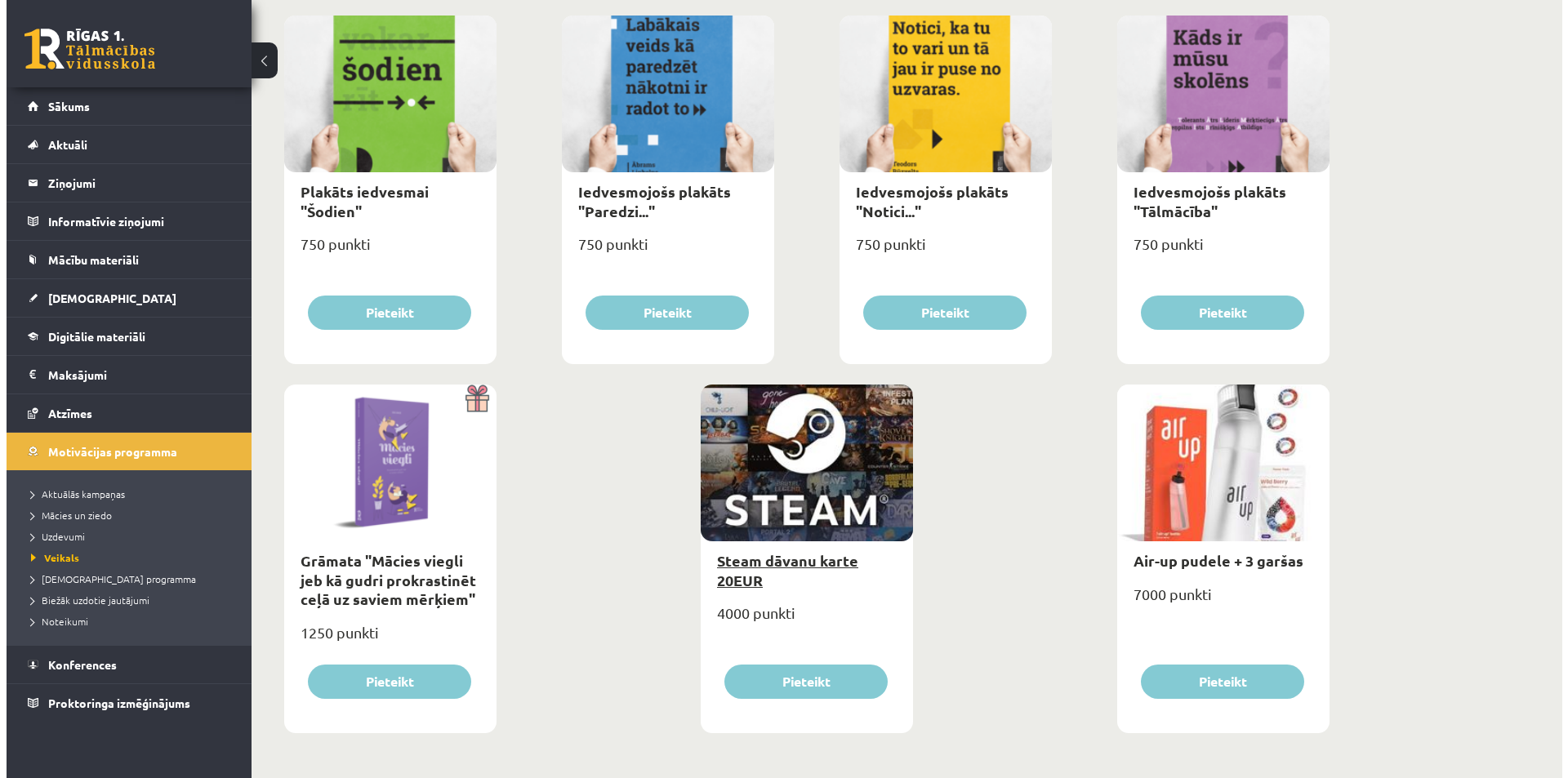
scroll to position [0, 0]
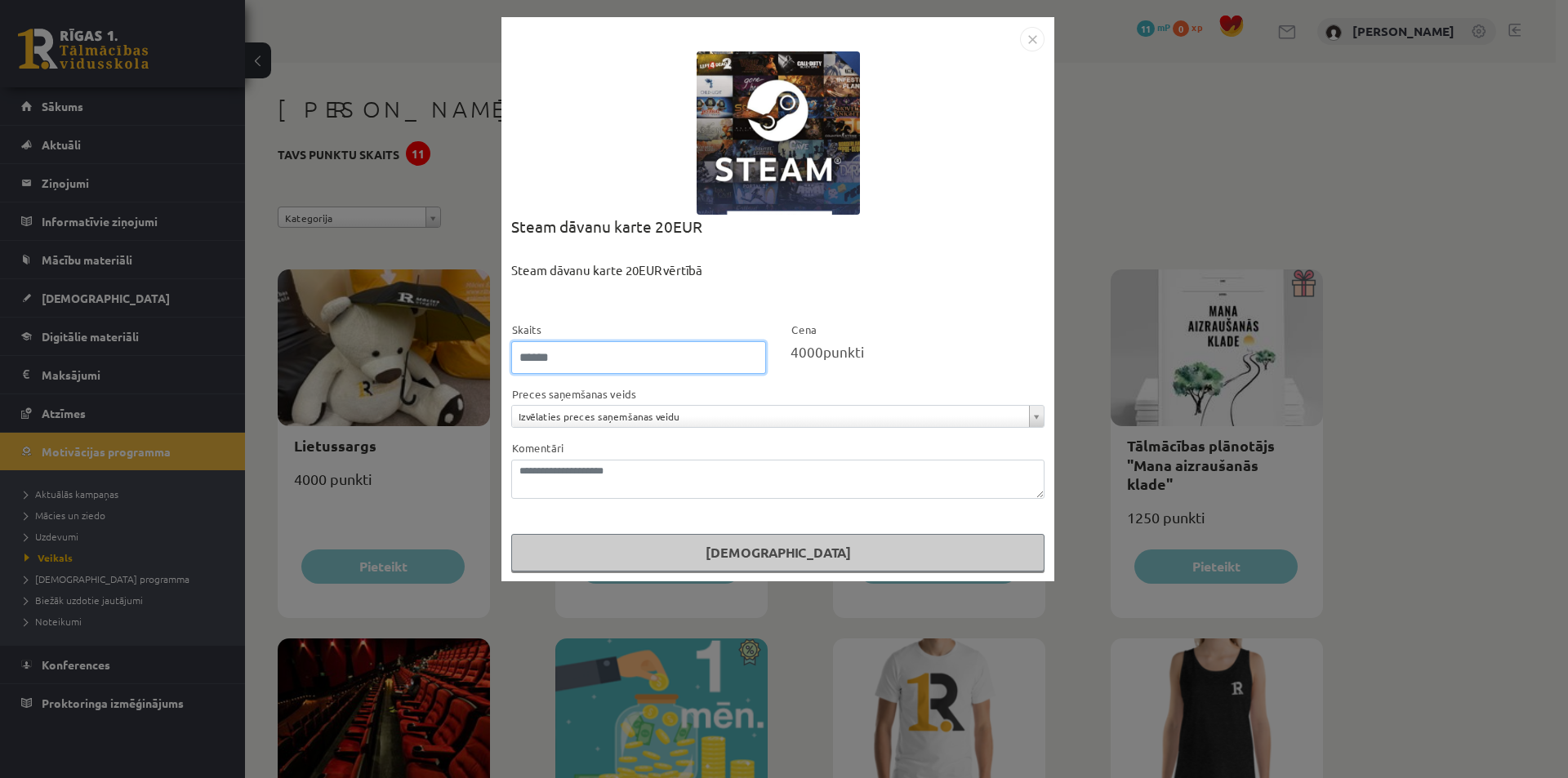
click at [752, 354] on input "*" at bounding box center [638, 357] width 254 height 33
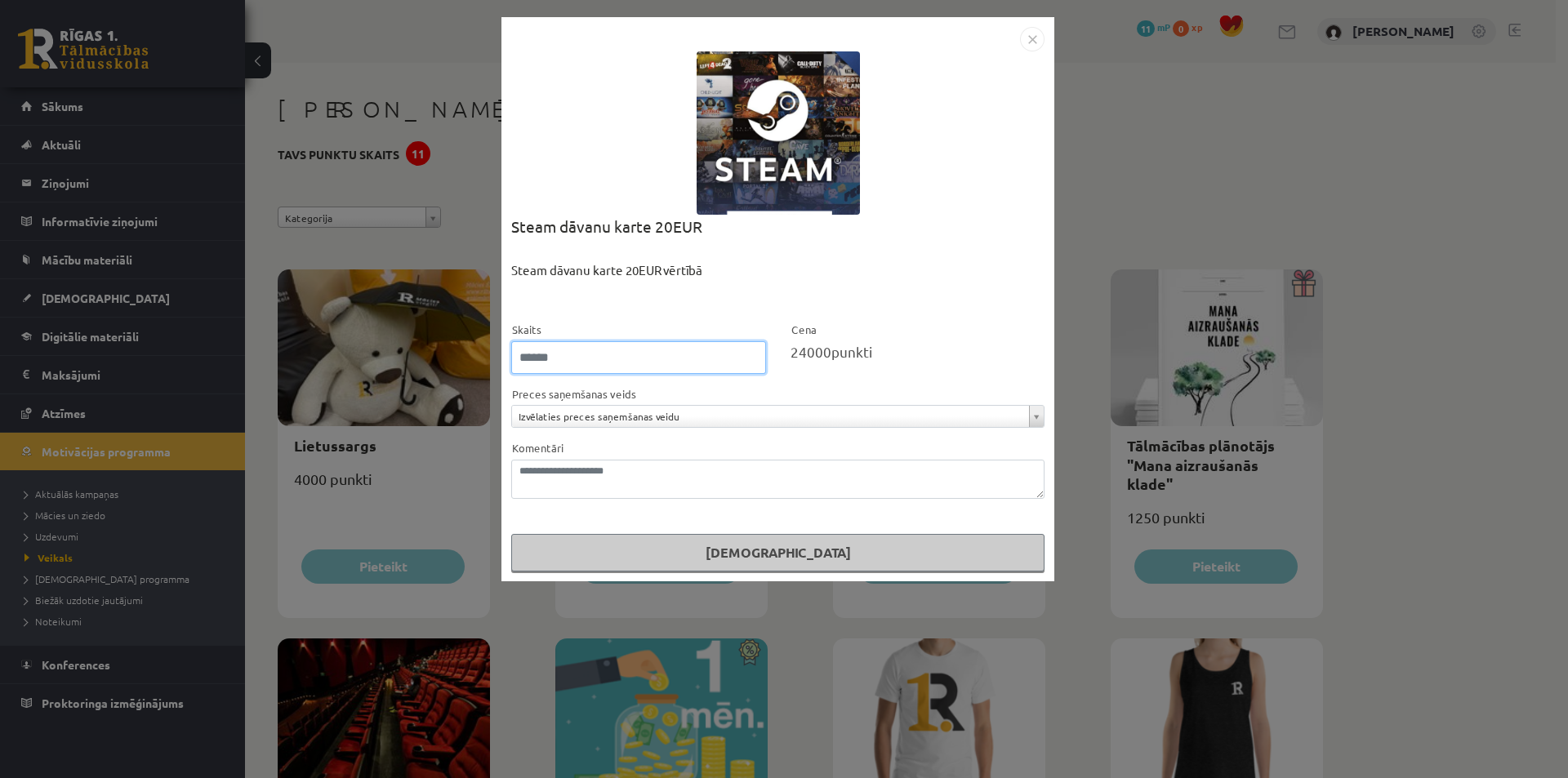
click at [752, 354] on input "*" at bounding box center [638, 357] width 254 height 33
click at [752, 354] on input "**" at bounding box center [638, 357] width 254 height 33
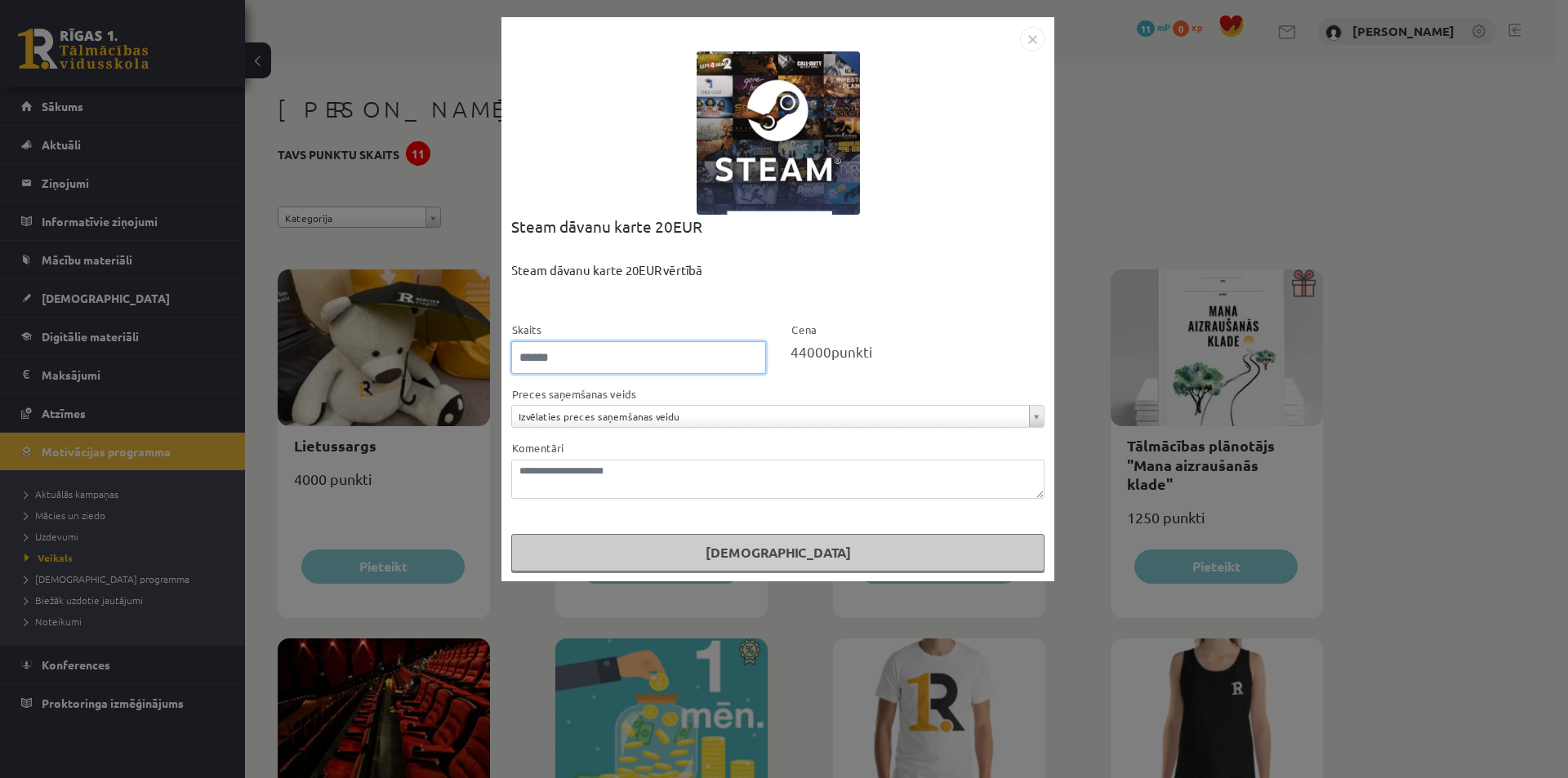
click at [752, 354] on input "**" at bounding box center [638, 357] width 254 height 33
click at [750, 359] on input "**" at bounding box center [638, 357] width 254 height 33
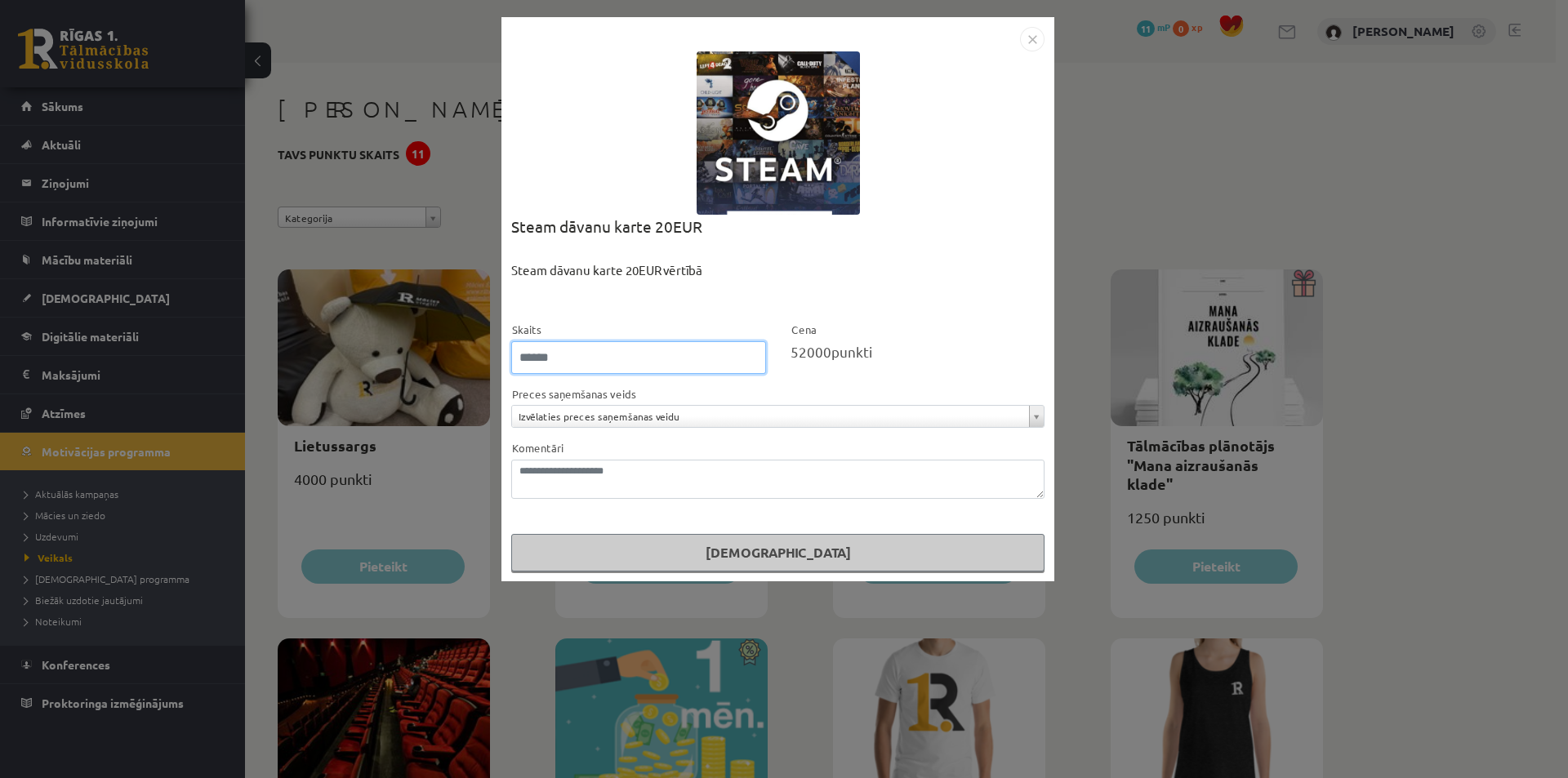
click at [750, 359] on input "**" at bounding box center [638, 357] width 254 height 33
click at [750, 359] on input "*" at bounding box center [638, 357] width 254 height 33
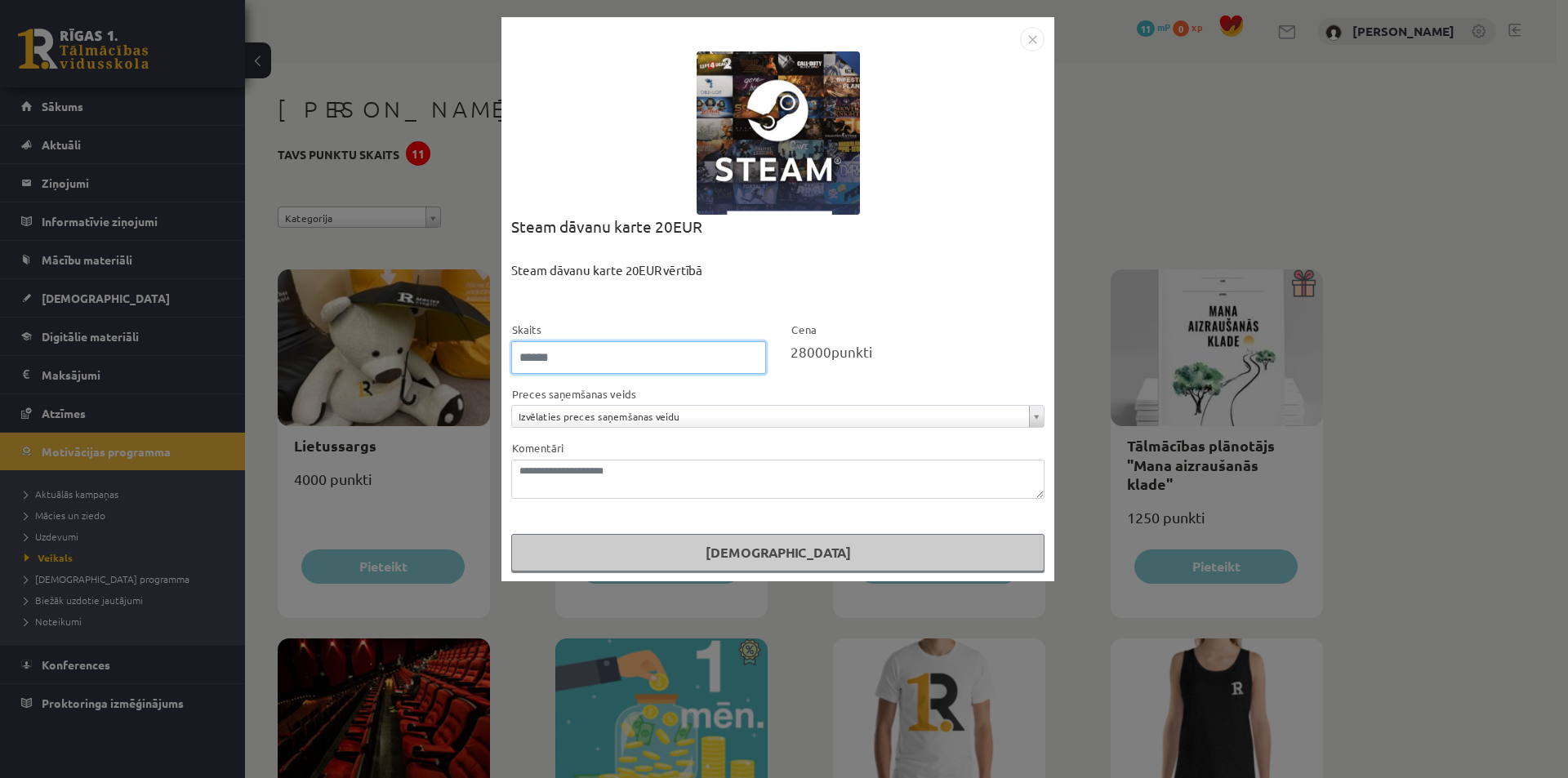
click at [750, 359] on input "*" at bounding box center [638, 357] width 254 height 33
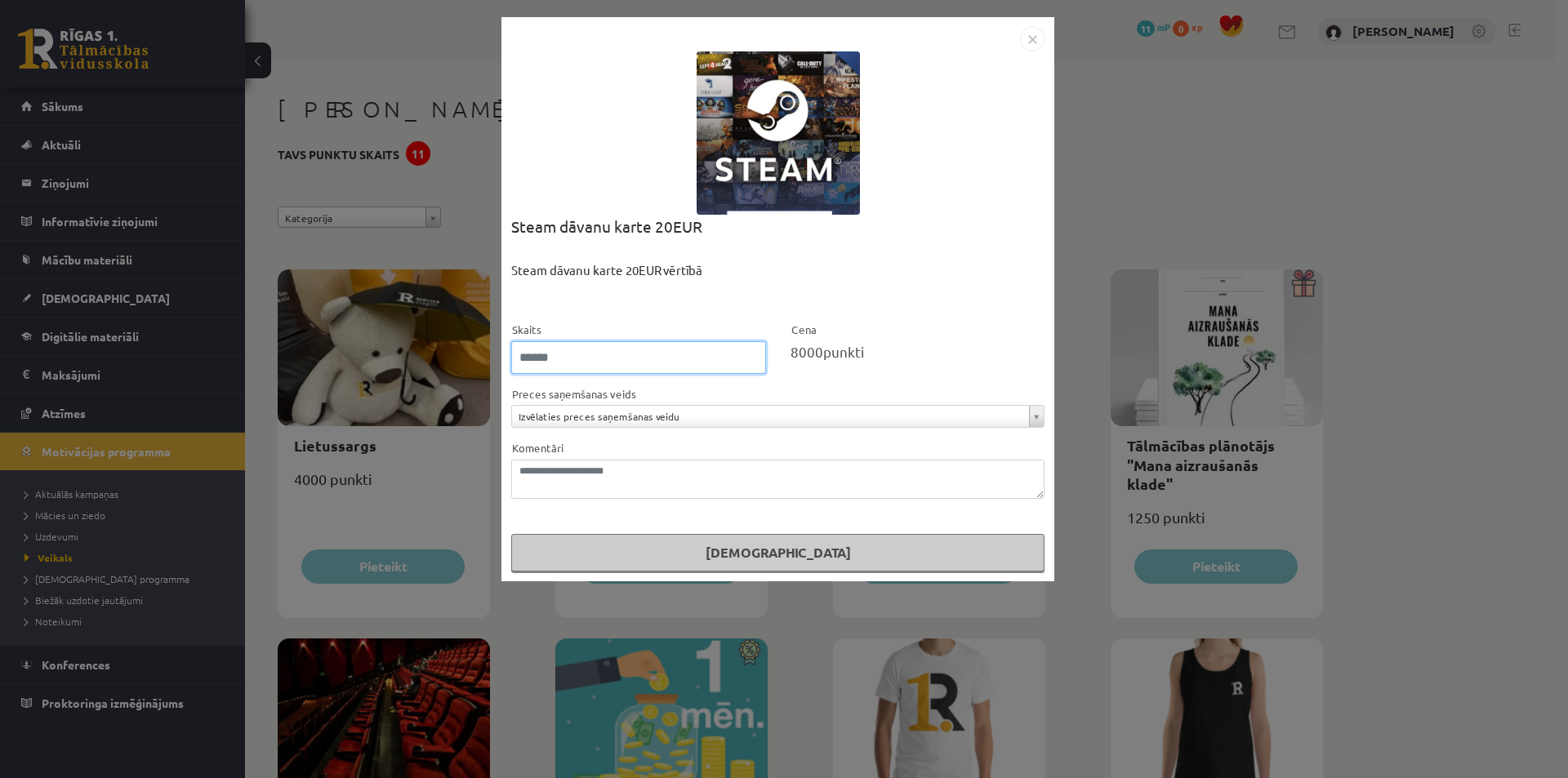
type input "*"
click at [750, 359] on input "*" at bounding box center [638, 357] width 254 height 33
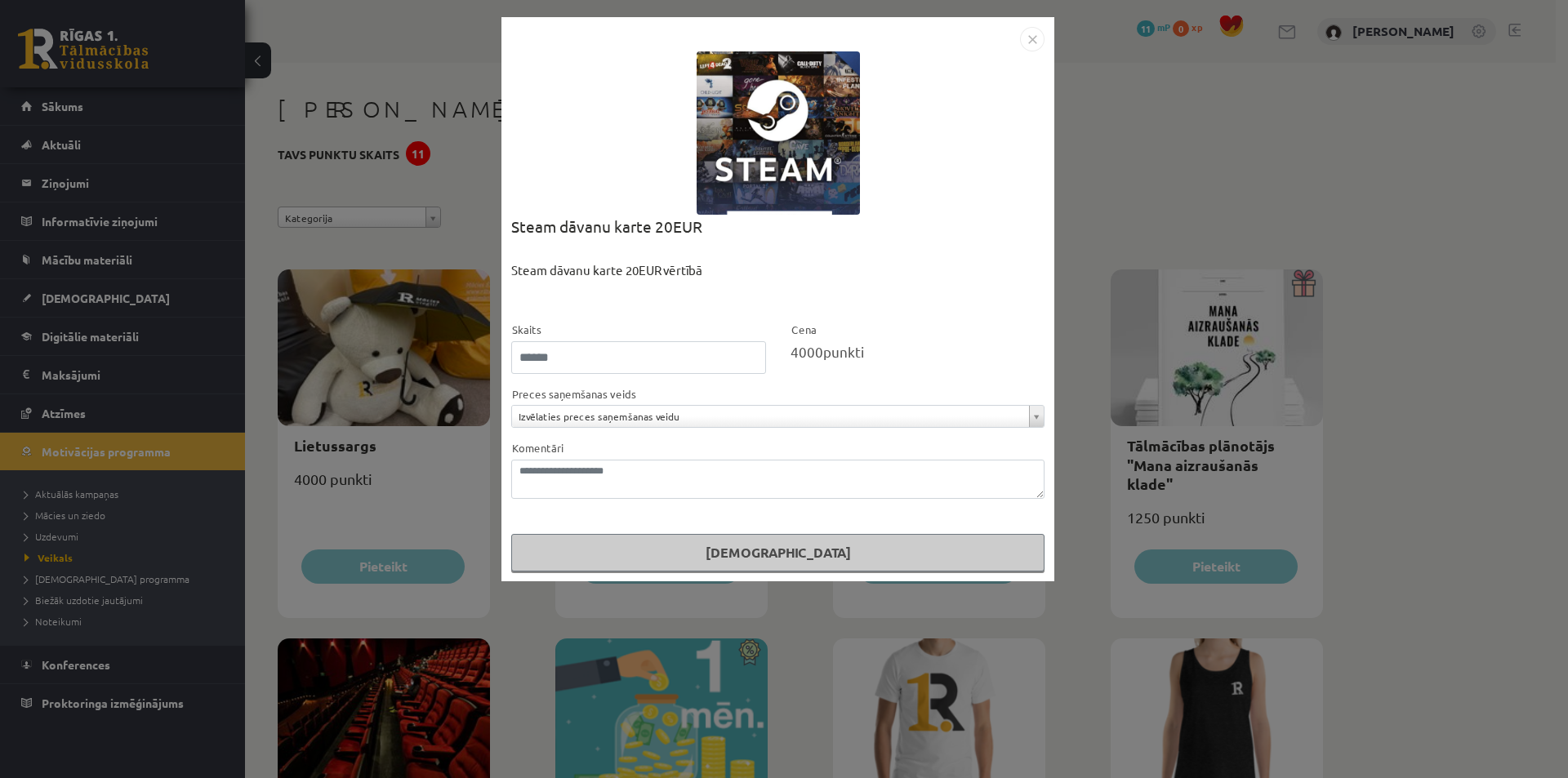
click at [1012, 378] on form "**********" at bounding box center [778, 446] width 534 height 252
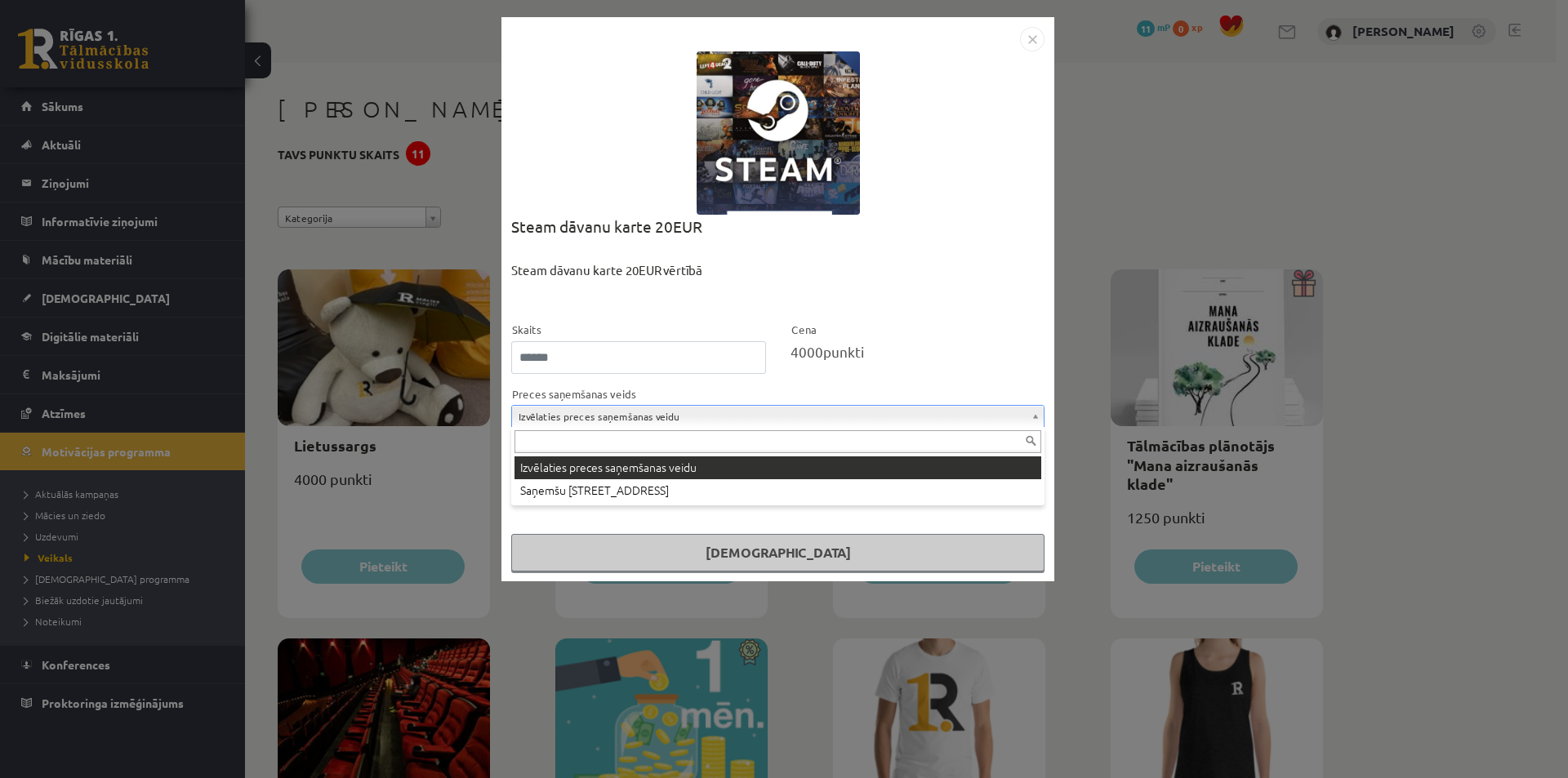
drag, startPoint x: 693, startPoint y: 411, endPoint x: 513, endPoint y: 414, distance: 180.0
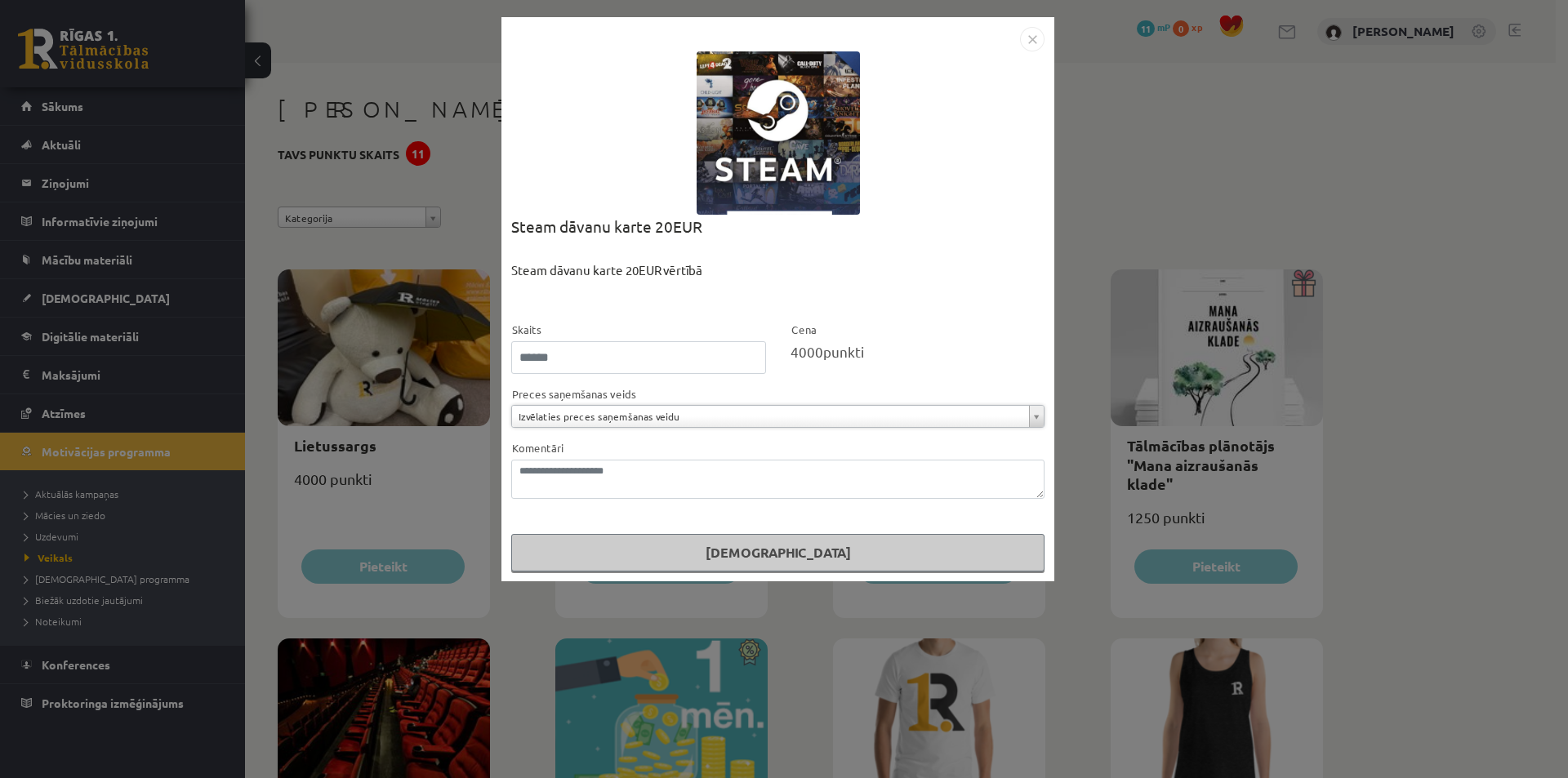
drag, startPoint x: 681, startPoint y: 415, endPoint x: 540, endPoint y: 419, distance: 141.1
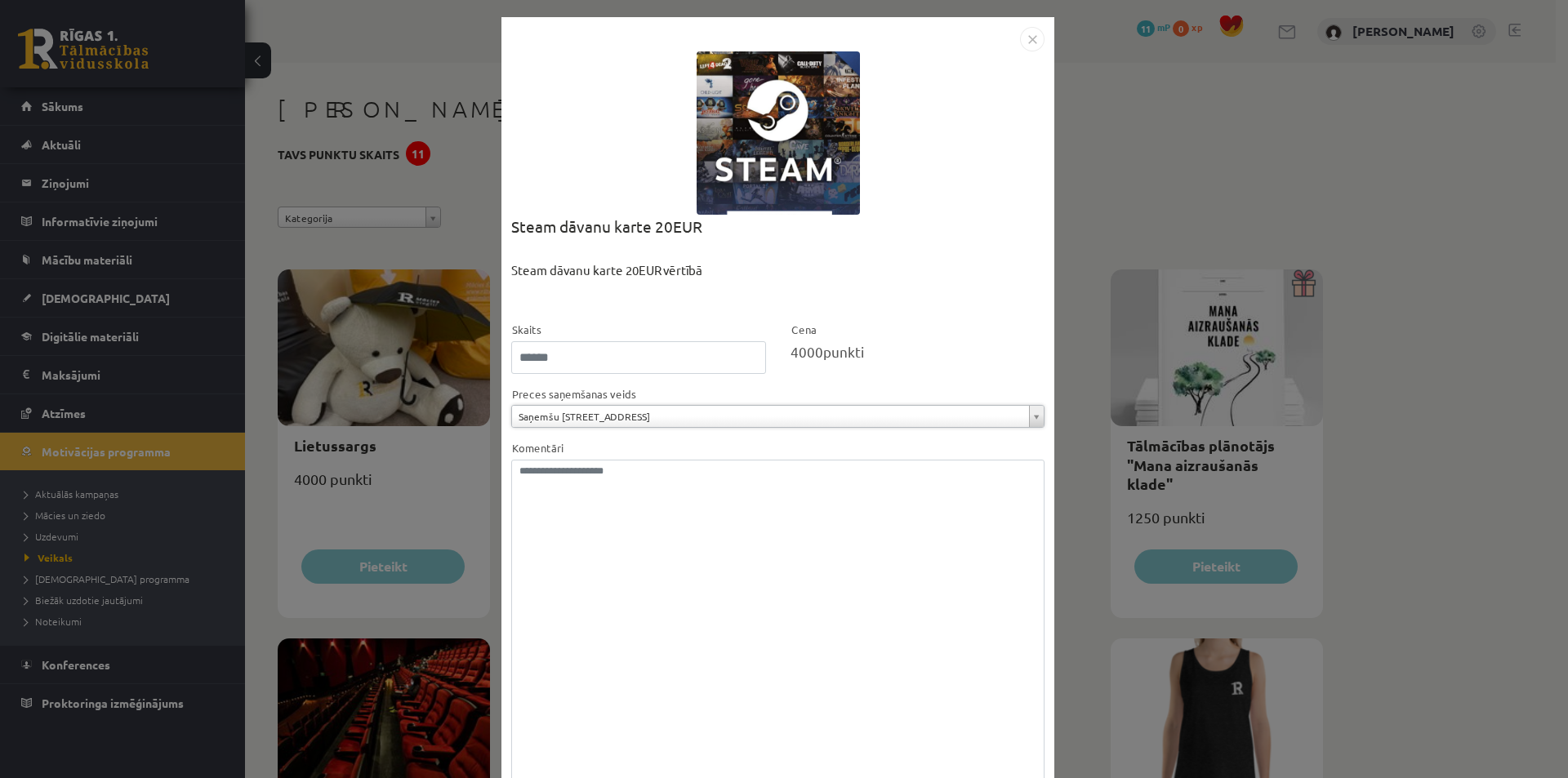
drag, startPoint x: 1042, startPoint y: 495, endPoint x: 1058, endPoint y: 805, distance: 310.4
click at [1058, 777] on html "0 Dāvanas 11 mP 0 xp [PERSON_NAME] Sākums Aktuāli Kā mācīties eSKOLĀ Kontakti N…" at bounding box center [784, 389] width 1568 height 778
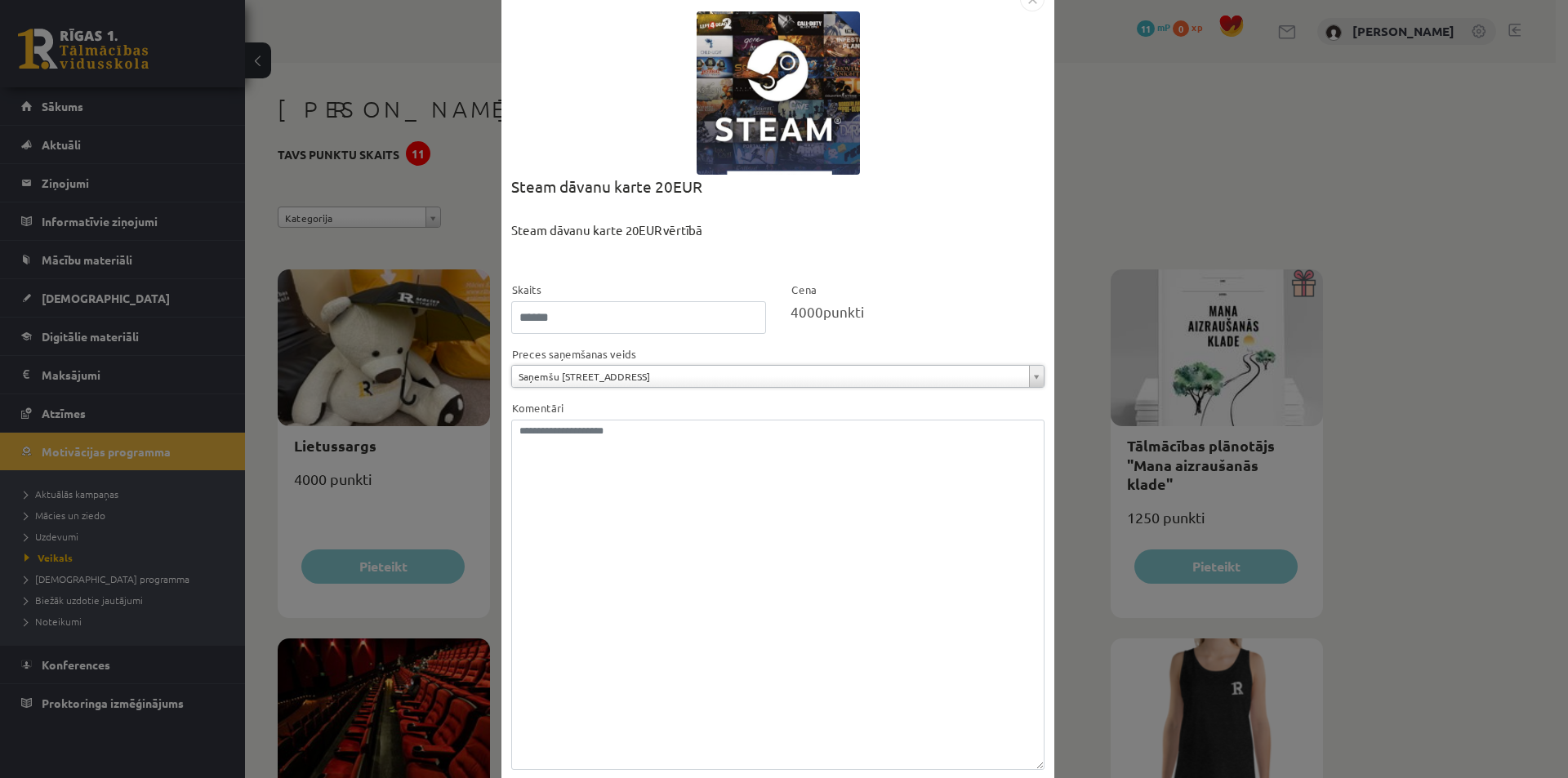
scroll to position [131, 0]
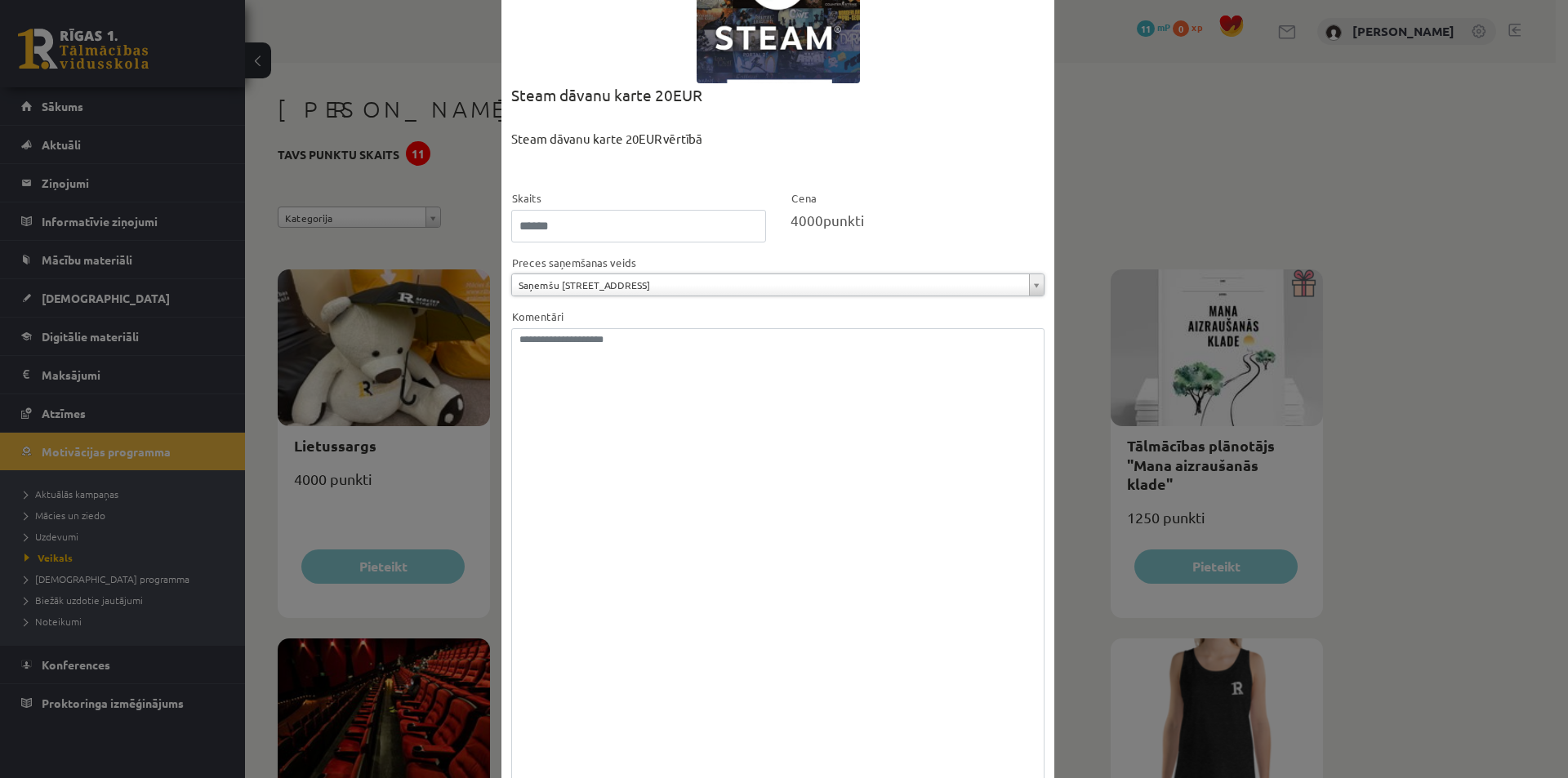
drag, startPoint x: 1034, startPoint y: 674, endPoint x: 1034, endPoint y: 810, distance: 136.0
click at [1034, 777] on html "0 Dāvanas 11 mP 0 xp [PERSON_NAME] Sākums Aktuāli Kā mācīties eSKOLĀ Kontakti N…" at bounding box center [784, 389] width 1568 height 778
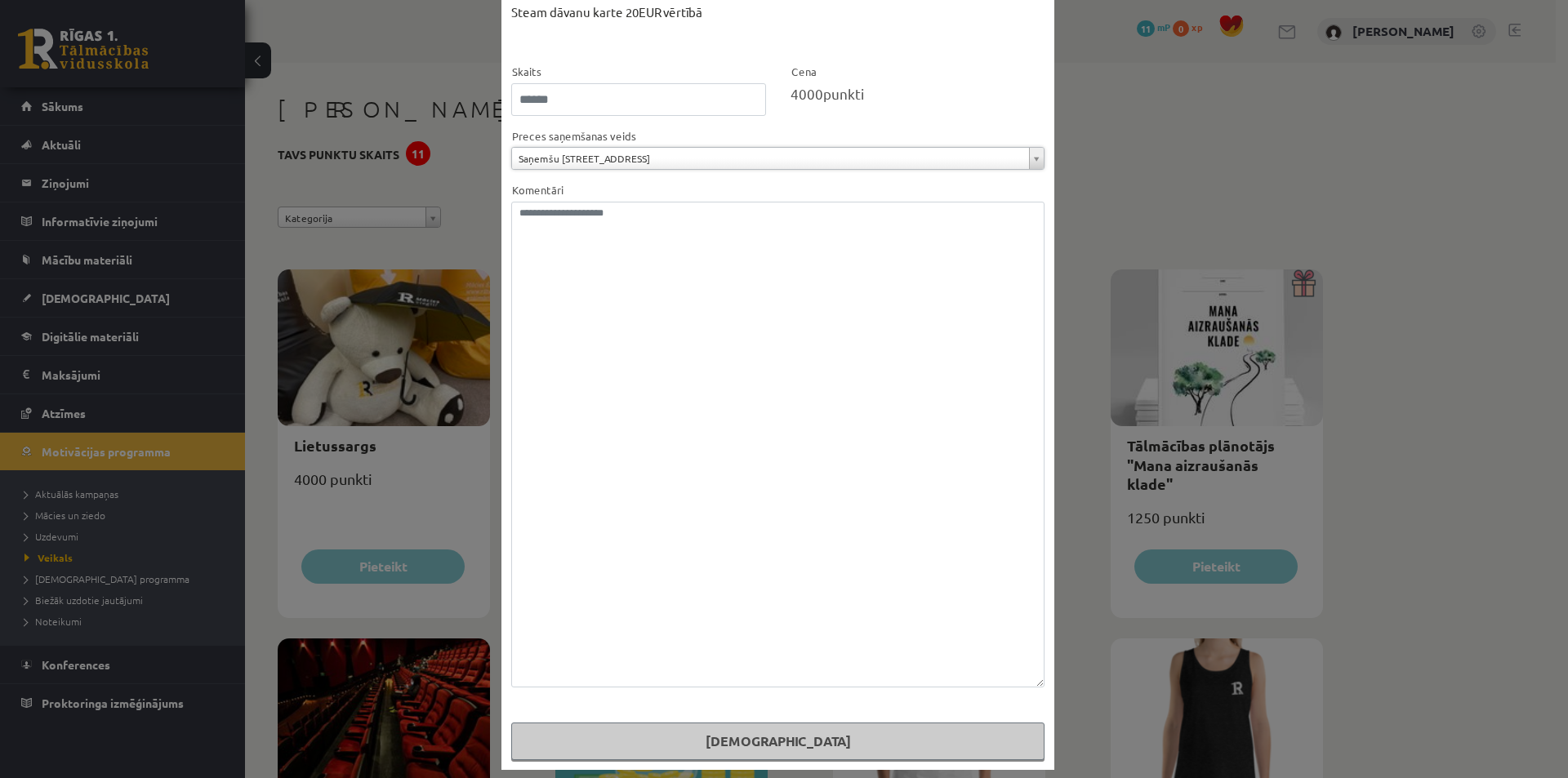
scroll to position [267, 0]
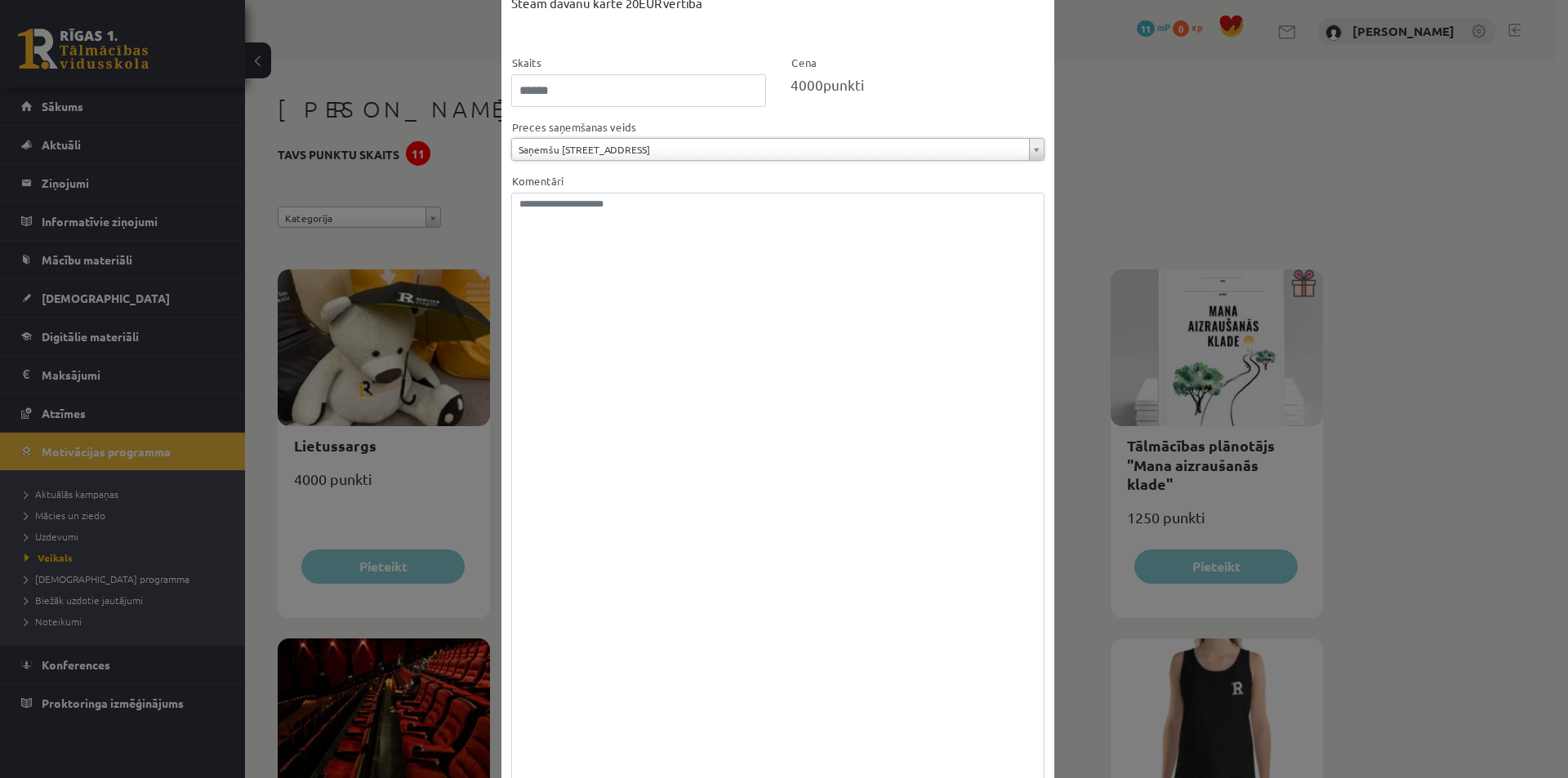
drag, startPoint x: 1034, startPoint y: 672, endPoint x: 1025, endPoint y: 810, distance: 138.3
click at [1025, 777] on html "0 Dāvanas 11 mP 0 xp [PERSON_NAME] Sākums Aktuāli Kā mācīties eSKOLĀ Kontakti N…" at bounding box center [784, 389] width 1568 height 778
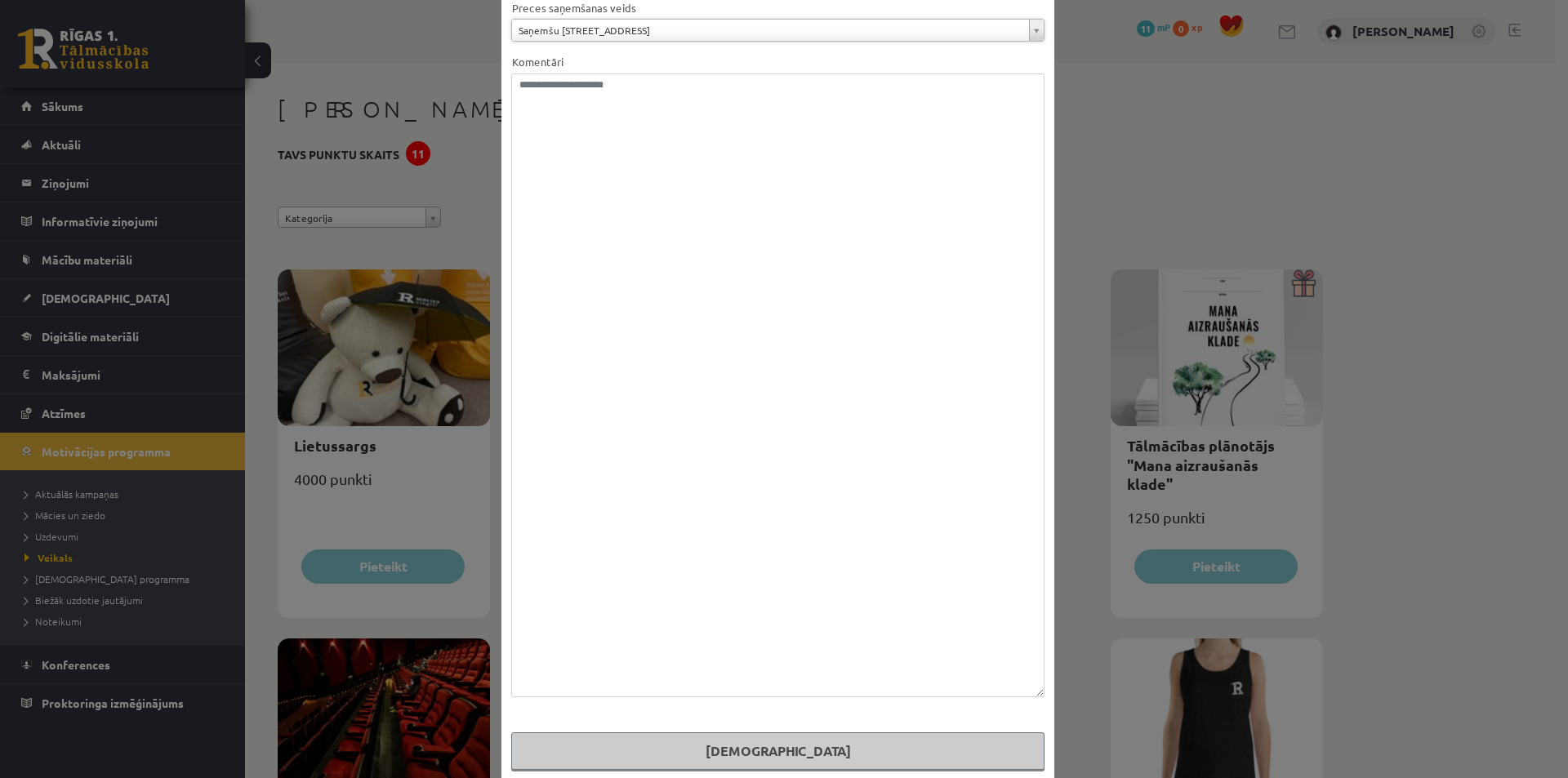
scroll to position [405, 0]
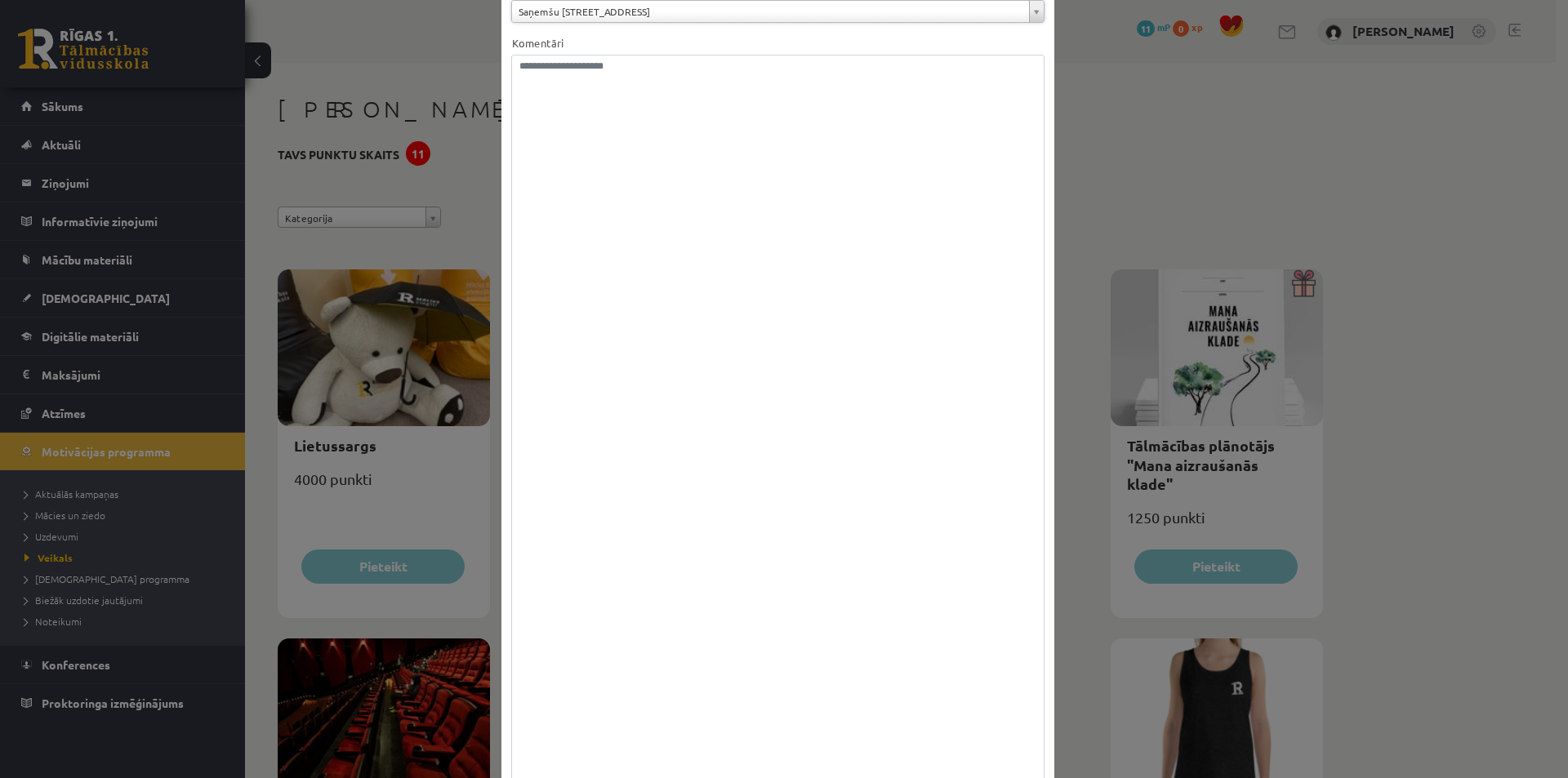
drag, startPoint x: 1034, startPoint y: 671, endPoint x: 1036, endPoint y: 782, distance: 111.0
click at [1036, 777] on html "0 Dāvanas 11 mP 0 xp [PERSON_NAME] Sākums Aktuāli Kā mācīties eSKOLĀ Kontakti N…" at bounding box center [784, 389] width 1568 height 778
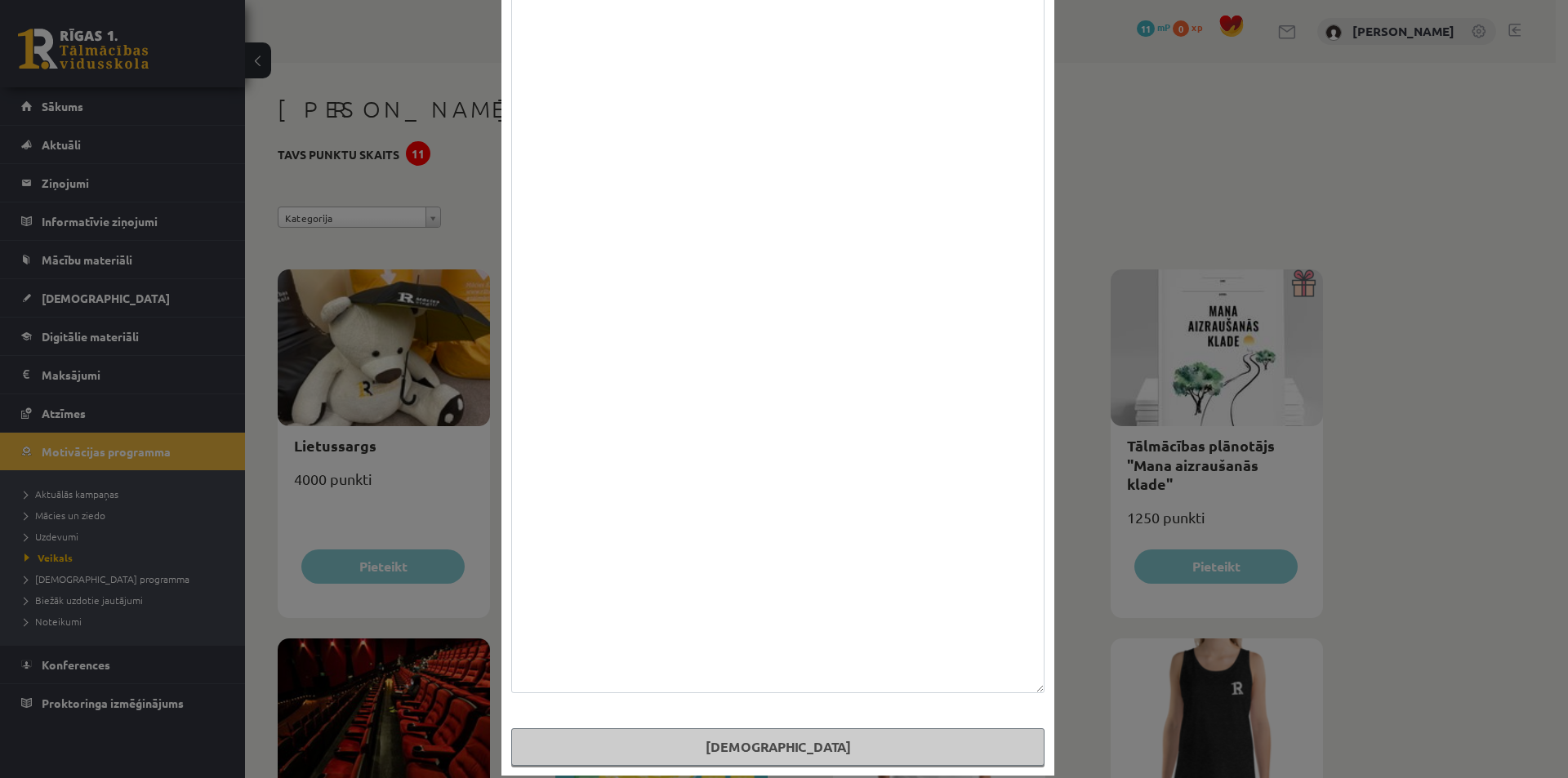
scroll to position [517, 0]
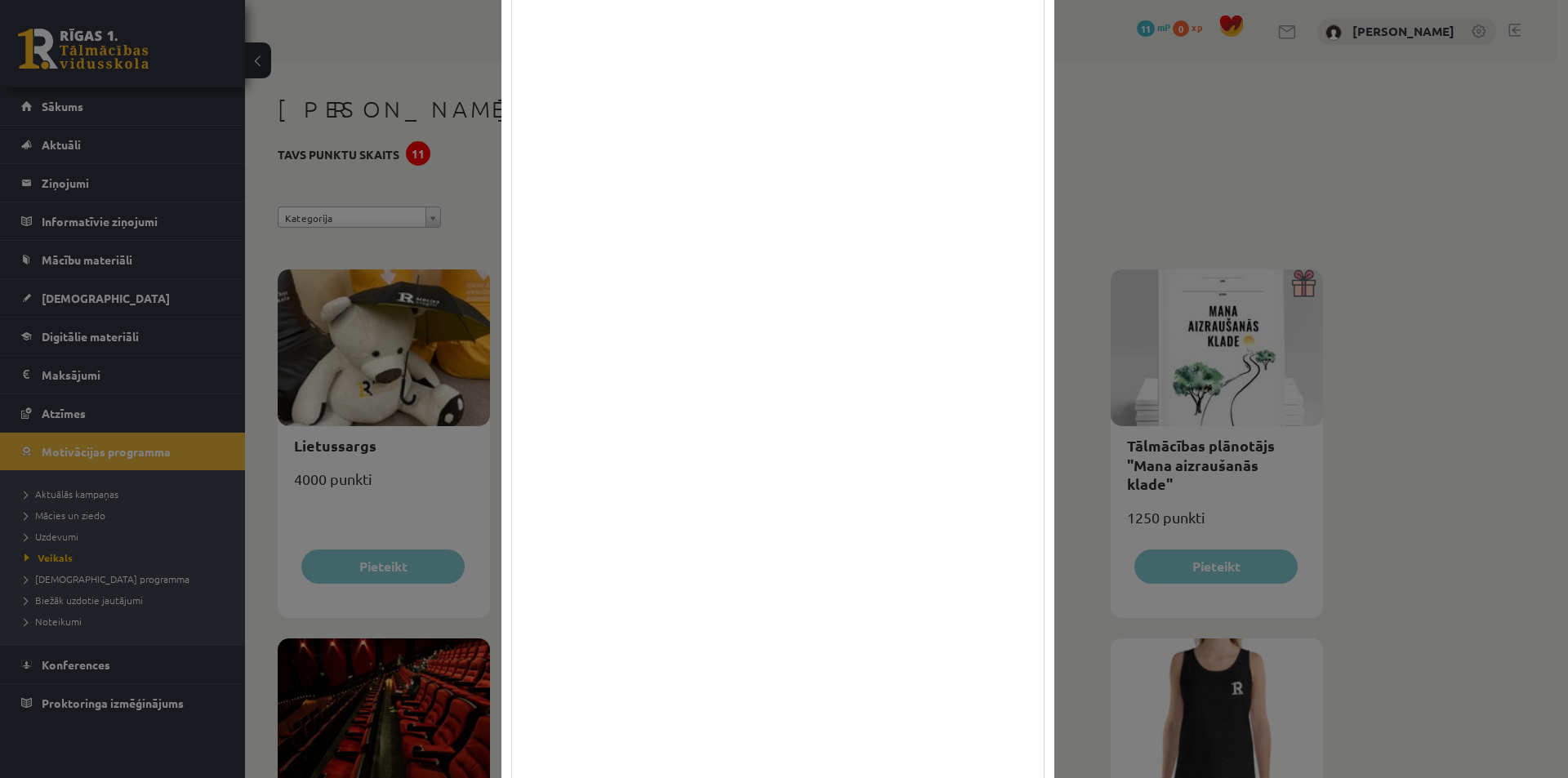
drag, startPoint x: 1036, startPoint y: 672, endPoint x: 1037, endPoint y: 810, distance: 138.0
click at [1037, 777] on html "0 Dāvanas 11 mP 0 xp [PERSON_NAME] Sākums Aktuāli Kā mācīties eSKOLĀ Kontakti N…" at bounding box center [784, 389] width 1568 height 778
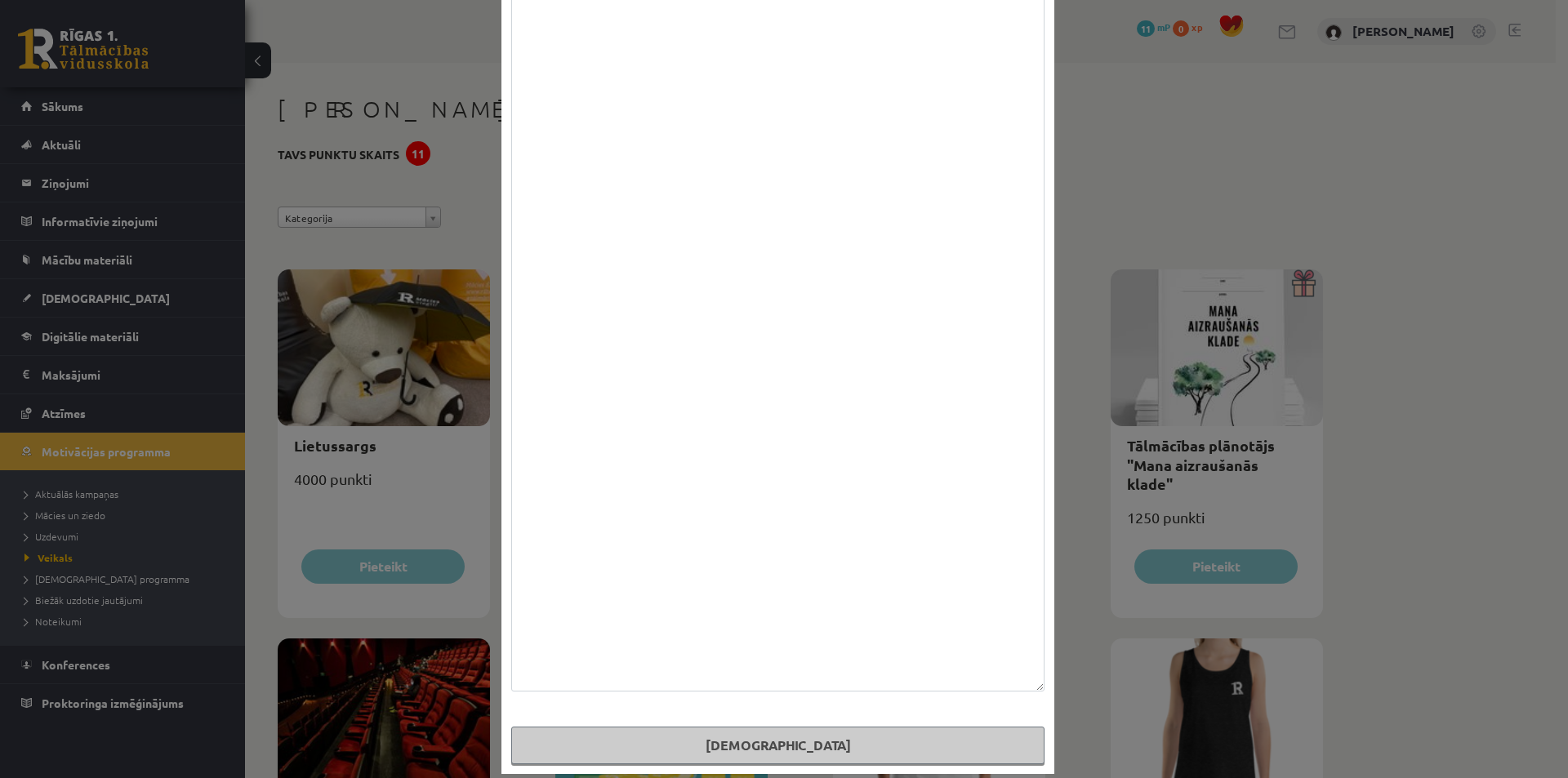
scroll to position [656, 0]
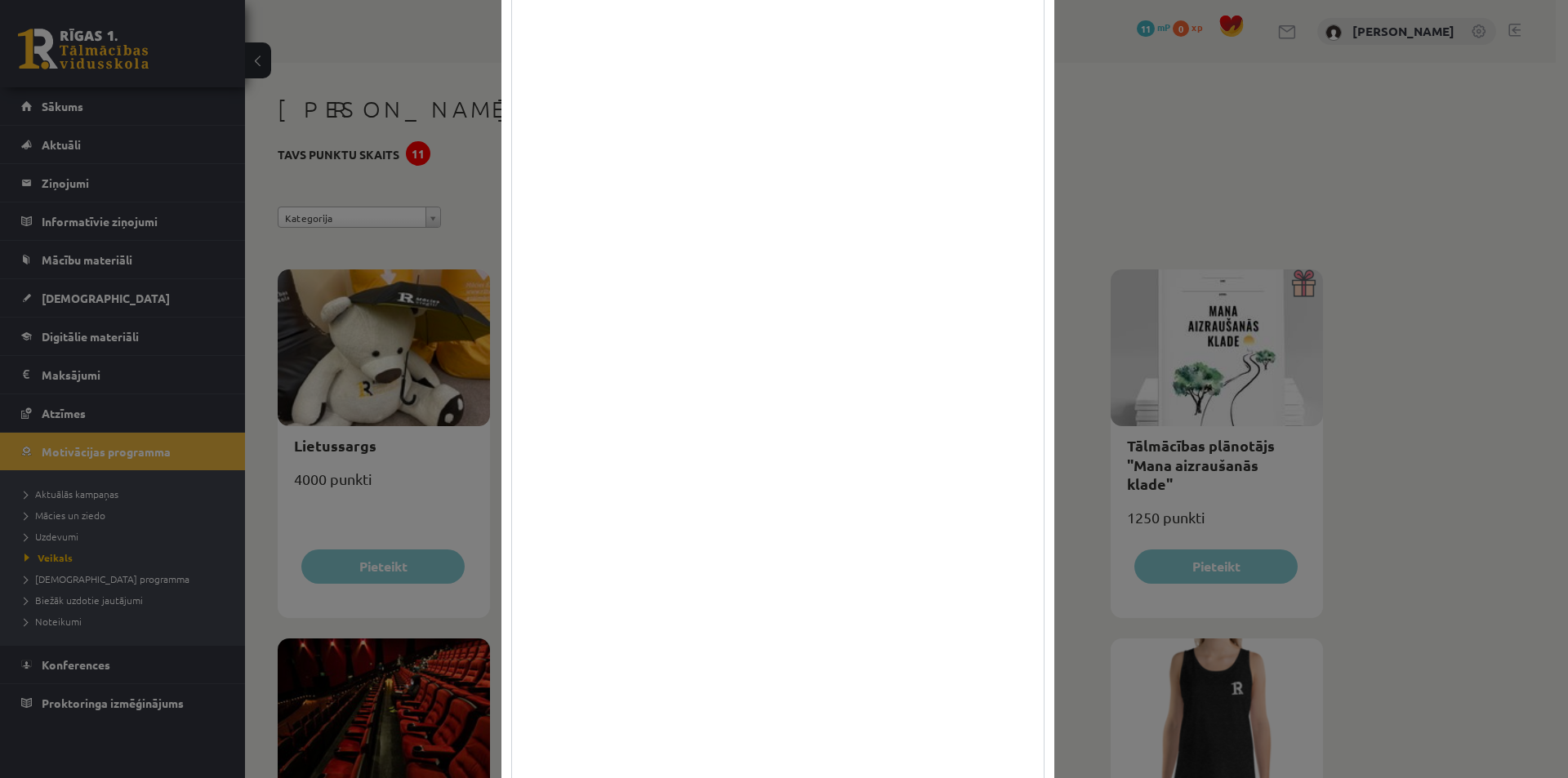
drag, startPoint x: 1034, startPoint y: 673, endPoint x: 1029, endPoint y: 748, distance: 75.2
click at [1026, 777] on html "0 Dāvanas 11 mP 0 xp [PERSON_NAME] Sākums Aktuāli Kā mācīties eSKOLĀ Kontakti N…" at bounding box center [784, 389] width 1568 height 778
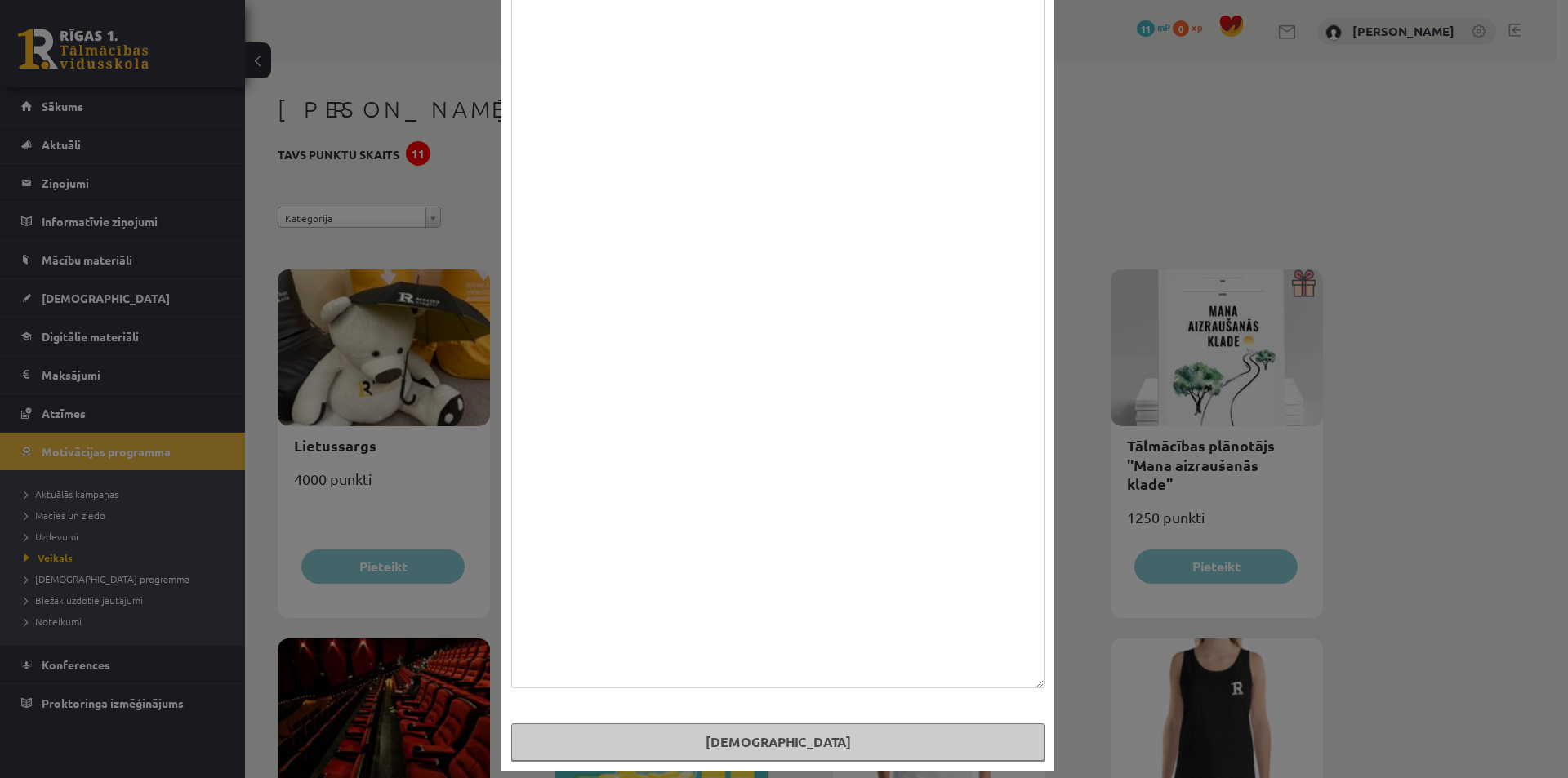
scroll to position [789, 0]
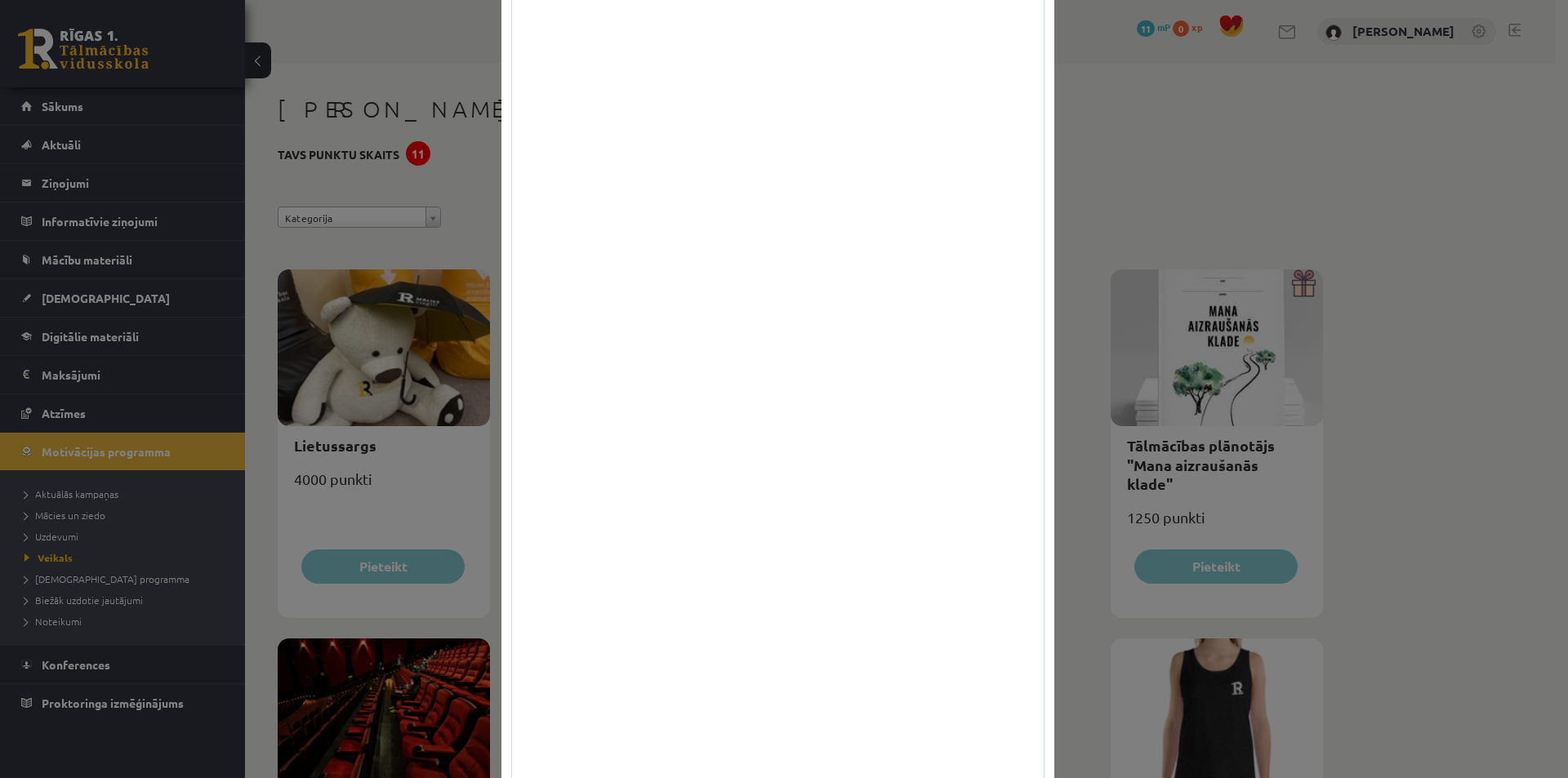
drag, startPoint x: 1032, startPoint y: 698, endPoint x: 1018, endPoint y: 810, distance: 112.9
click at [1018, 777] on html "0 Dāvanas 11 mP 0 xp [PERSON_NAME] Sākums Aktuāli Kā mācīties eSKOLĀ Kontakti N…" at bounding box center [784, 389] width 1568 height 778
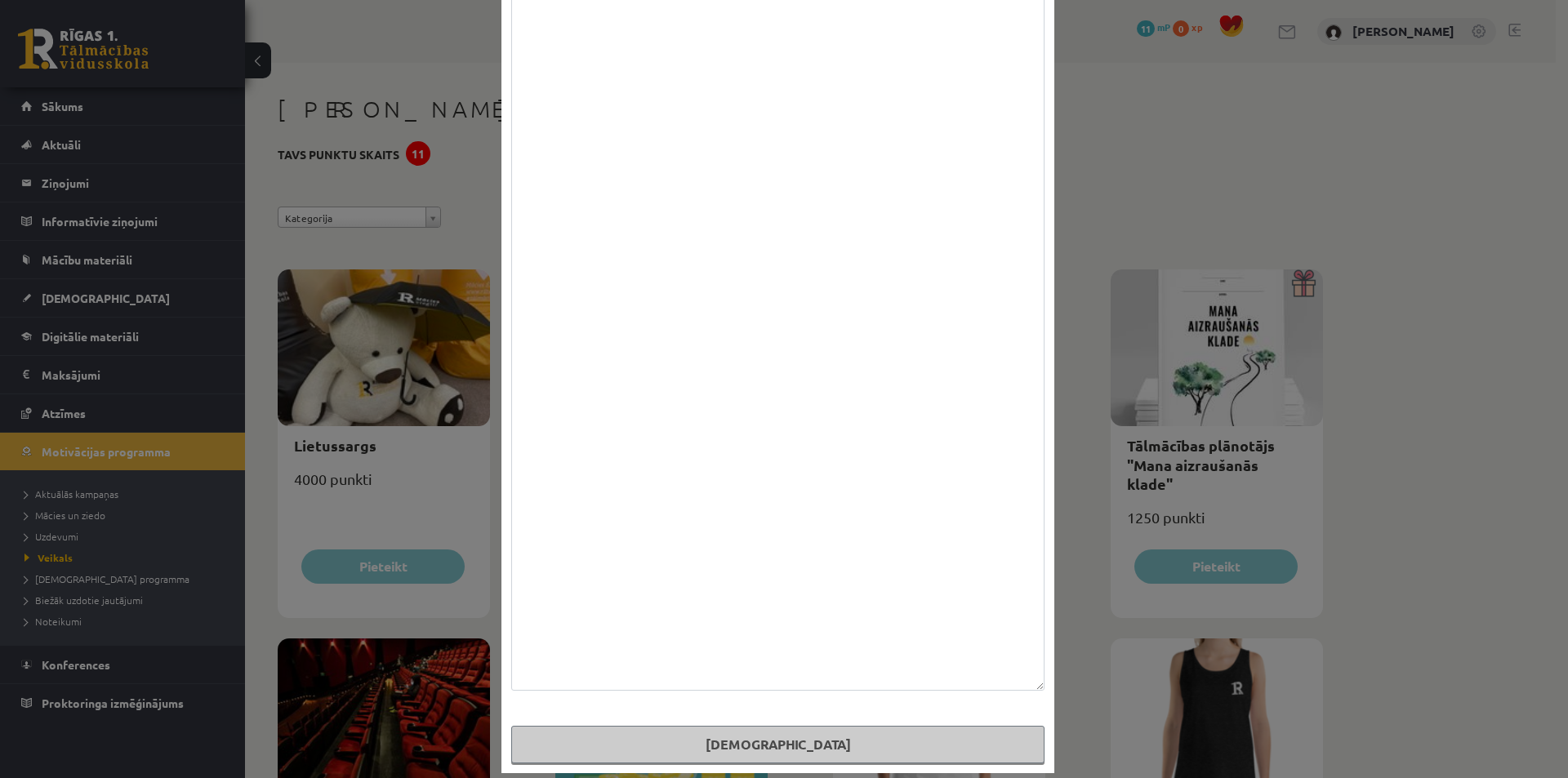
scroll to position [923, 0]
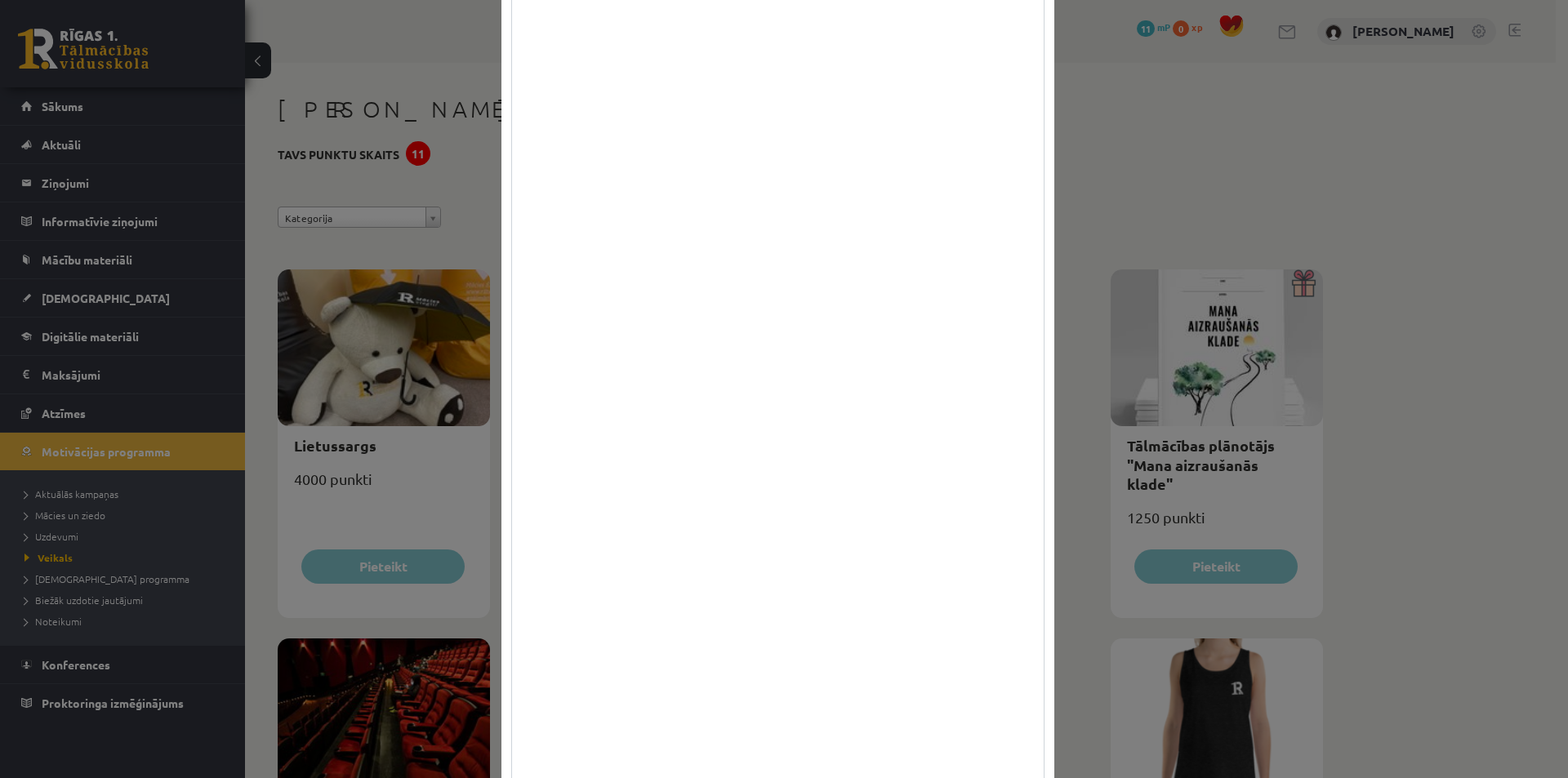
drag, startPoint x: 1036, startPoint y: 675, endPoint x: 1025, endPoint y: 808, distance: 133.5
click at [1025, 777] on html "0 Dāvanas 11 mP 0 xp [PERSON_NAME] Sākums Aktuāli Kā mācīties eSKOLĀ Kontakti N…" at bounding box center [784, 389] width 1568 height 778
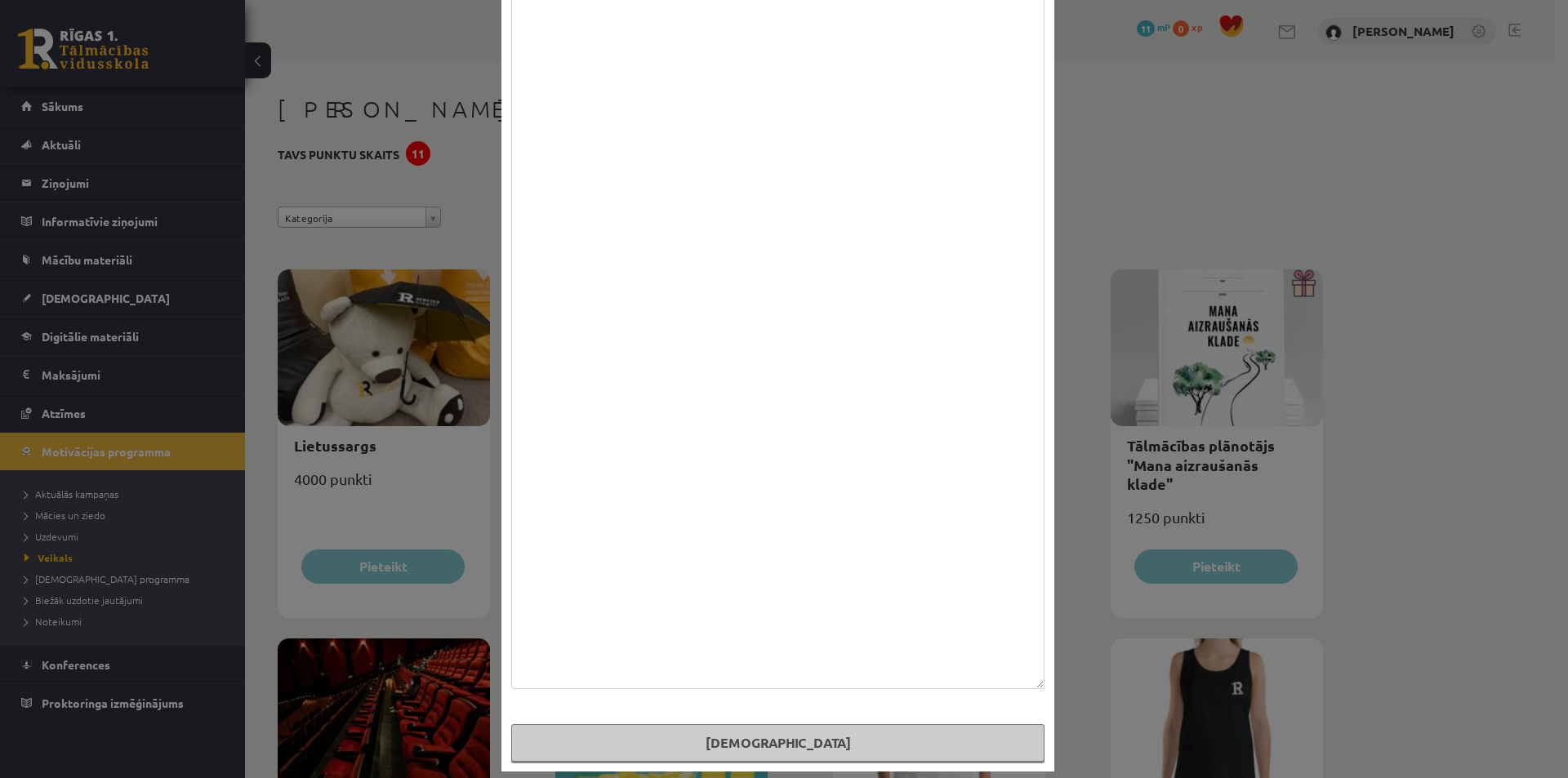
scroll to position [1057, 0]
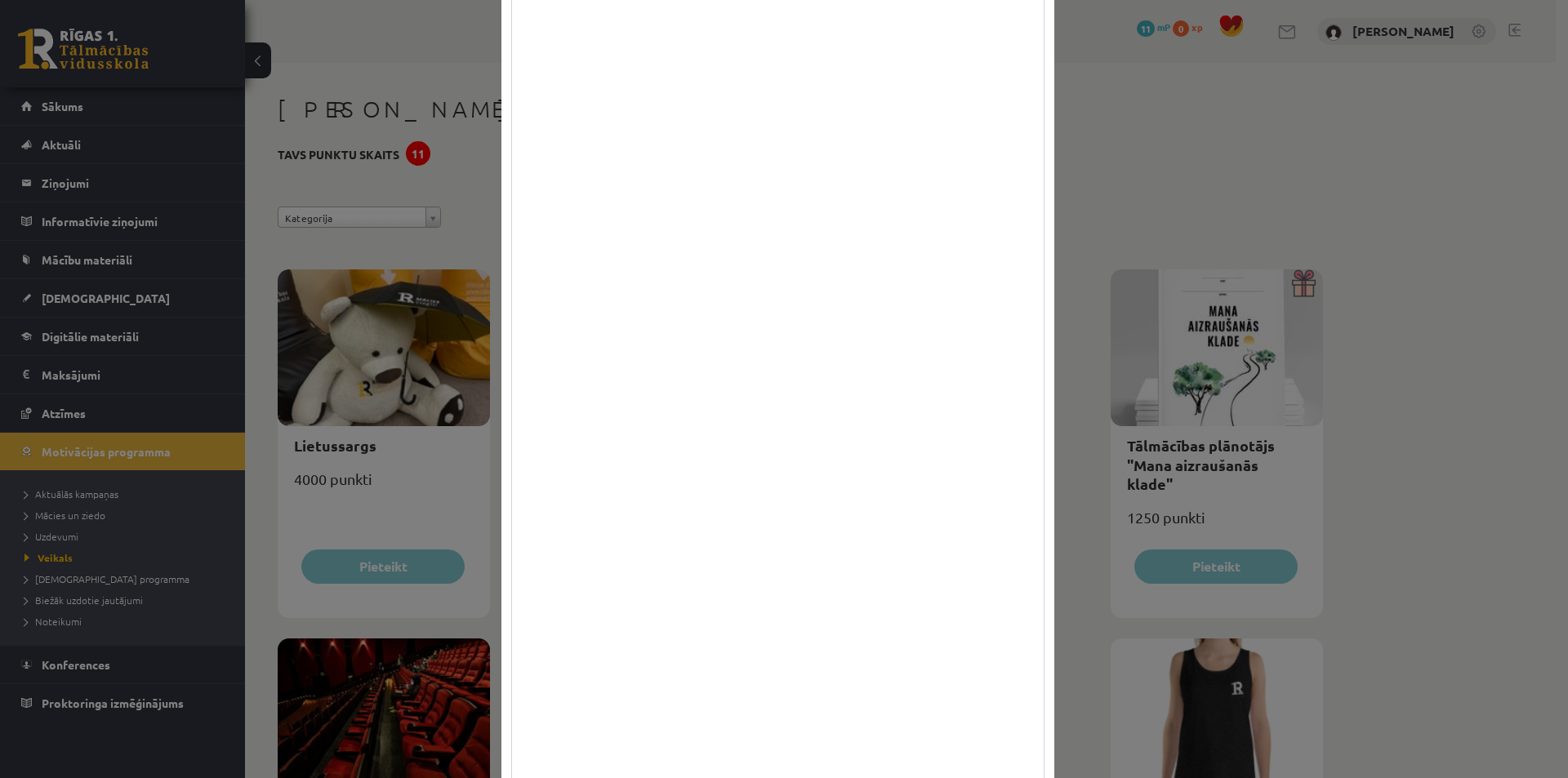
drag, startPoint x: 1034, startPoint y: 672, endPoint x: 1042, endPoint y: 810, distance: 138.2
click at [1042, 777] on html "0 Dāvanas 11 mP 0 xp [PERSON_NAME] Sākums Aktuāli Kā mācīties eSKOLĀ Kontakti N…" at bounding box center [784, 389] width 1568 height 778
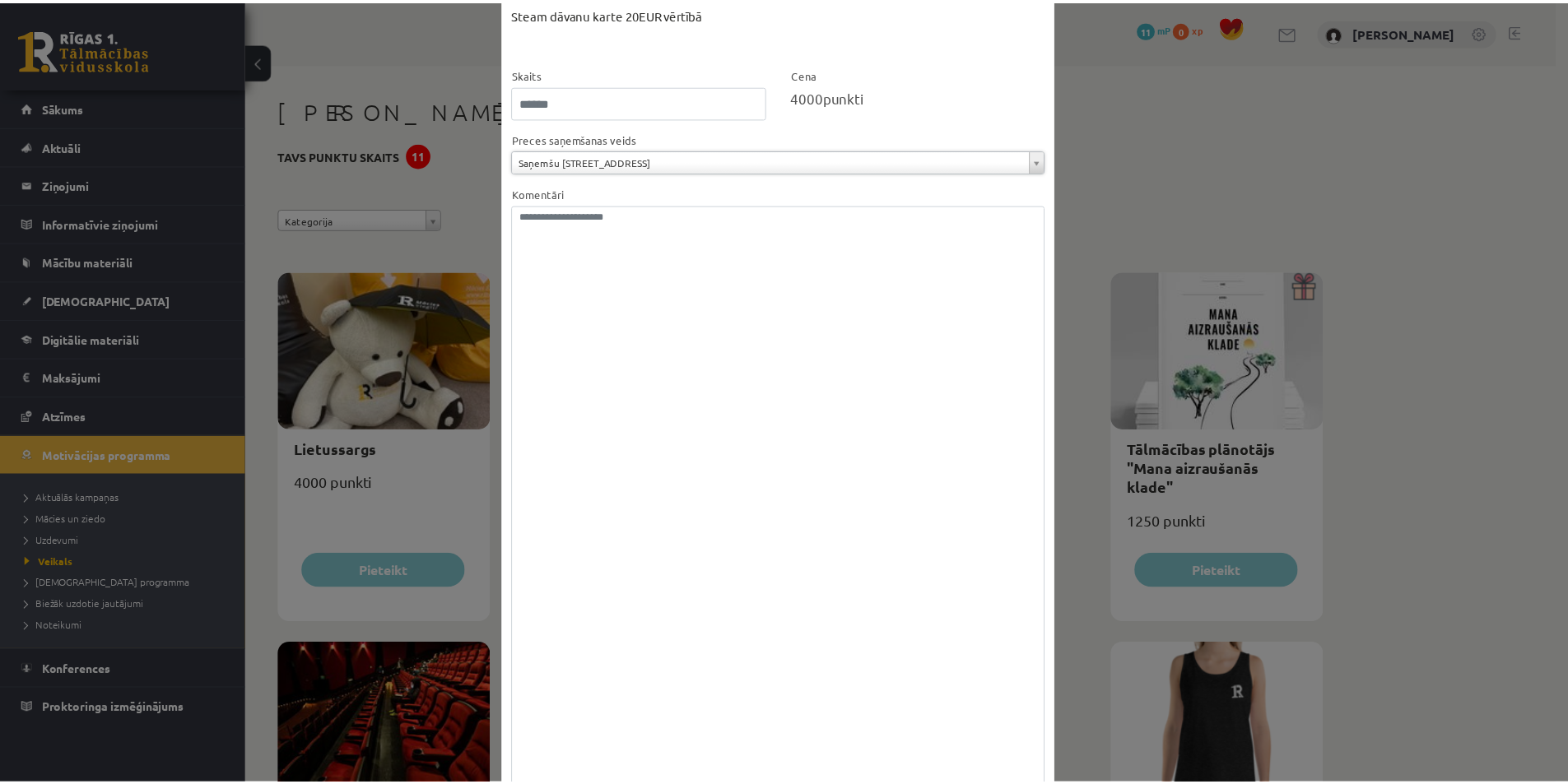
scroll to position [0, 0]
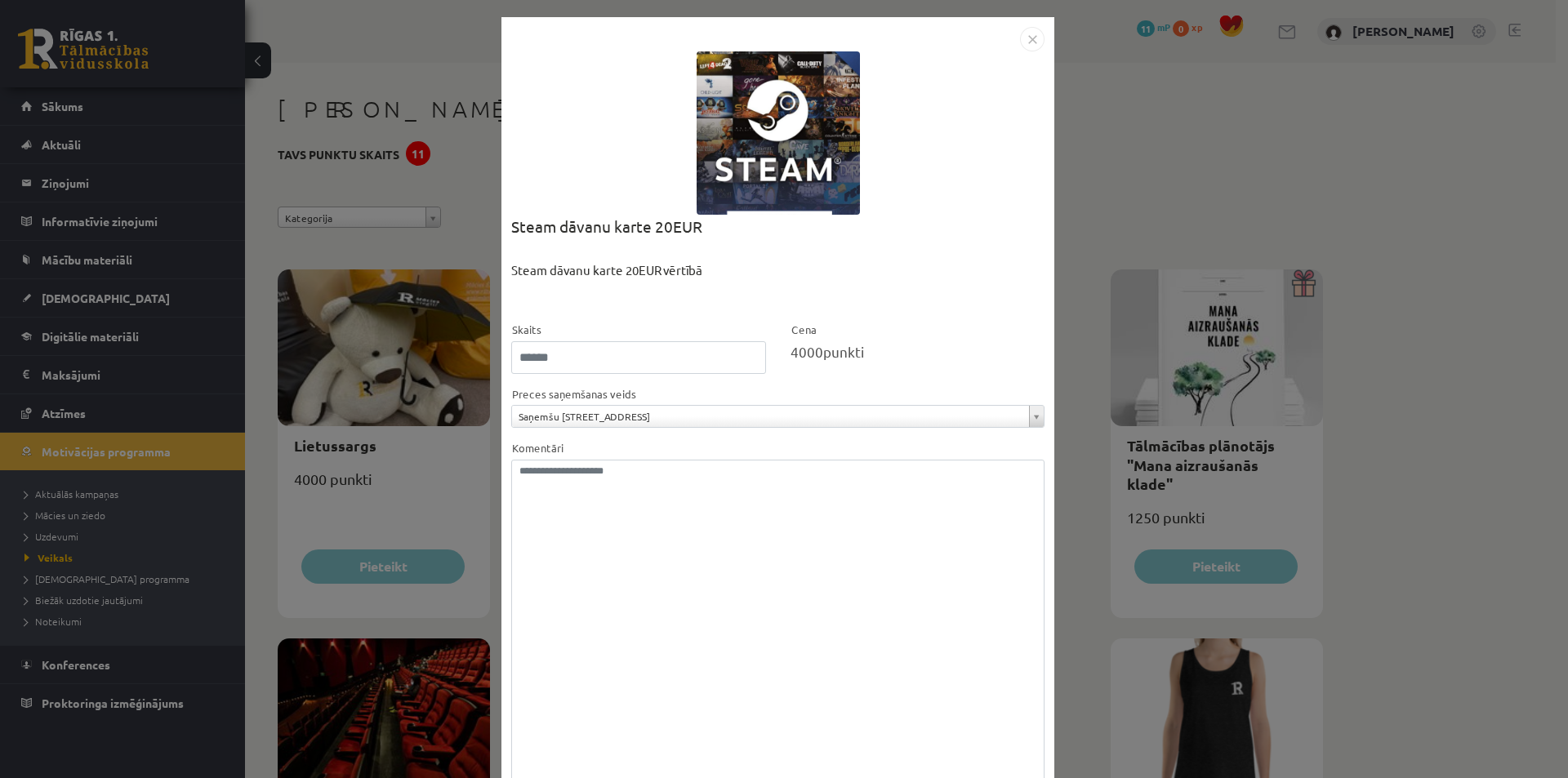
click at [1027, 44] on img "Close" at bounding box center [1032, 40] width 25 height 25
